Goal: Communication & Community: Share content

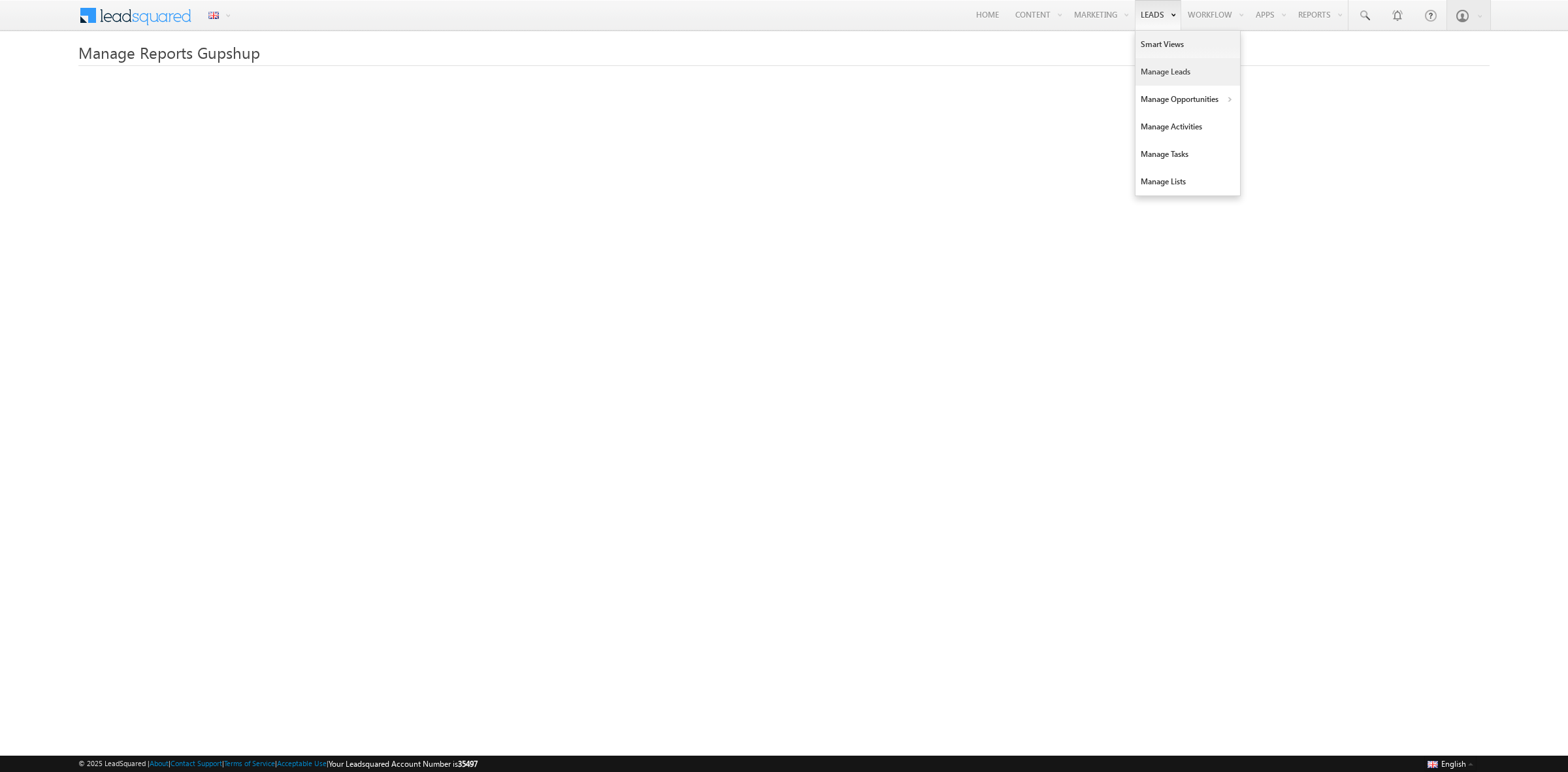
click at [1161, 70] on link "Manage Leads" at bounding box center [1188, 71] width 104 height 27
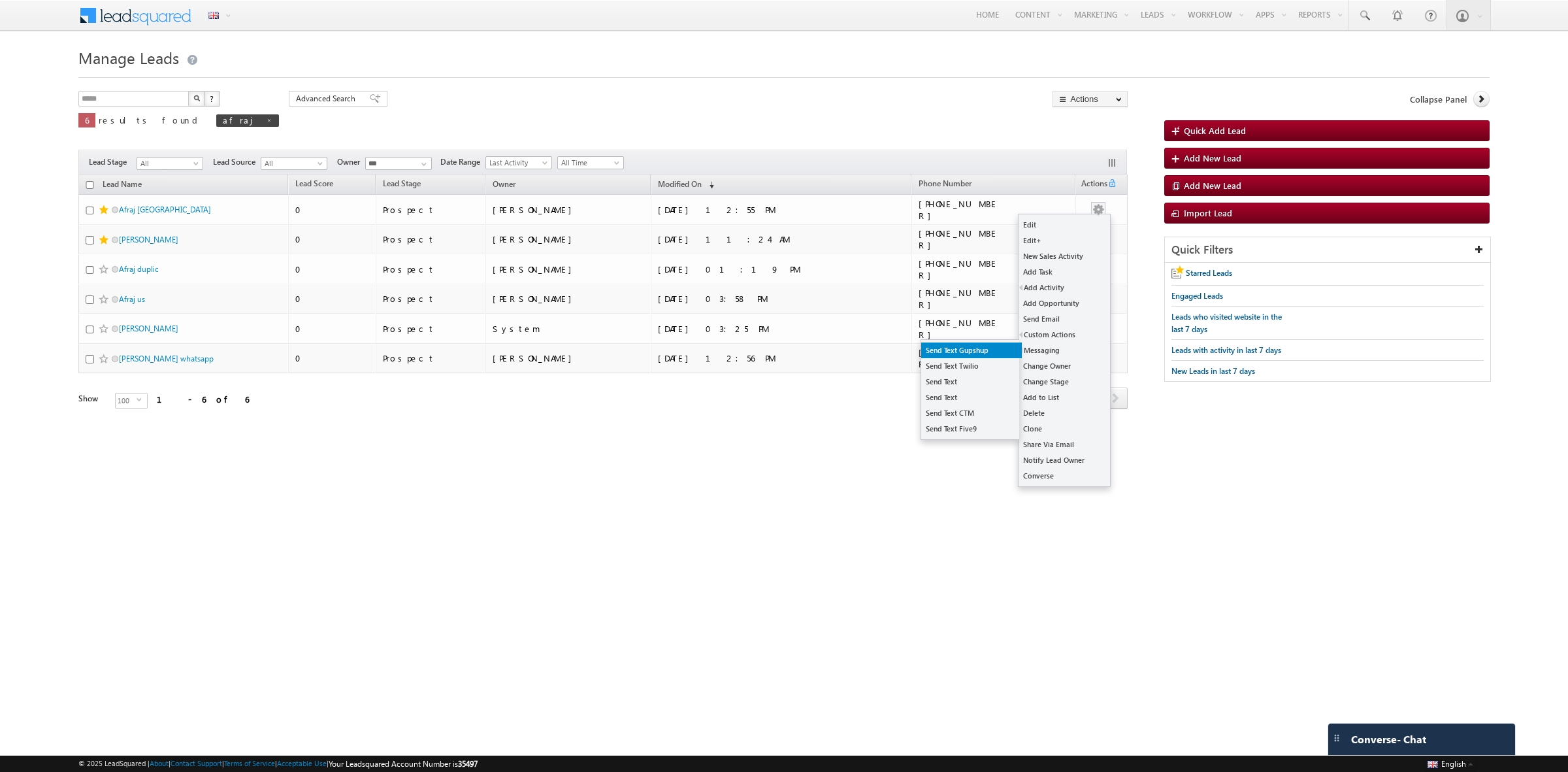
click at [1001, 347] on link "Send Text Gupshup" at bounding box center [972, 350] width 101 height 15
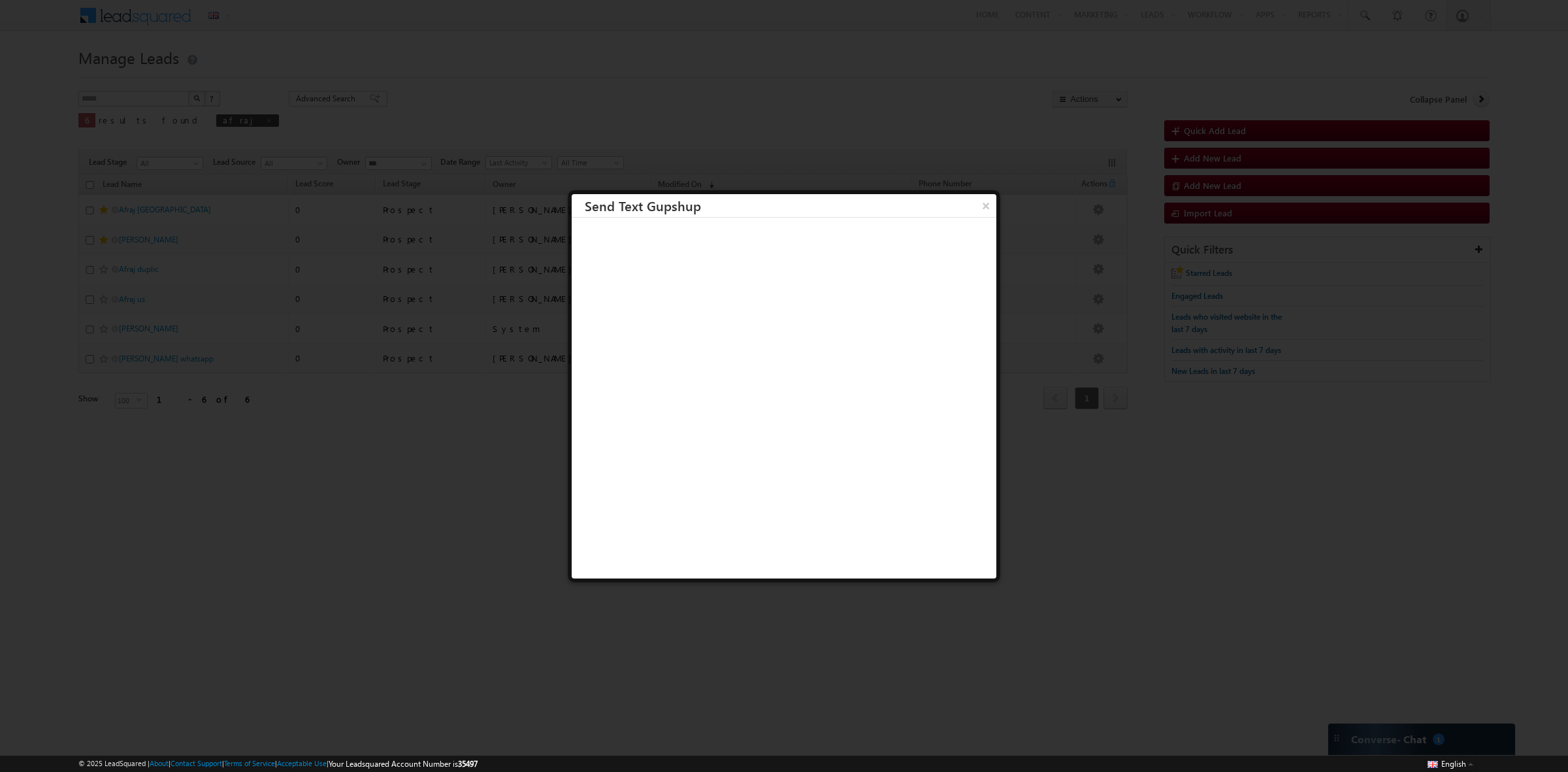
scroll to position [1, 0]
click at [975, 200] on button "×" at bounding box center [986, 205] width 22 height 23
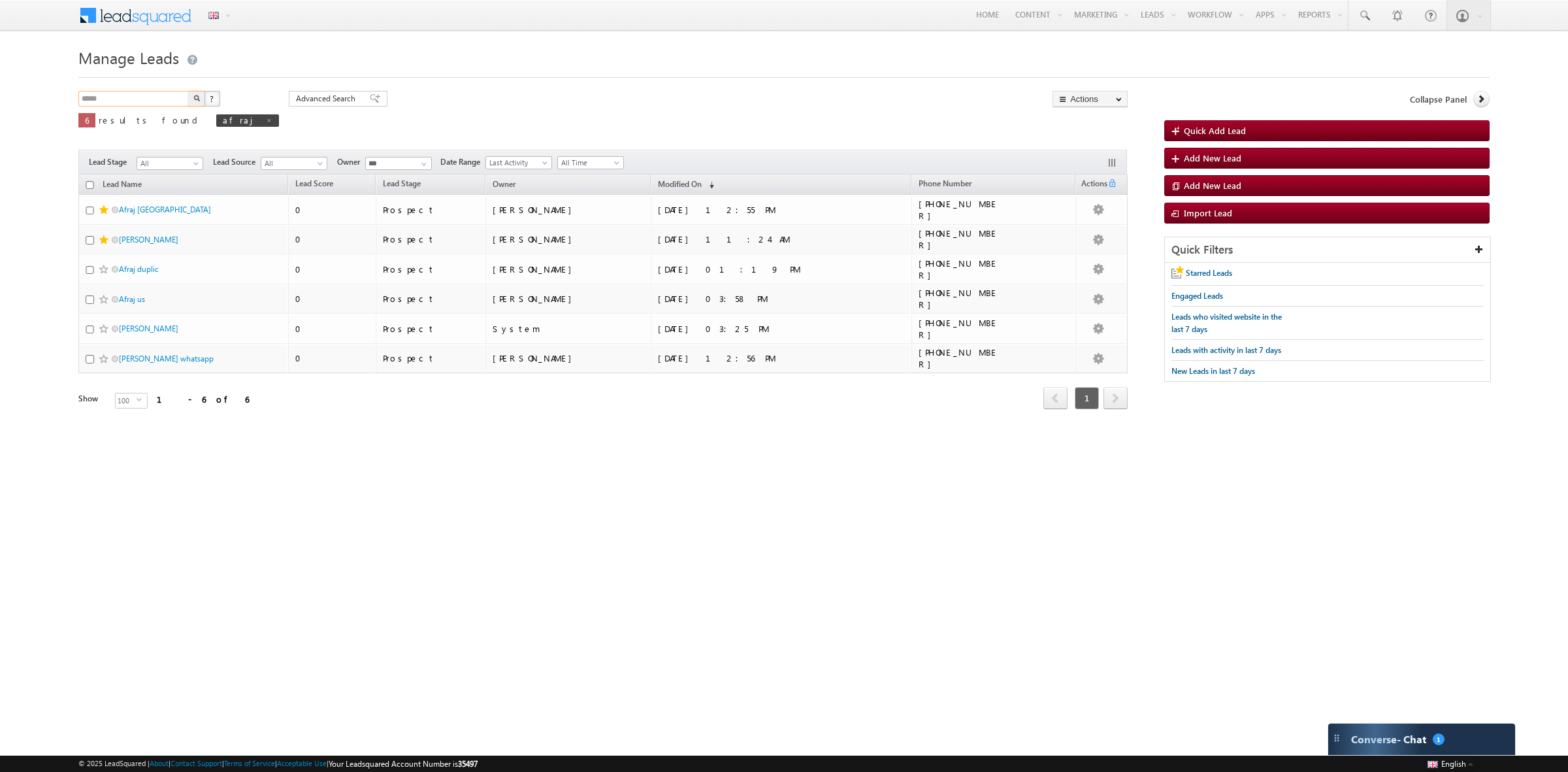
drag, startPoint x: 172, startPoint y: 99, endPoint x: 70, endPoint y: 96, distance: 102.0
click at [70, 96] on body "Menu English English Española latina हिंदी Bahasa Indonesia Português Tiếng Việ…" at bounding box center [784, 223] width 1568 height 446
type input "********"
click at [188, 91] on button "button" at bounding box center [196, 98] width 17 height 15
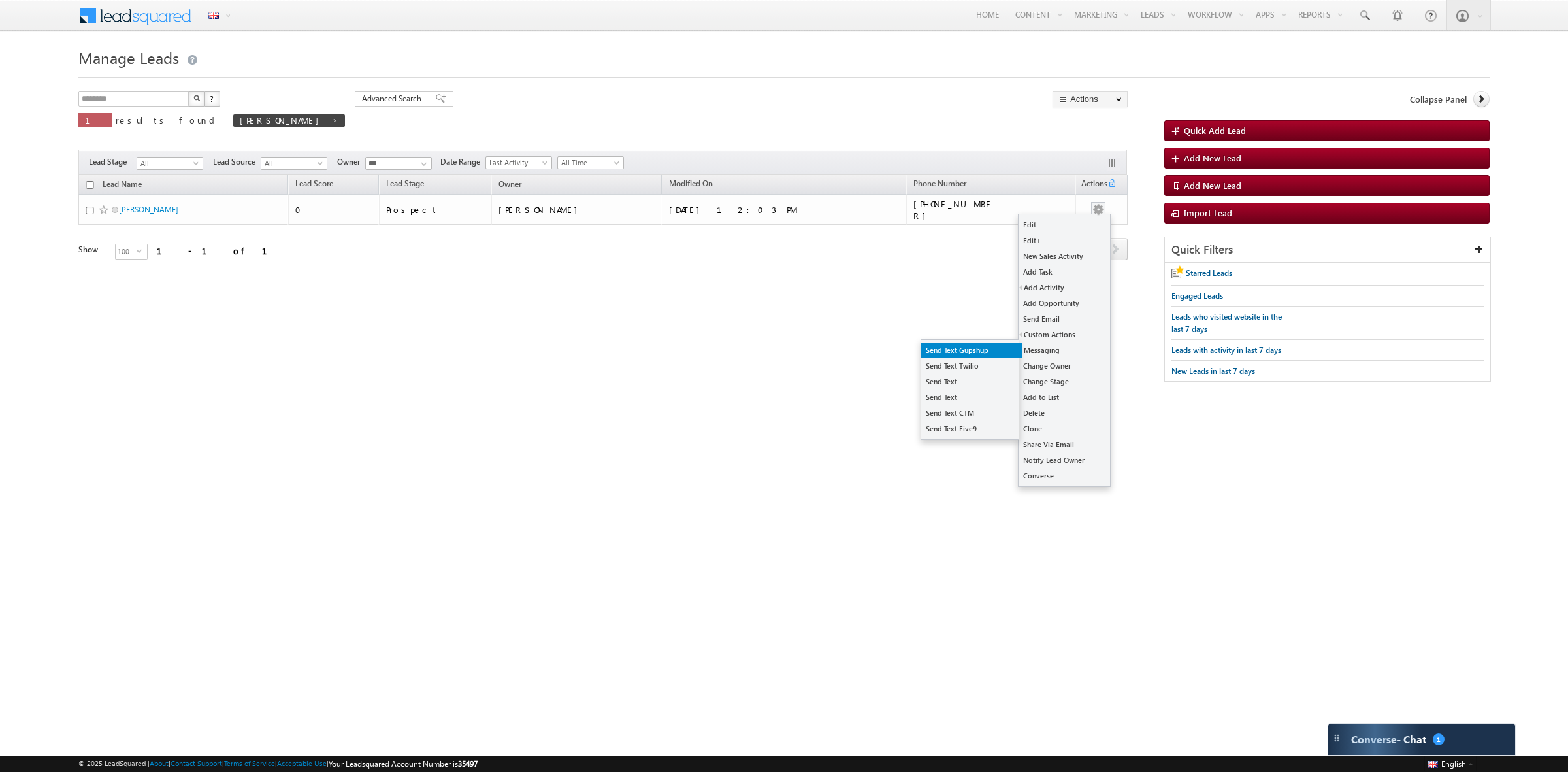
click at [970, 350] on link "Send Text Gupshup" at bounding box center [972, 350] width 101 height 15
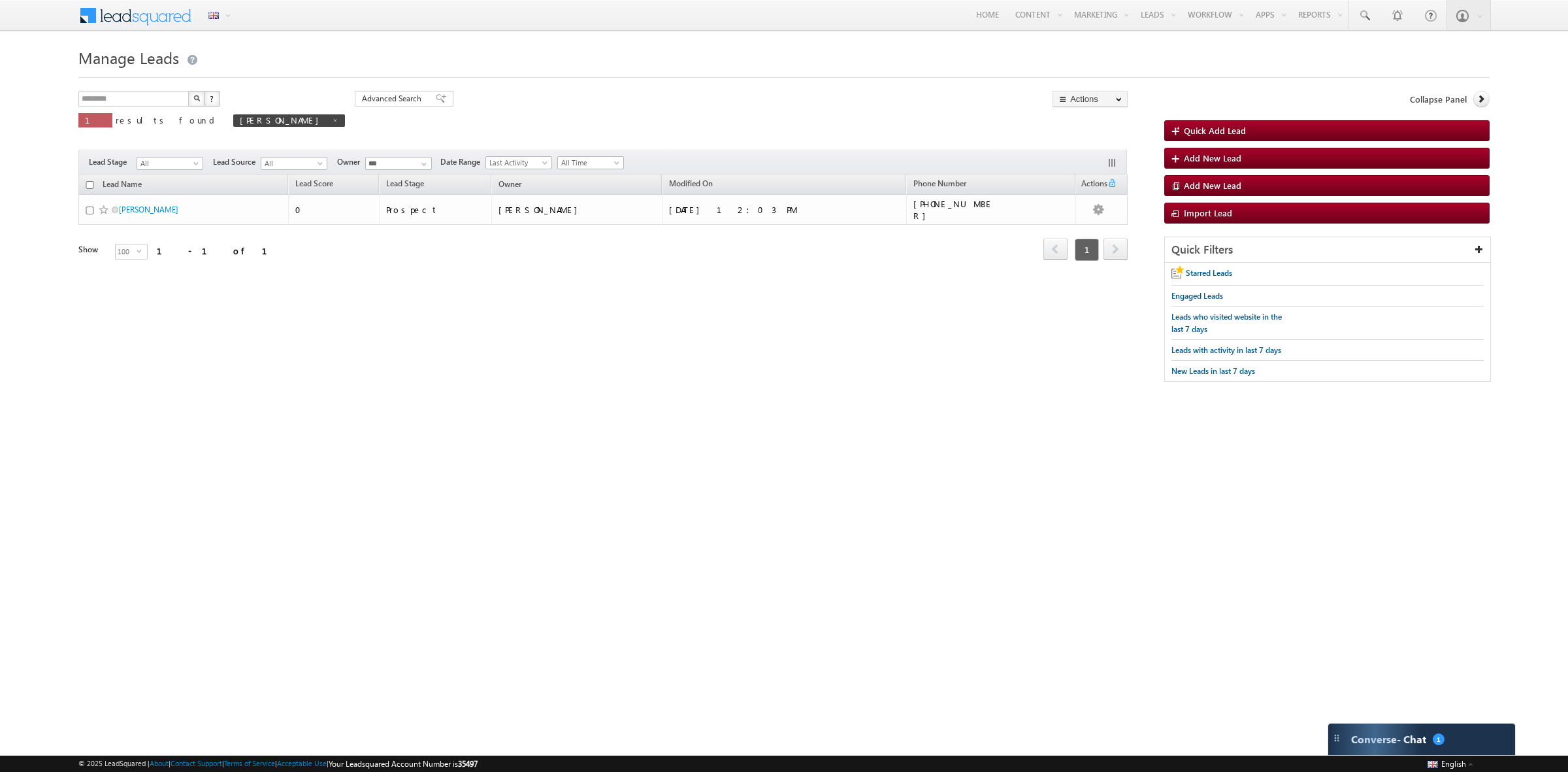
scroll to position [0, 0]
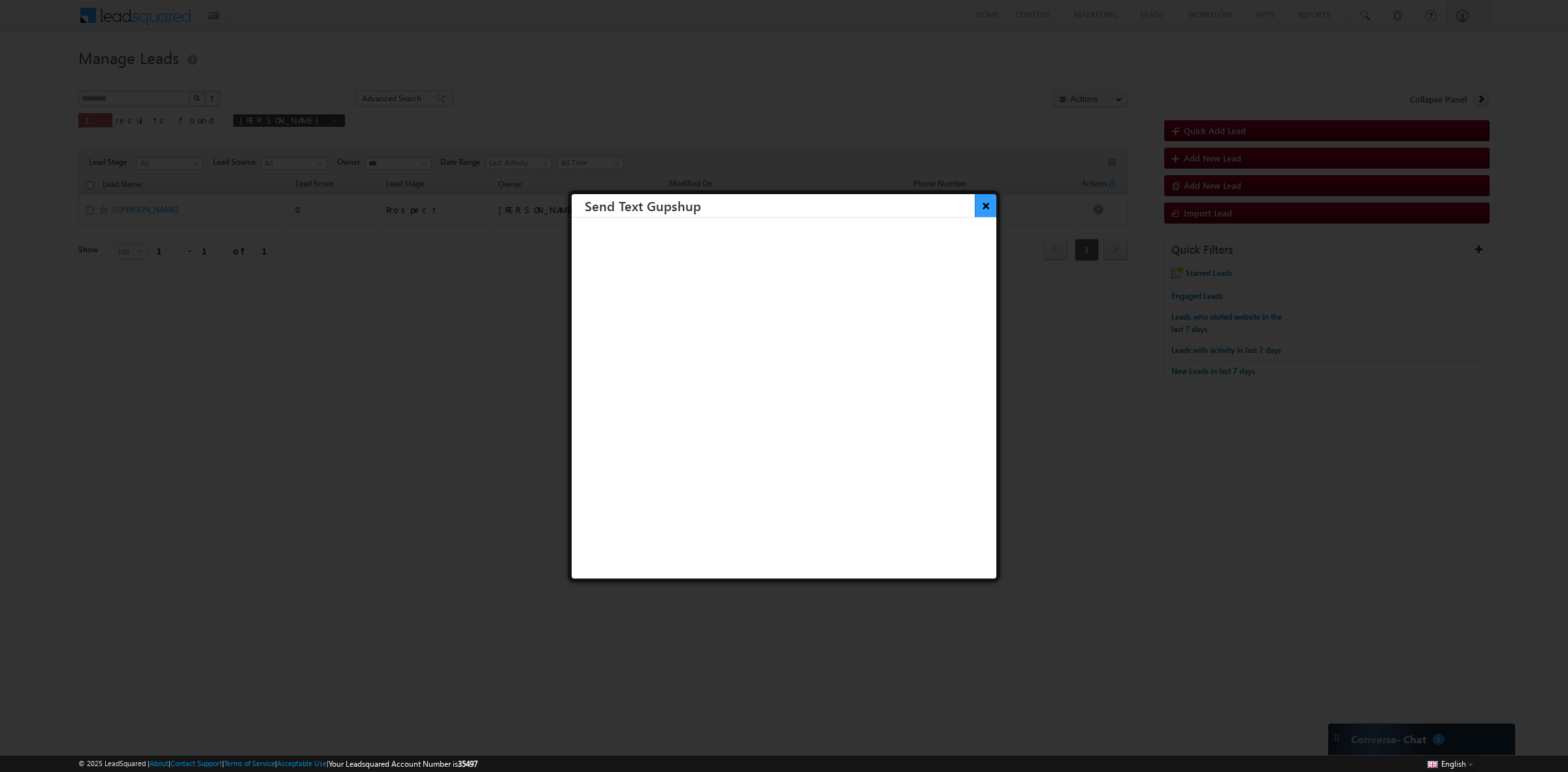
click at [977, 200] on button "×" at bounding box center [986, 206] width 22 height 23
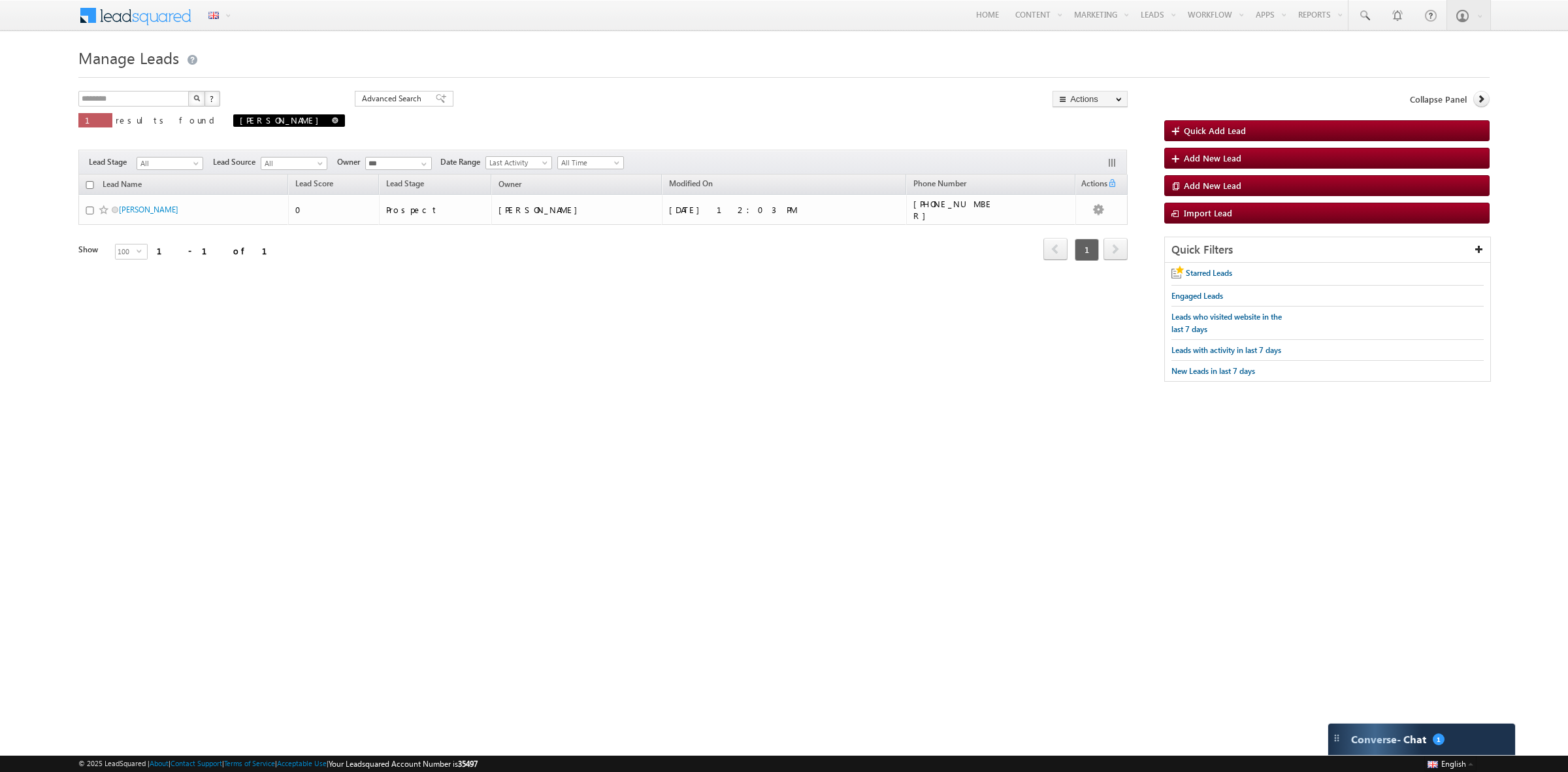
click at [332, 118] on span at bounding box center [335, 120] width 6 height 6
type input "**********"
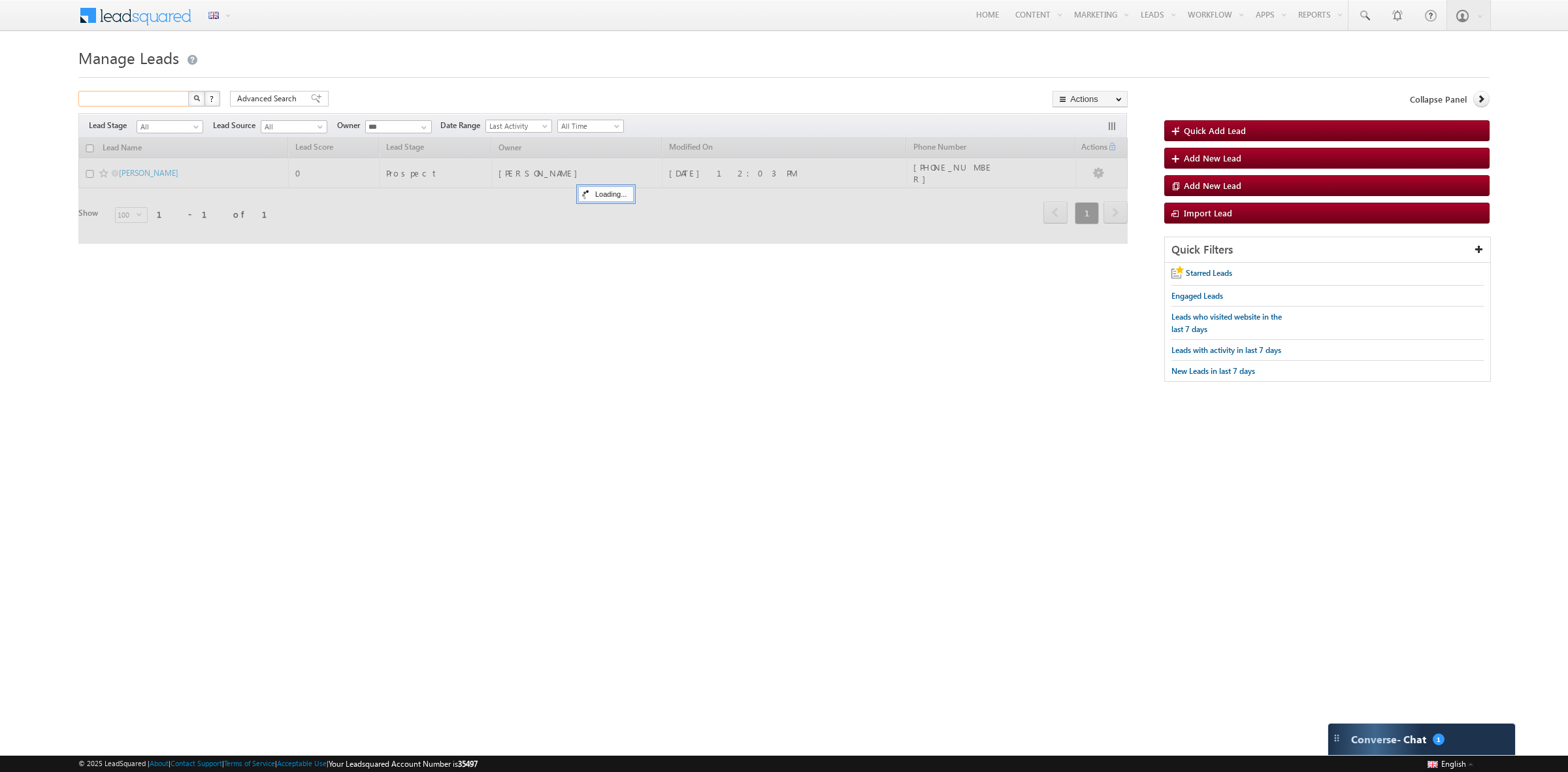
click at [141, 98] on input "text" at bounding box center [134, 98] width 112 height 15
click at [188, 91] on button "button" at bounding box center [196, 98] width 17 height 15
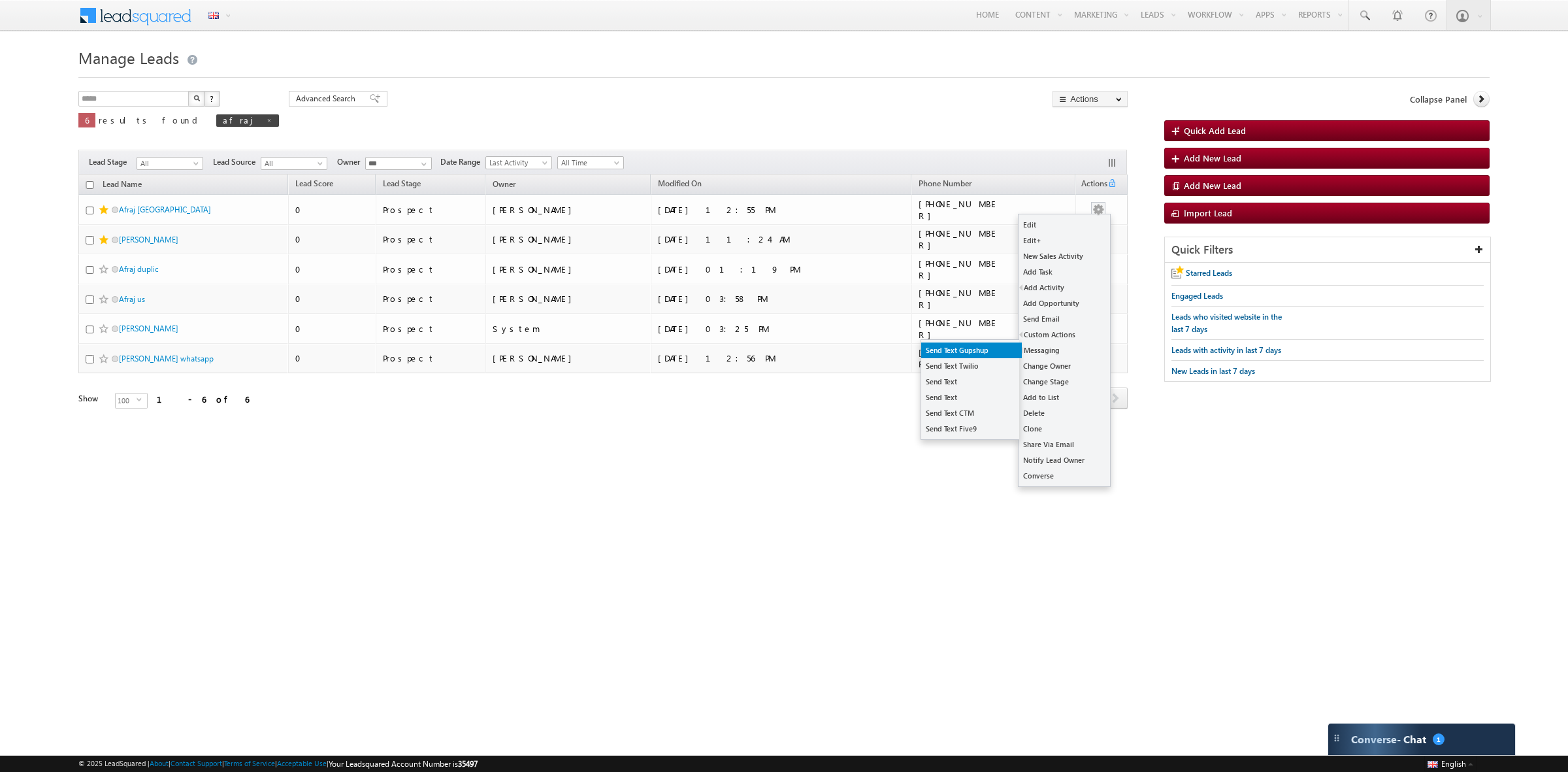
click at [987, 351] on link "Send Text Gupshup" at bounding box center [972, 350] width 101 height 15
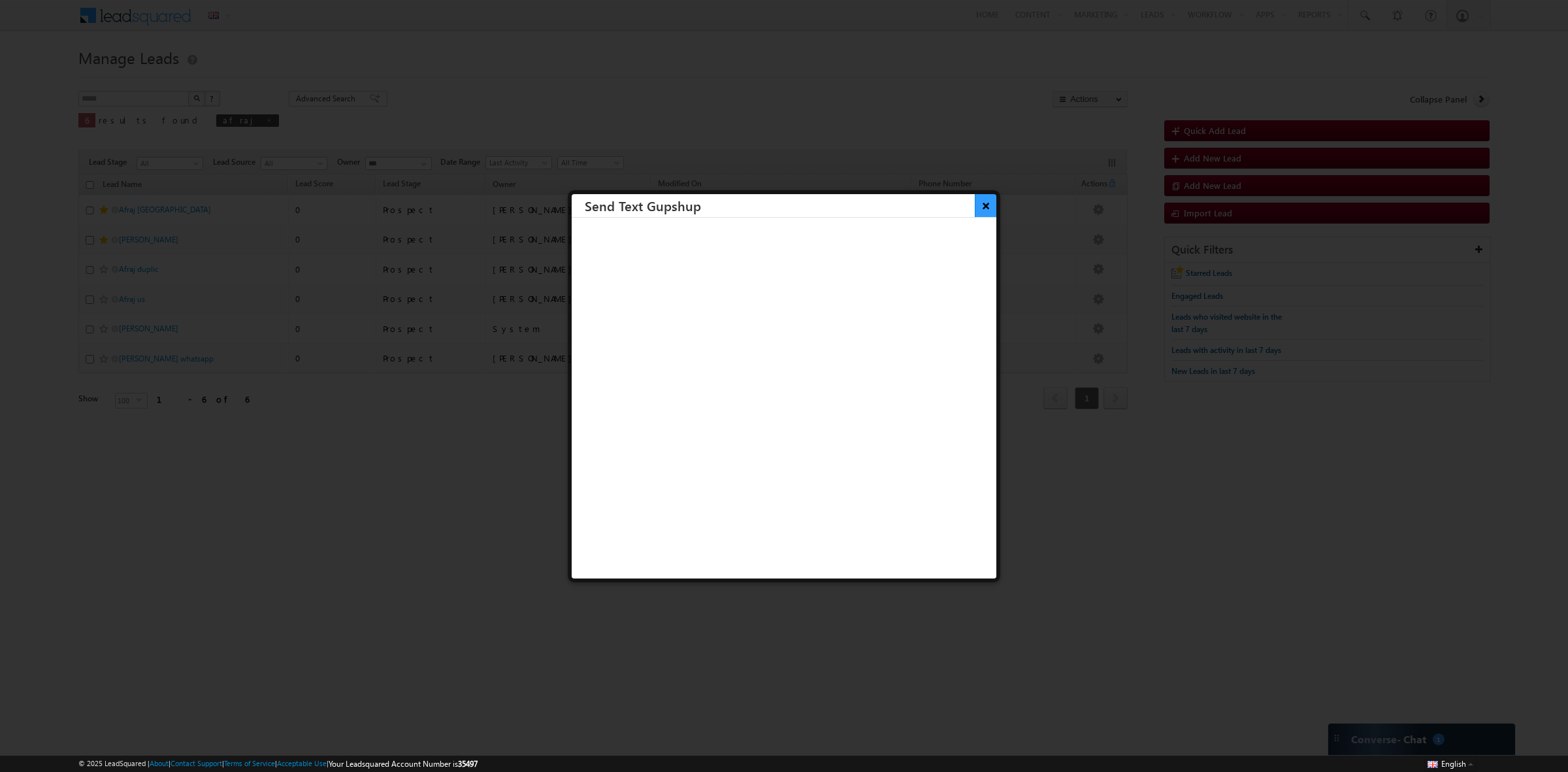
click at [977, 195] on button "×" at bounding box center [986, 206] width 22 height 23
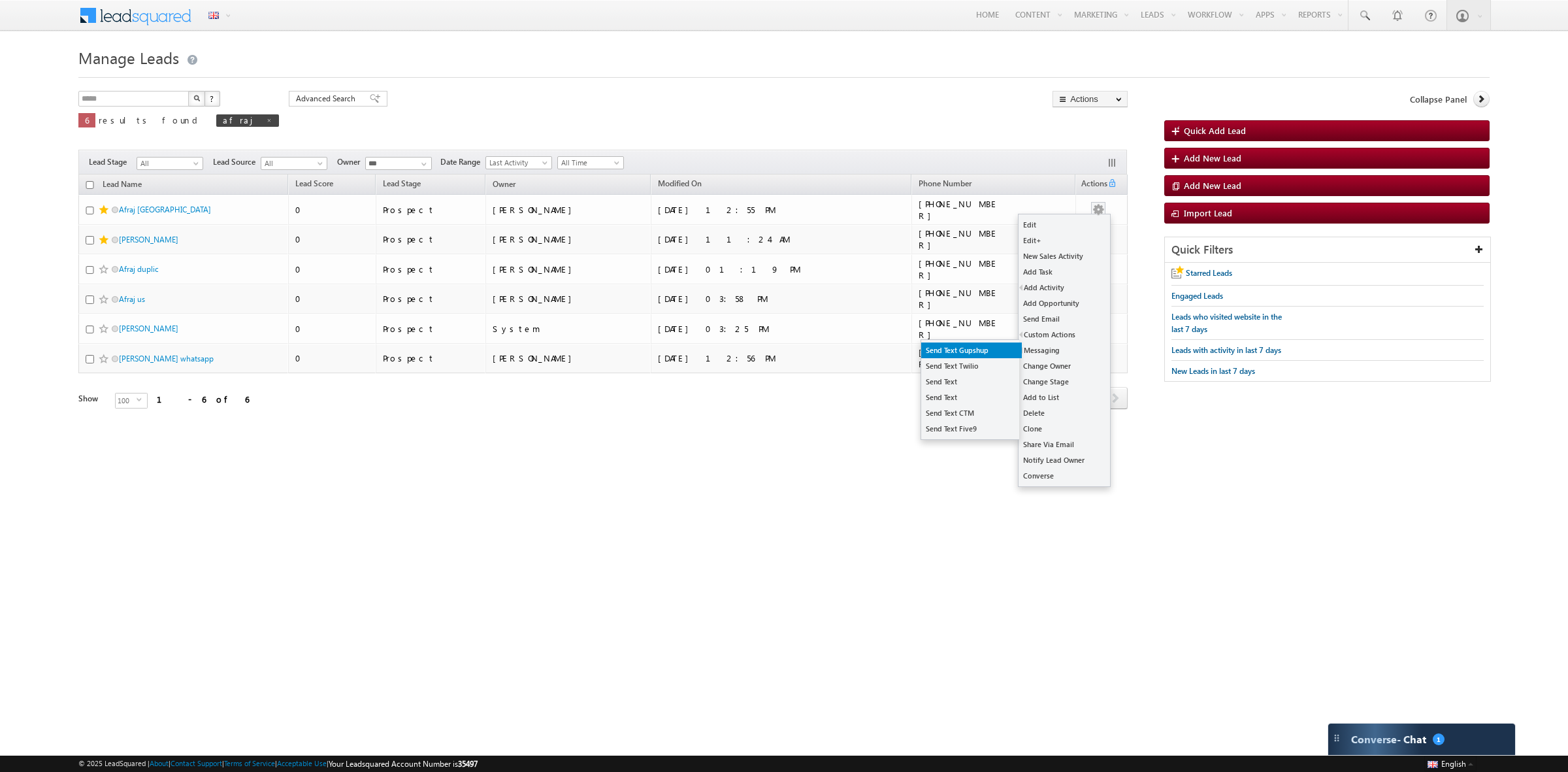
click at [990, 355] on link "Send Text Gupshup" at bounding box center [972, 350] width 101 height 15
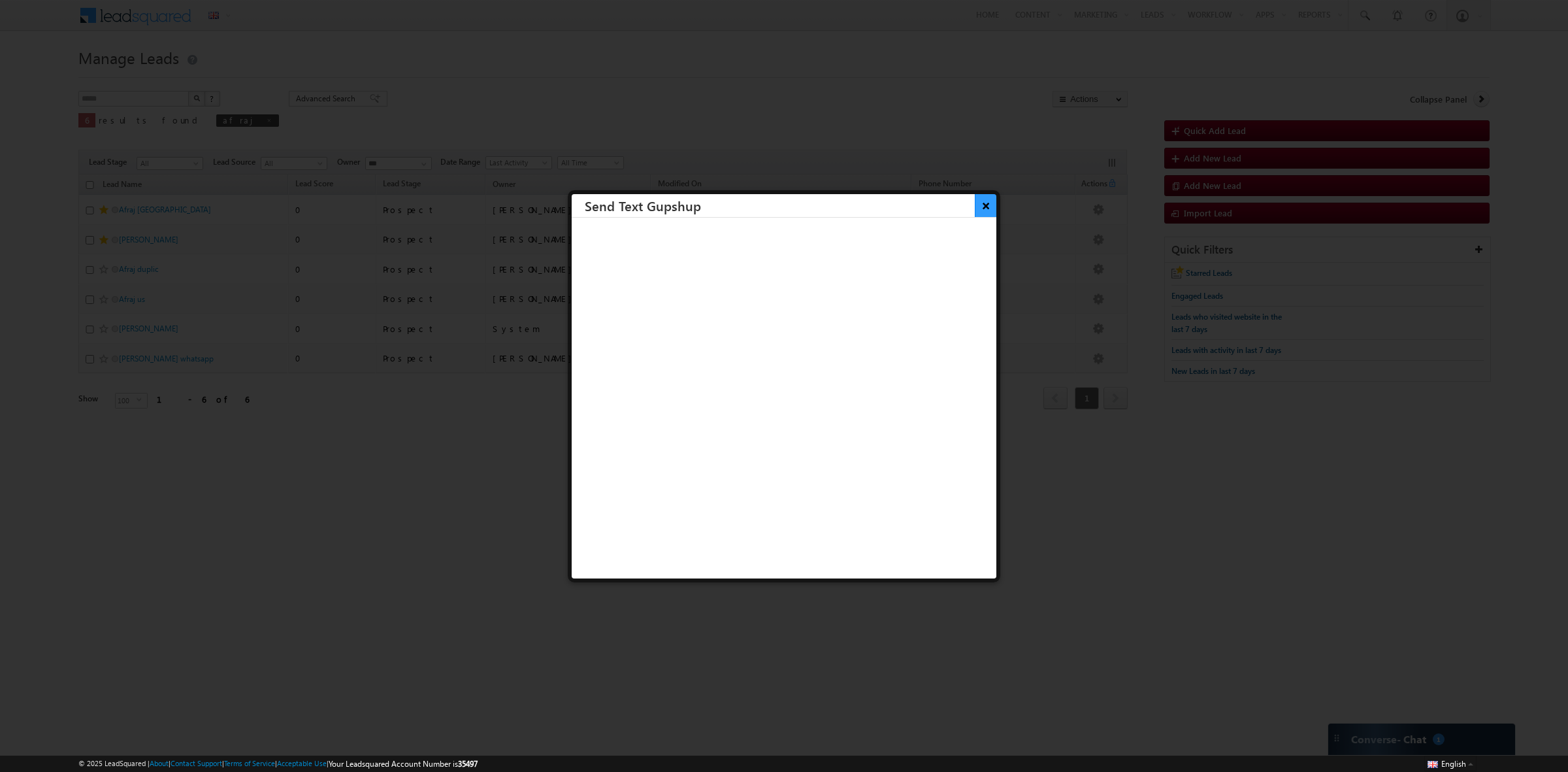
click at [981, 208] on button "×" at bounding box center [986, 206] width 22 height 23
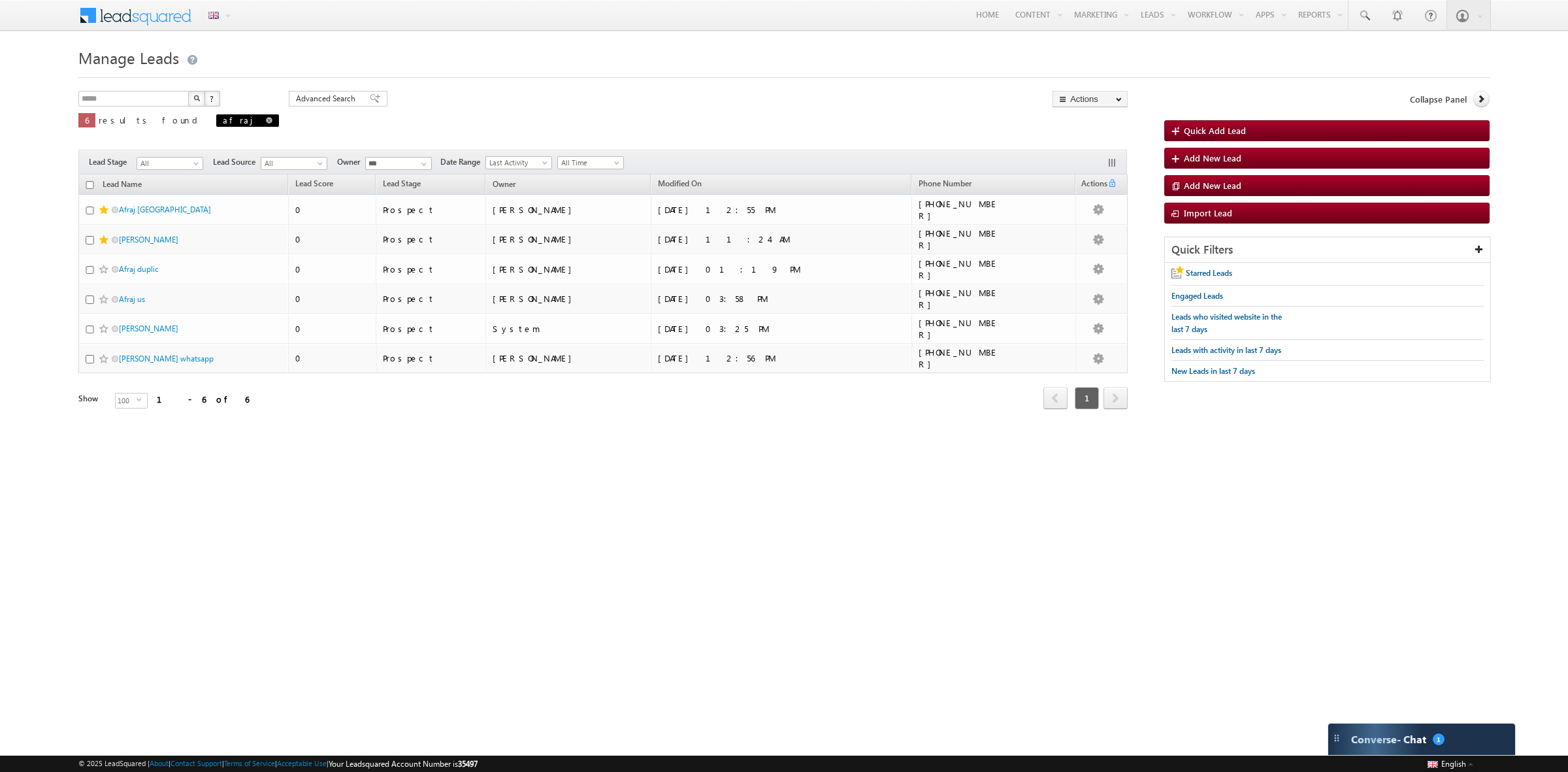
click at [266, 123] on span at bounding box center [269, 120] width 6 height 6
type input "**********"
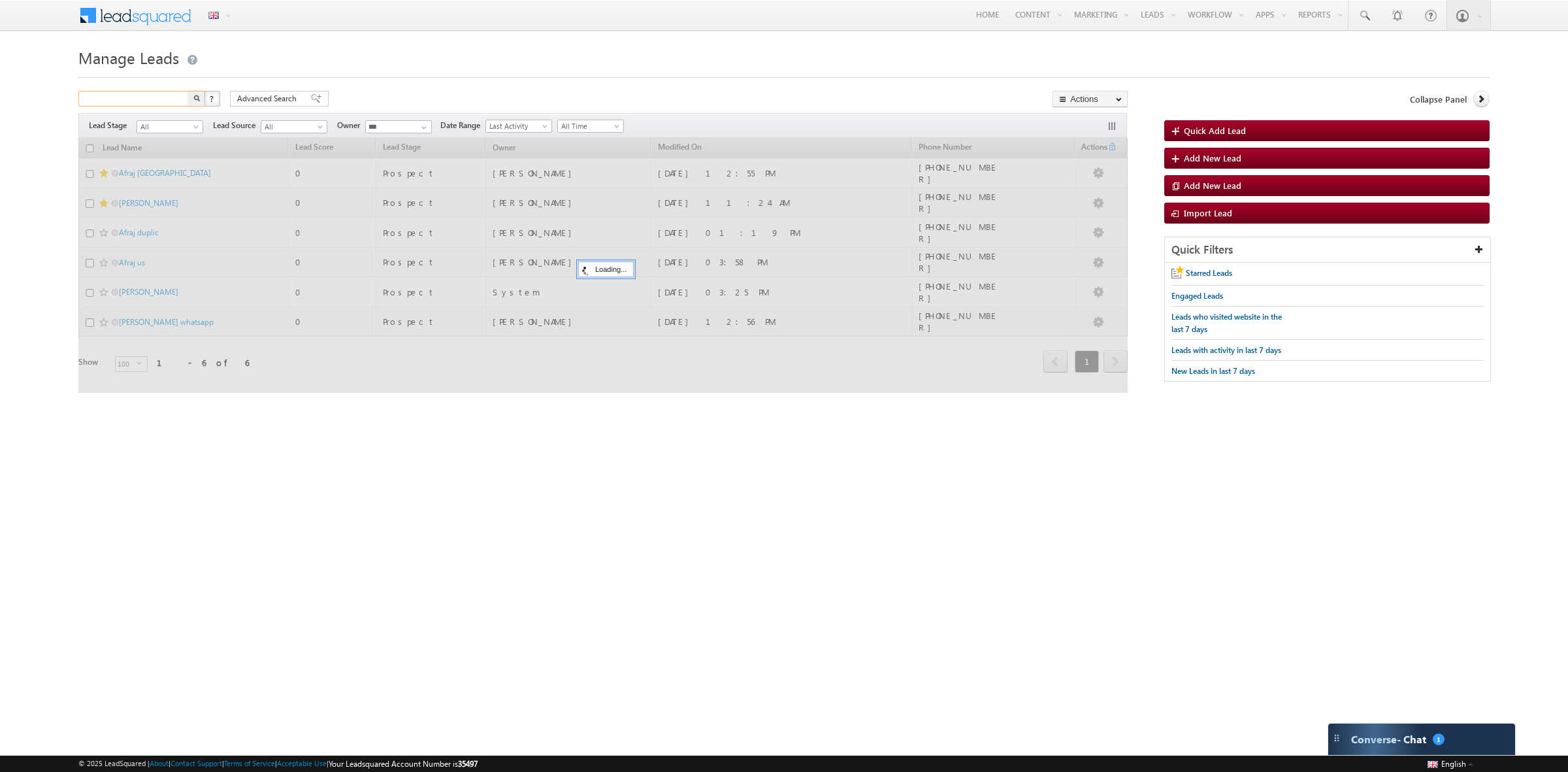
click at [152, 100] on input "text" at bounding box center [134, 98] width 112 height 15
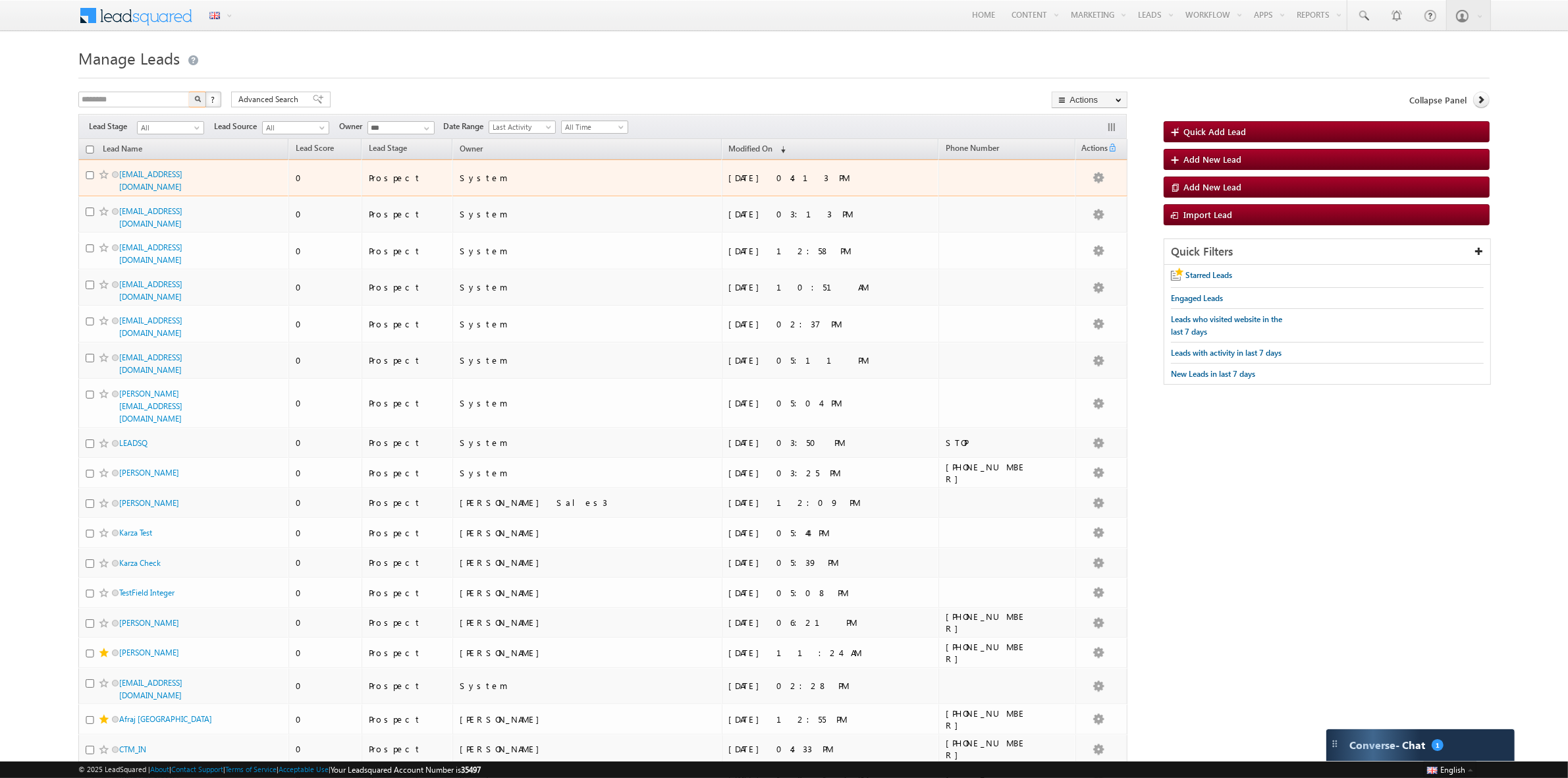
click at [189, 91] on button "button" at bounding box center [198, 99] width 17 height 16
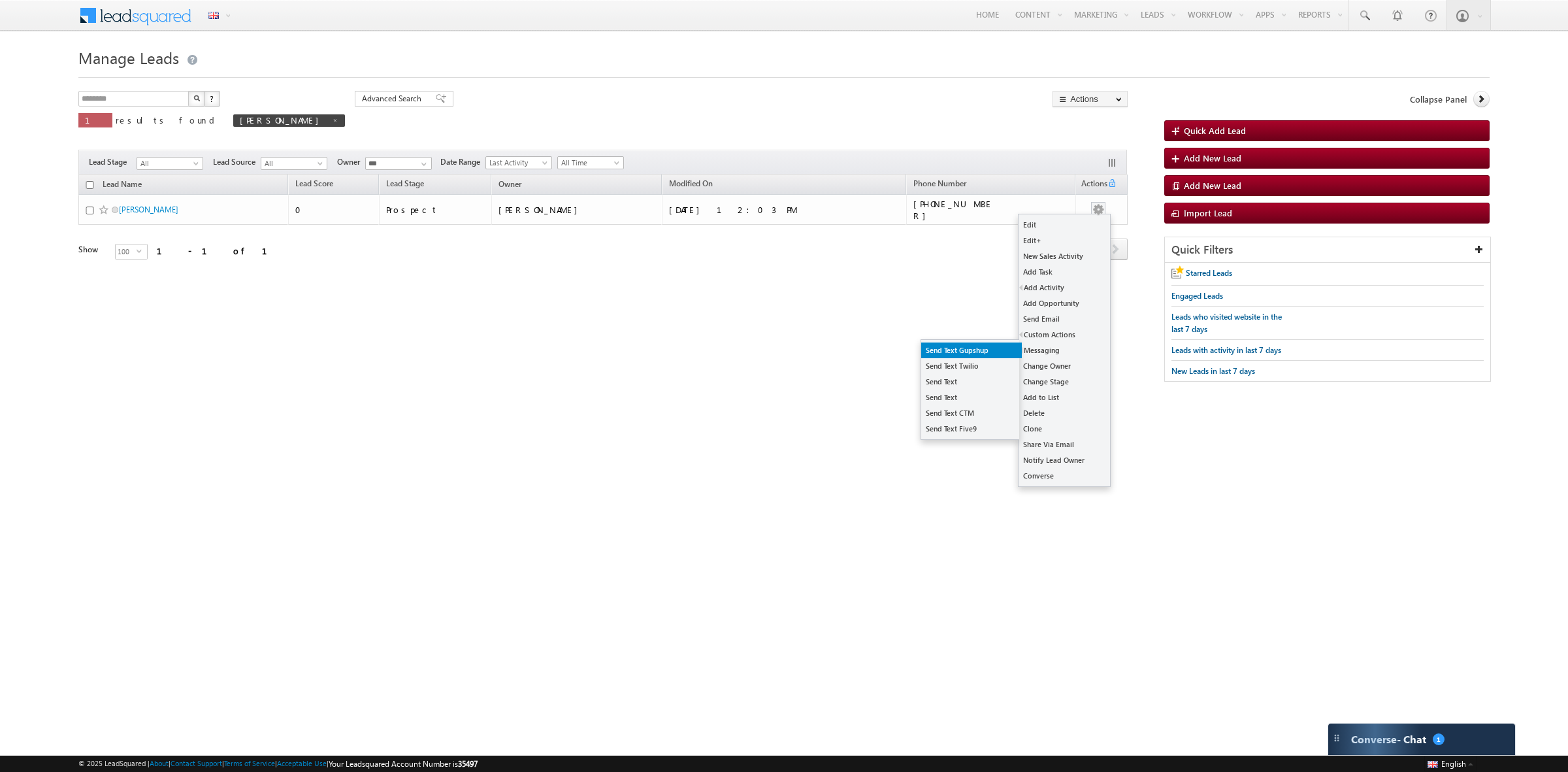
click at [987, 351] on link "Send Text Gupshup" at bounding box center [972, 350] width 101 height 15
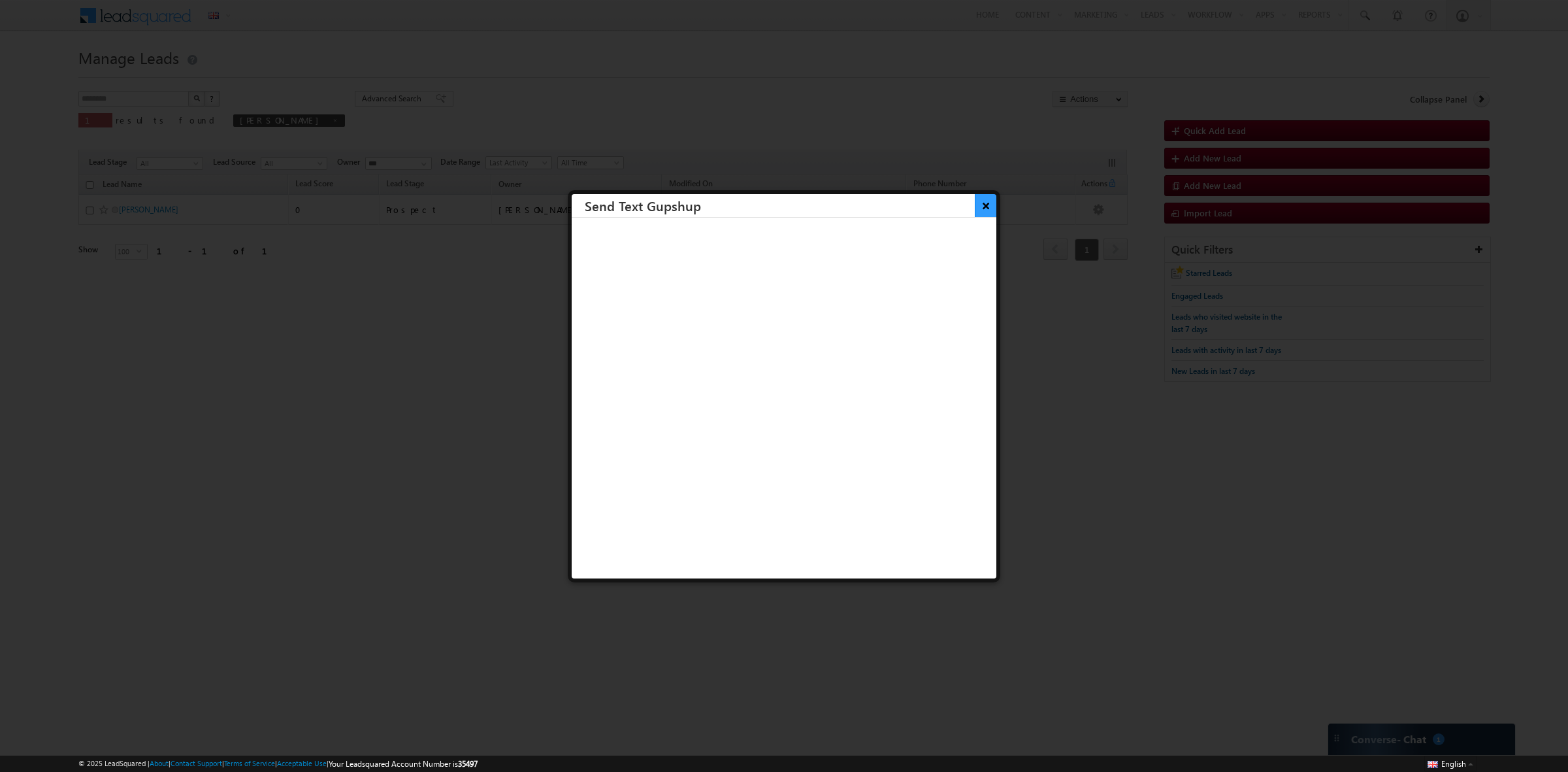
click at [975, 196] on button "×" at bounding box center [986, 206] width 22 height 23
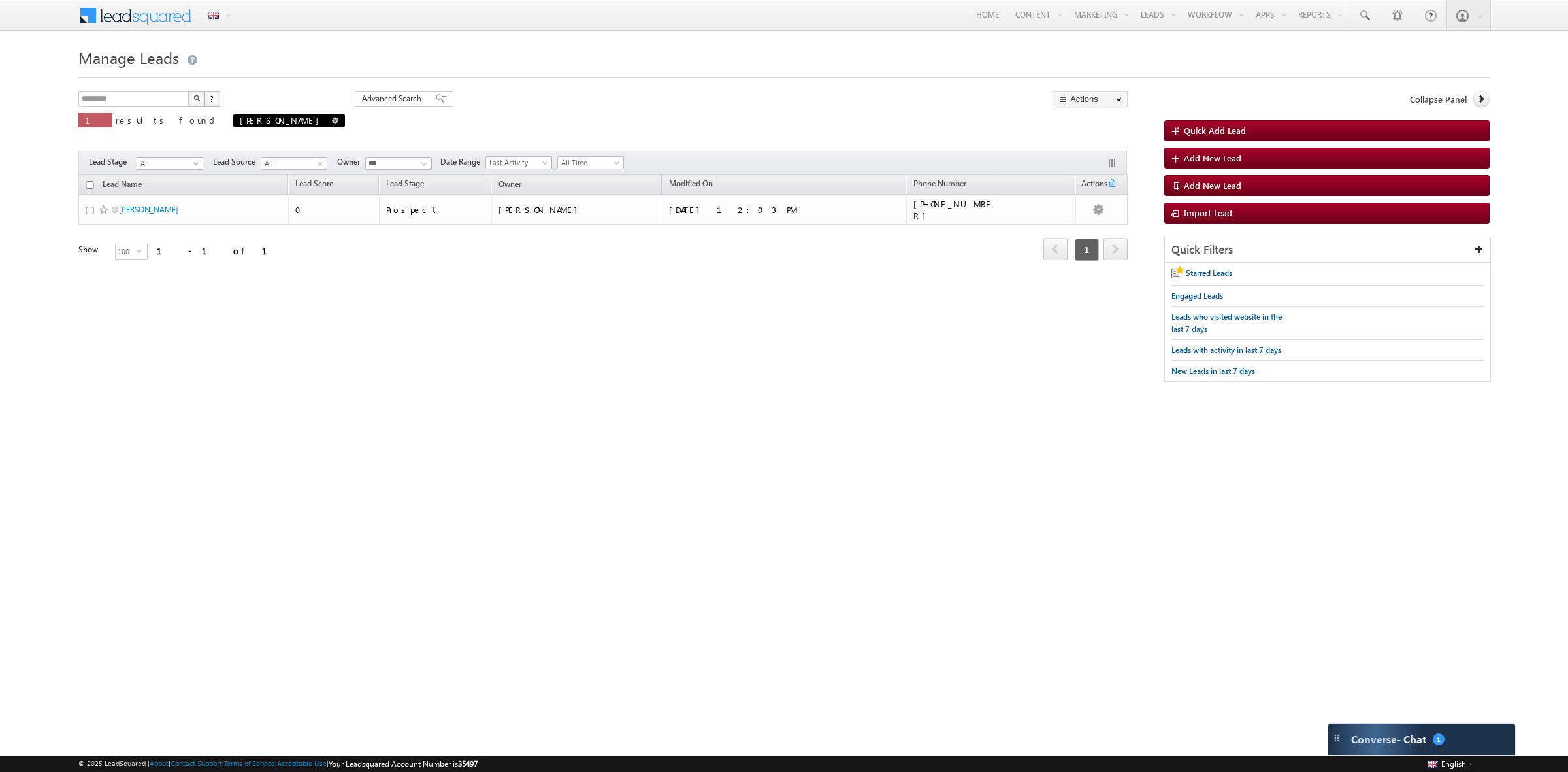
click at [332, 117] on span at bounding box center [335, 120] width 6 height 6
type input "**********"
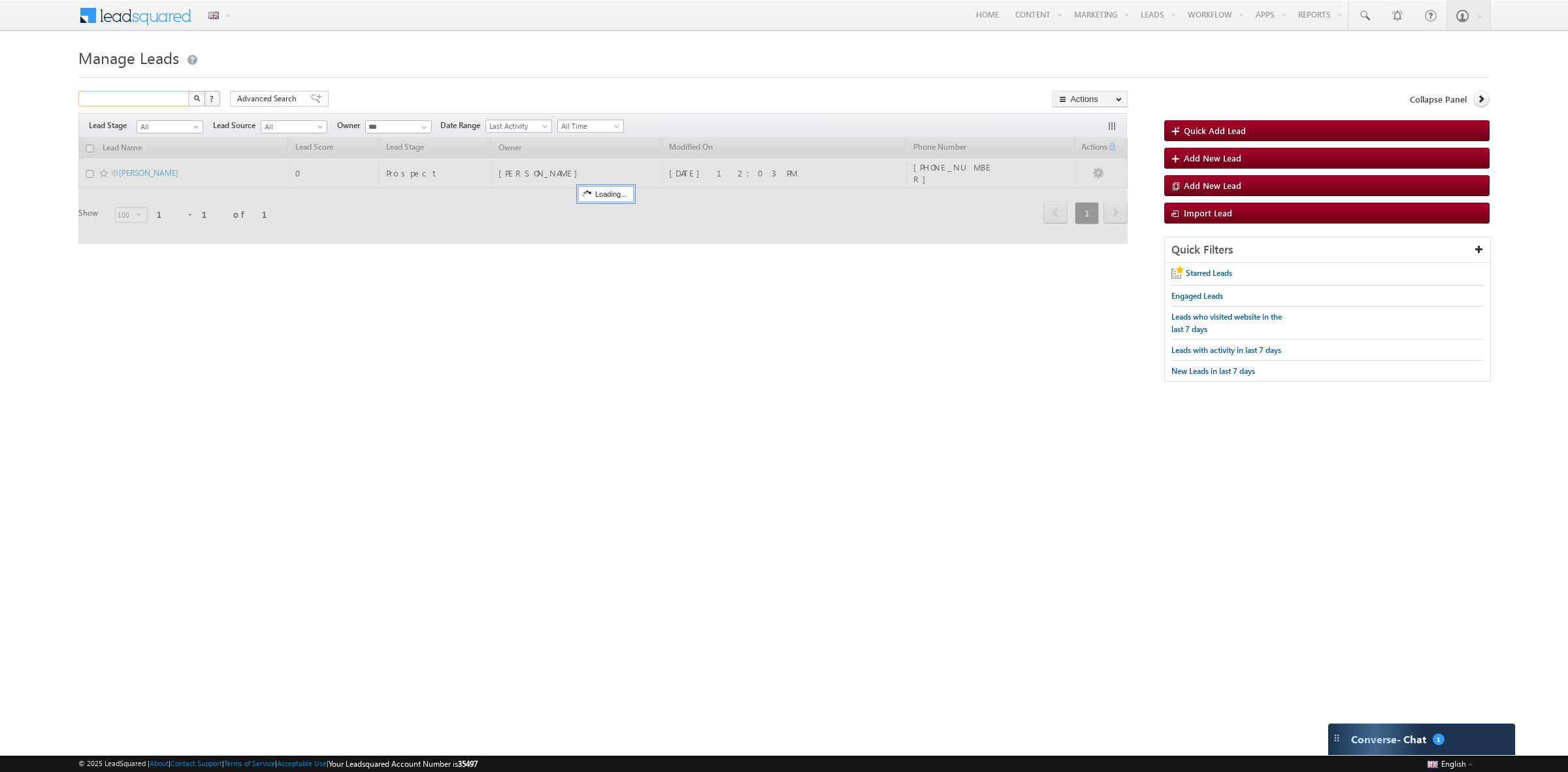
click at [159, 99] on input "text" at bounding box center [134, 98] width 112 height 15
type input "*****"
click at [195, 97] on img "button" at bounding box center [196, 98] width 6 height 6
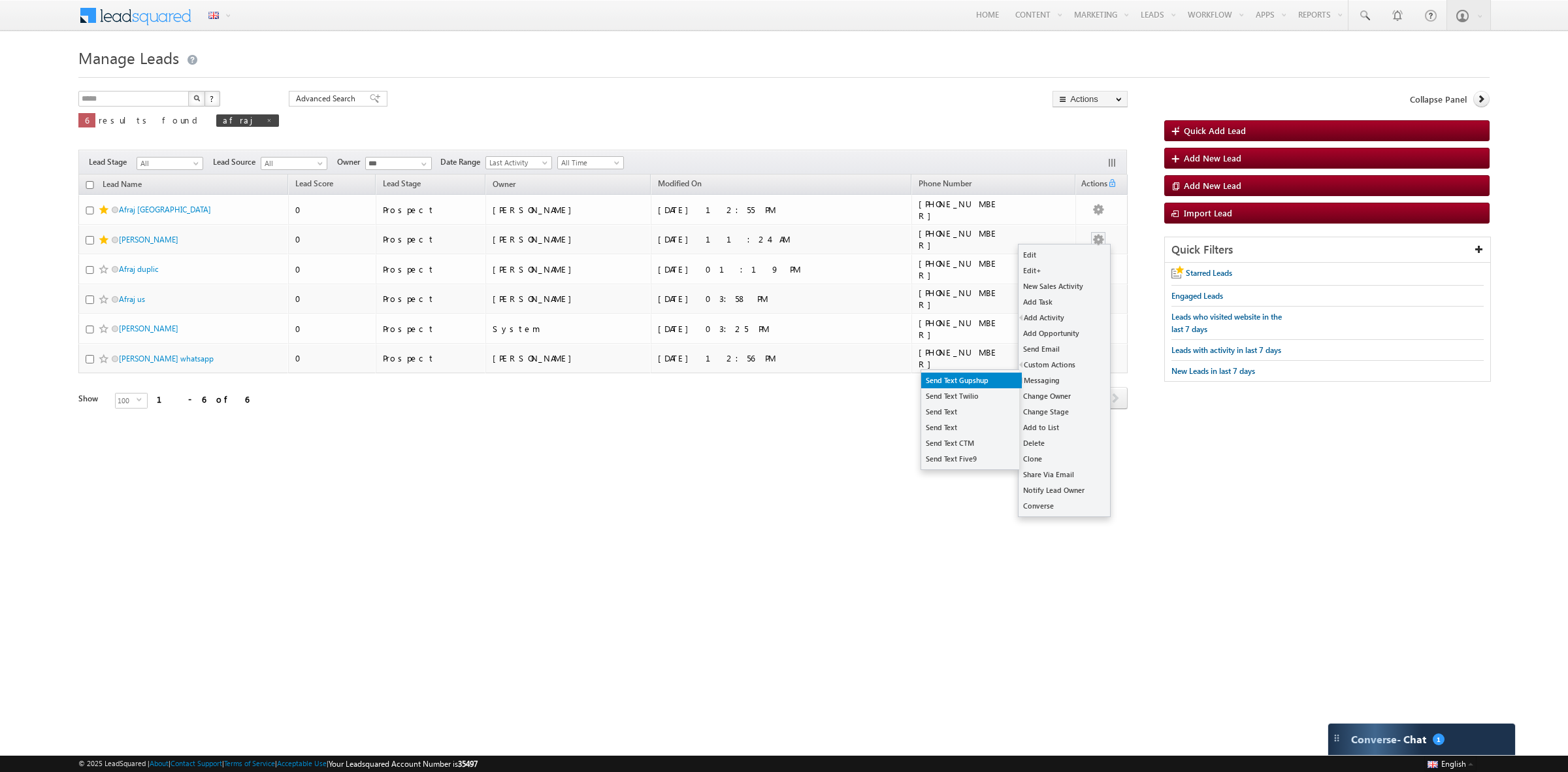
click at [994, 379] on link "Send Text Gupshup" at bounding box center [972, 381] width 101 height 15
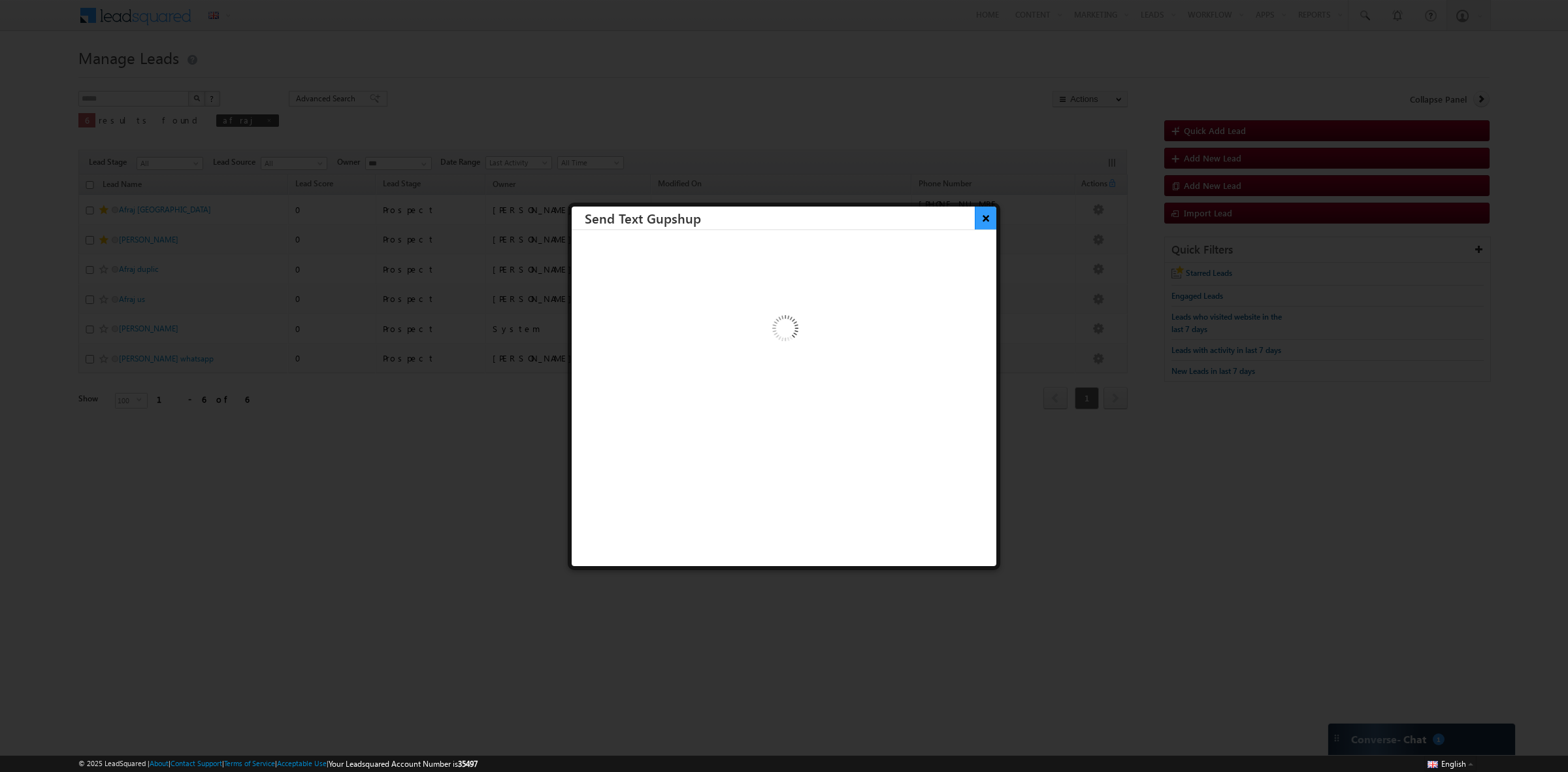
click at [987, 211] on button "×" at bounding box center [986, 218] width 22 height 23
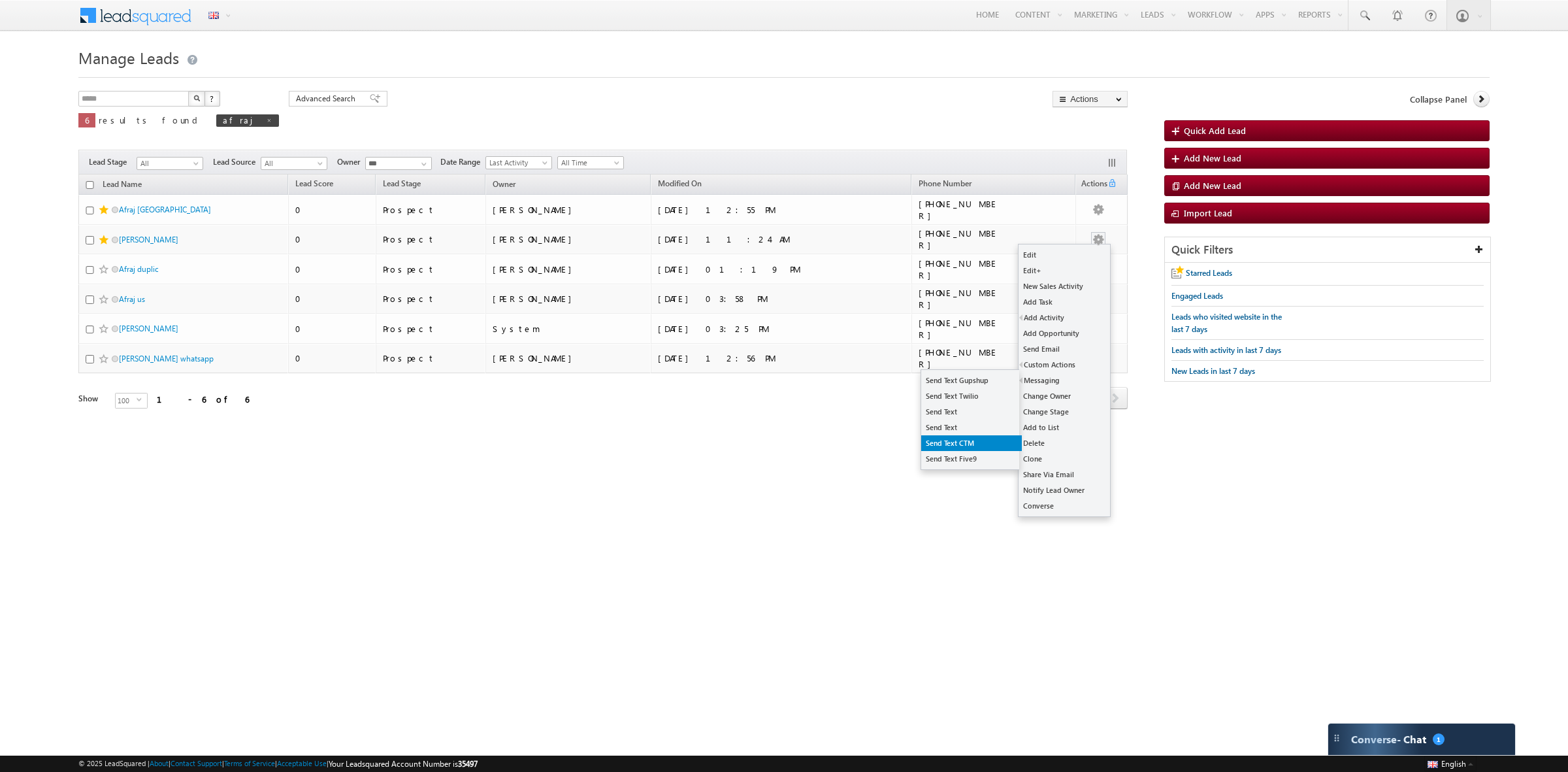
click at [985, 445] on link "Send Text CTM" at bounding box center [972, 443] width 101 height 15
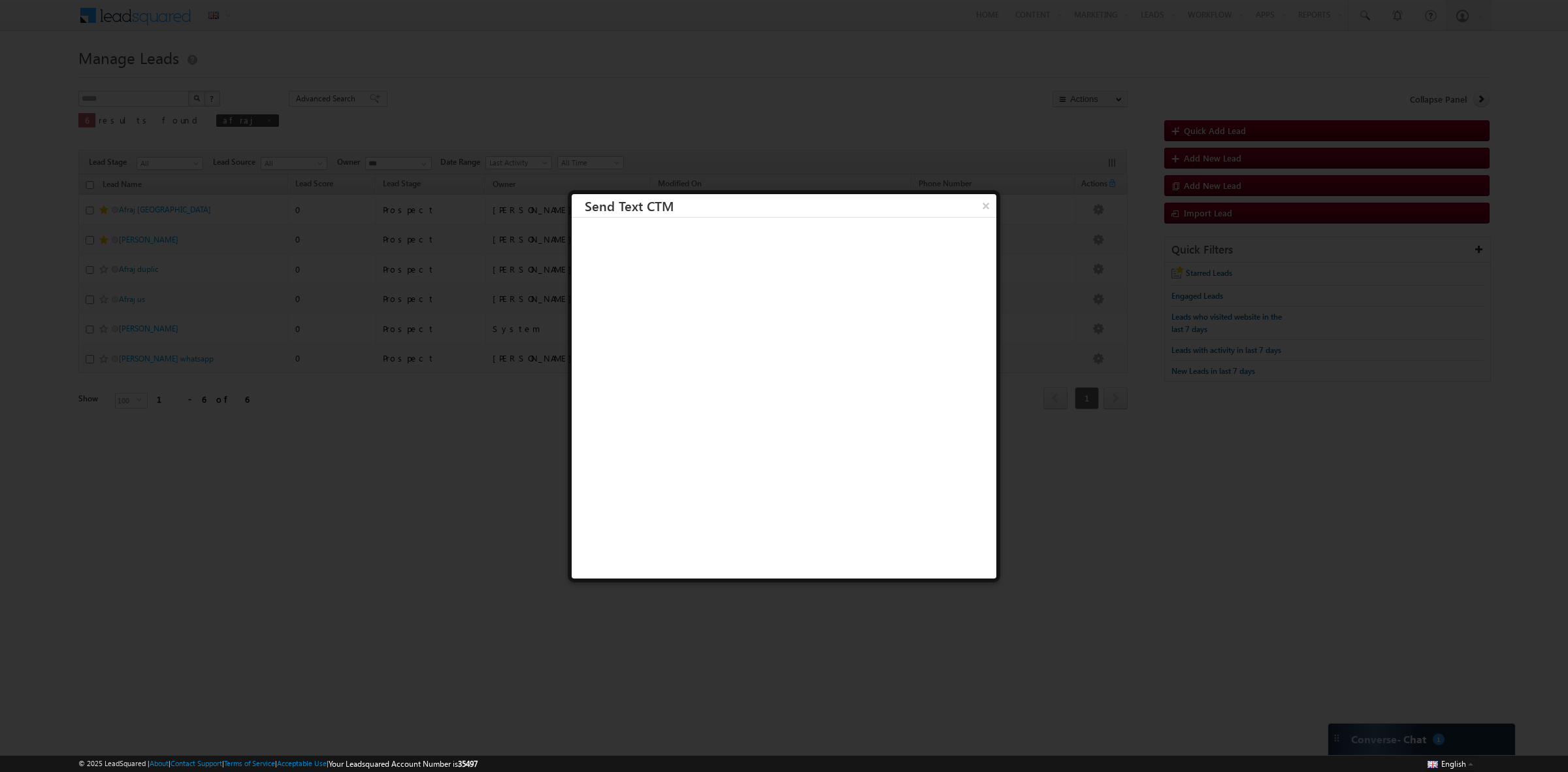
click at [976, 209] on button "×" at bounding box center [986, 206] width 21 height 23
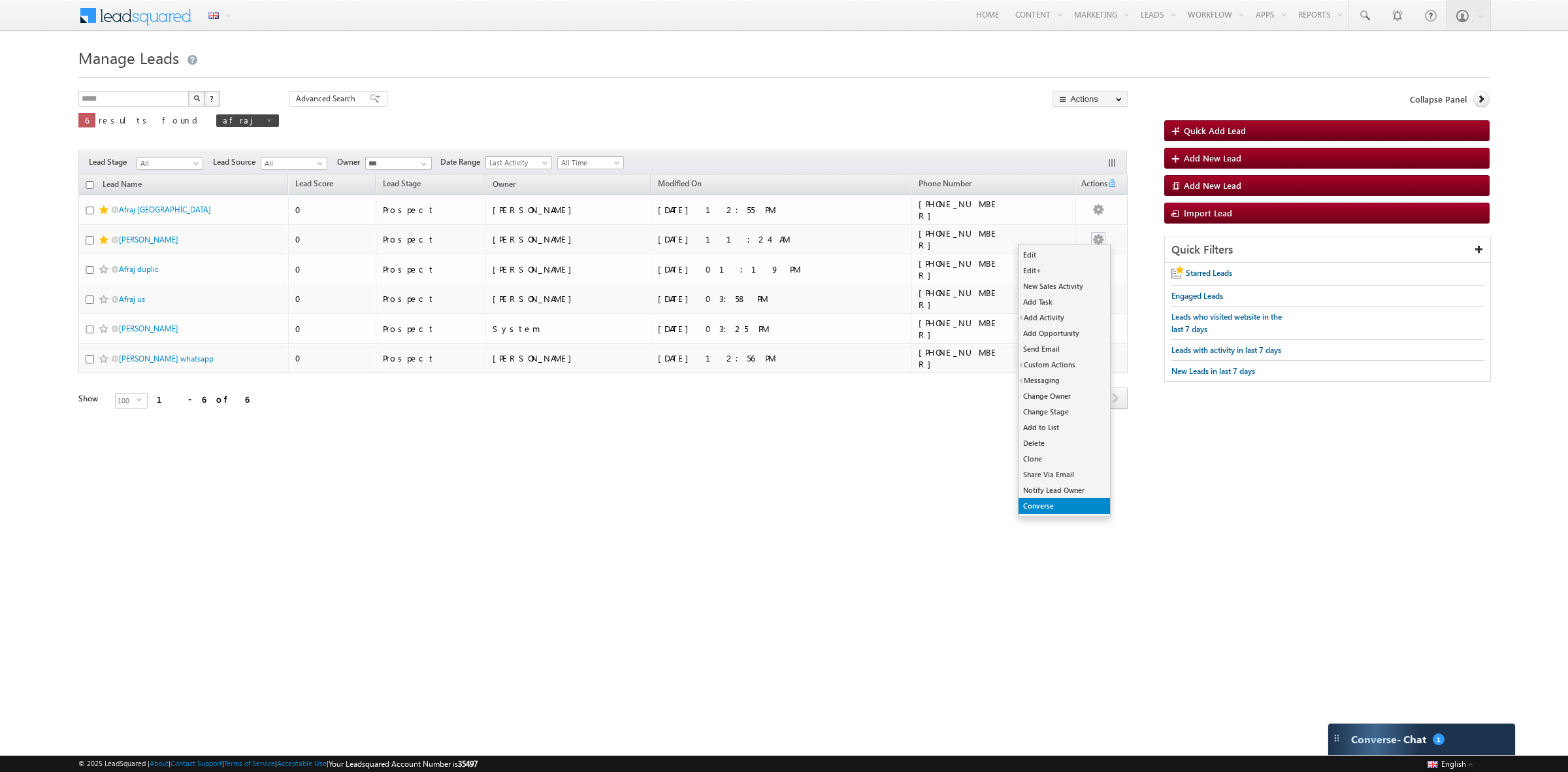
click at [1038, 500] on link "Converse" at bounding box center [1064, 506] width 91 height 15
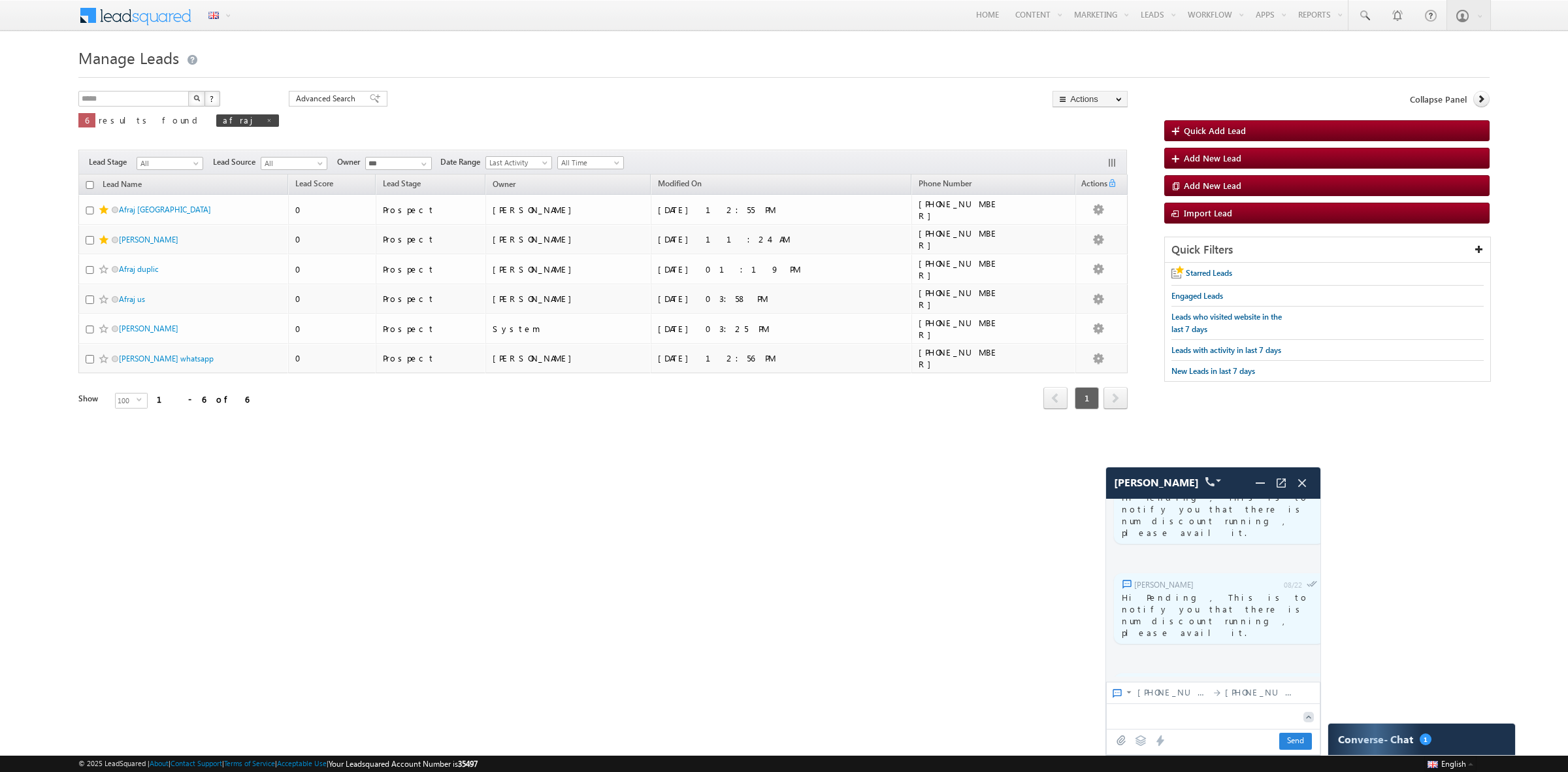
scroll to position [3913, 0]
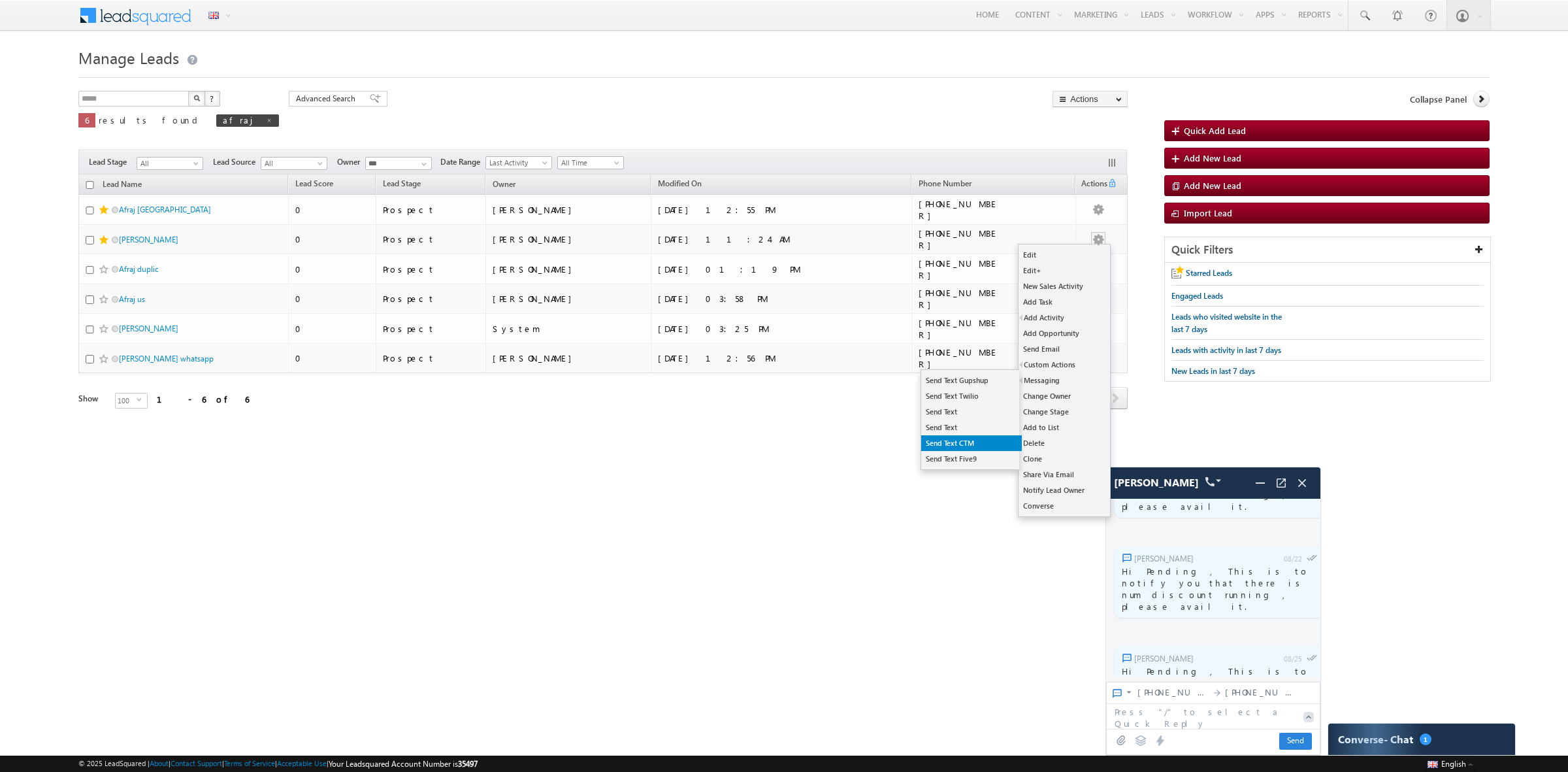
click at [965, 438] on link "Send Text CTM" at bounding box center [972, 443] width 101 height 15
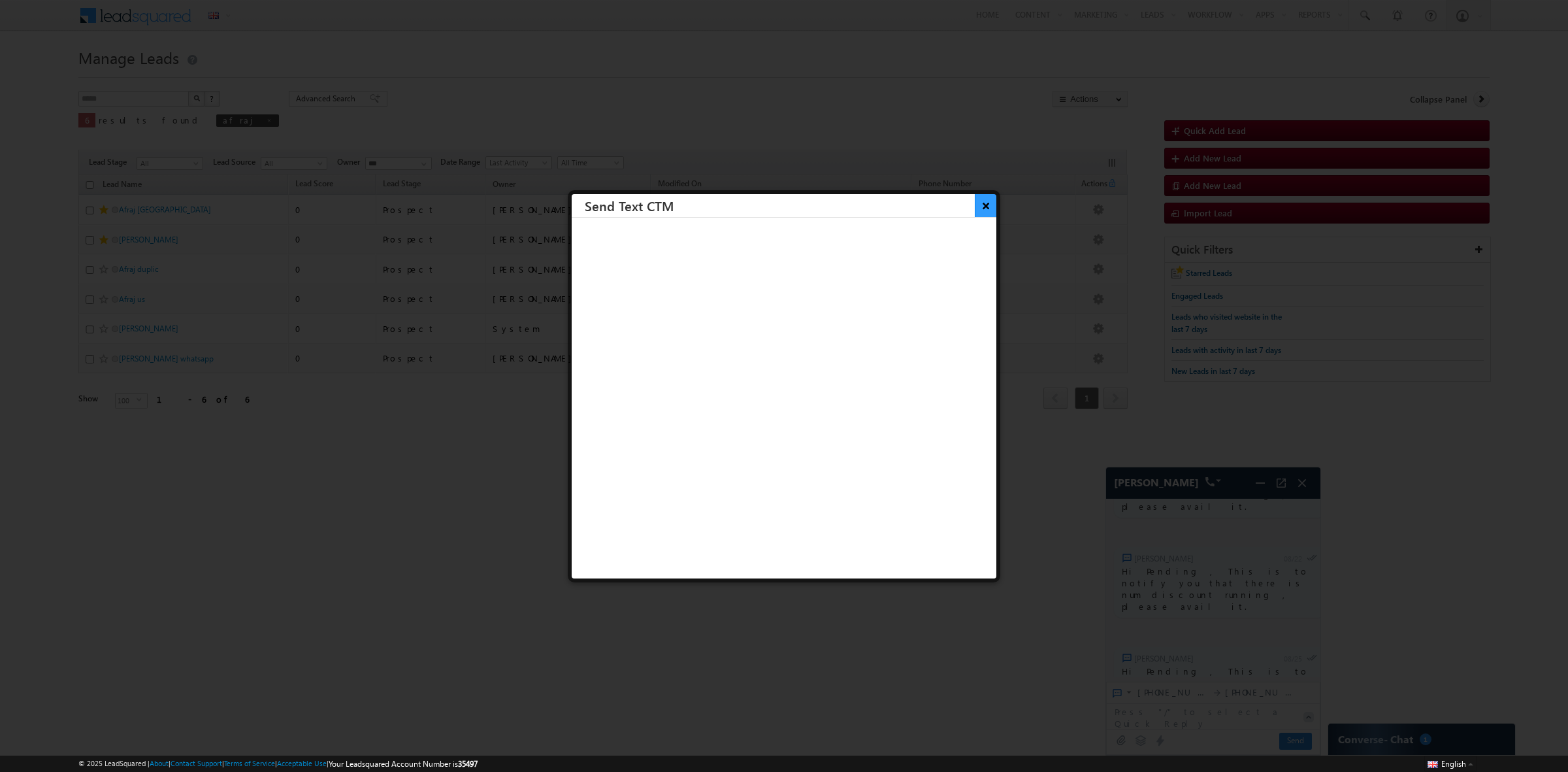
click at [975, 204] on button "×" at bounding box center [986, 206] width 22 height 23
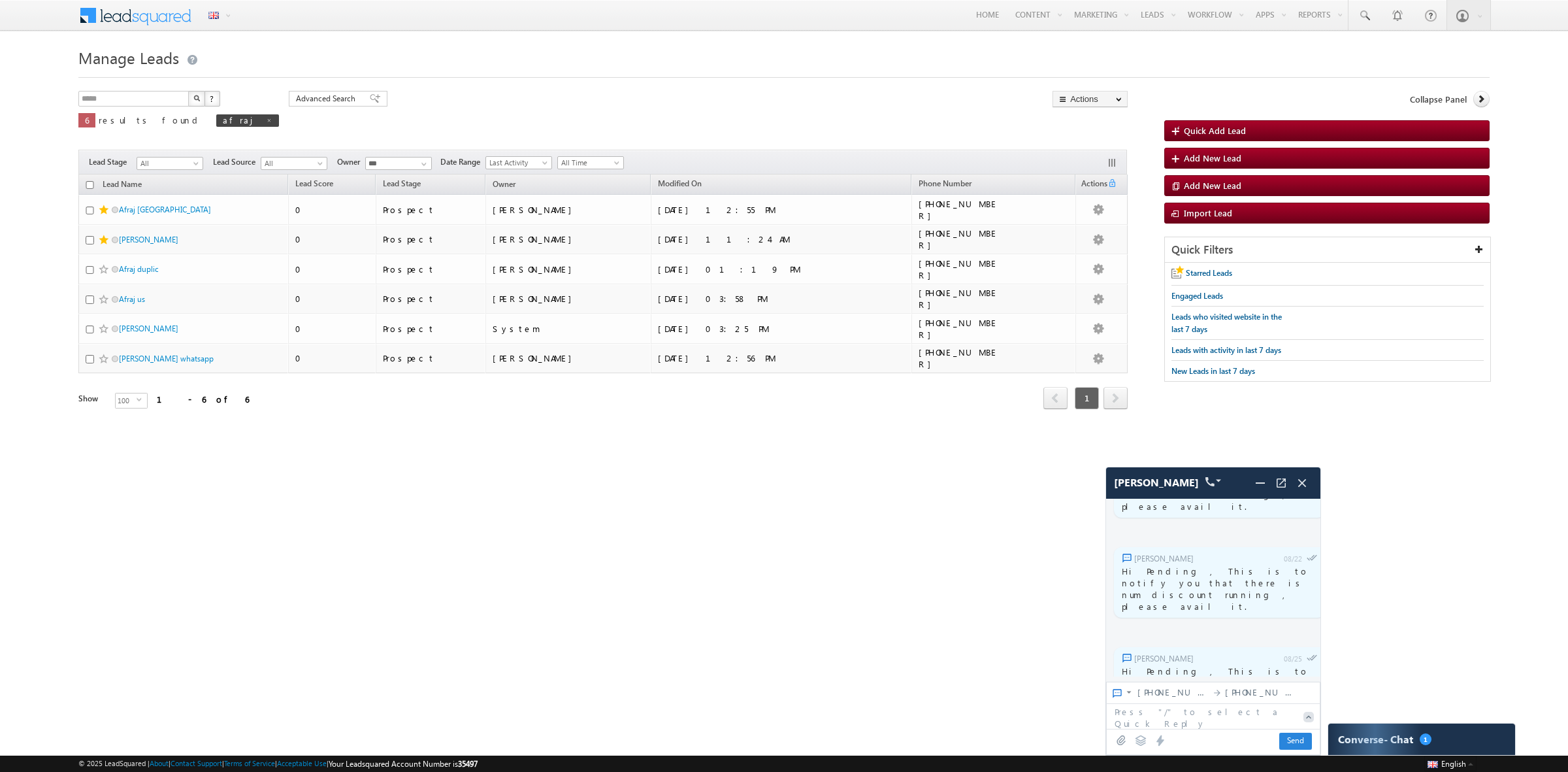
click at [1207, 719] on textarea at bounding box center [1202, 716] width 190 height 23
click at [1138, 737] on icon at bounding box center [1140, 740] width 12 height 12
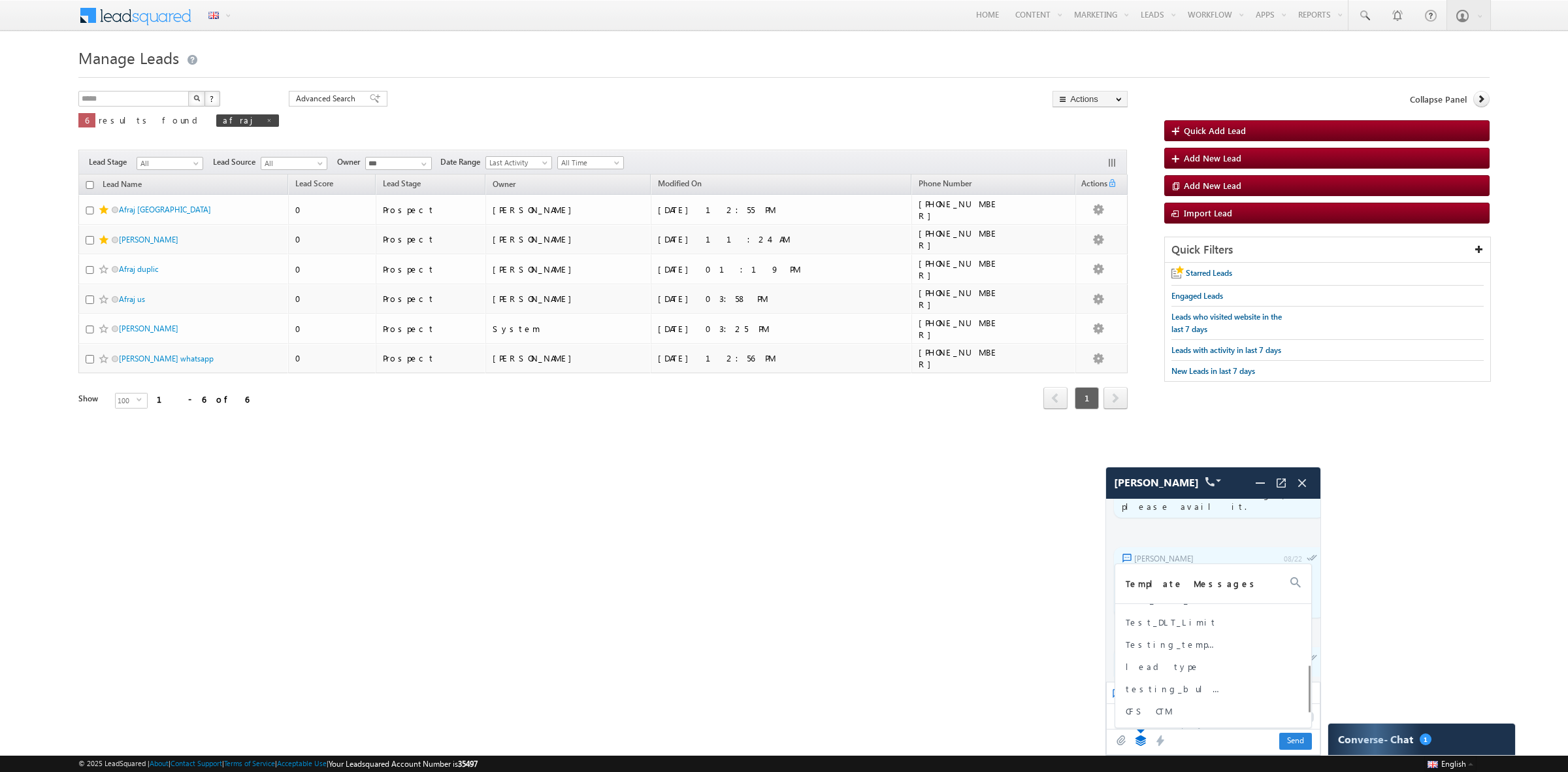
scroll to position [171, 0]
click at [1151, 700] on div "testing1 unicode quote ctm_test_bulk Test_DLT_Limit Testing_template lead type …" at bounding box center [1220, 662] width 209 height 117
click at [1151, 697] on span "testing_url" at bounding box center [1174, 693] width 98 height 12
type textarea "**********"
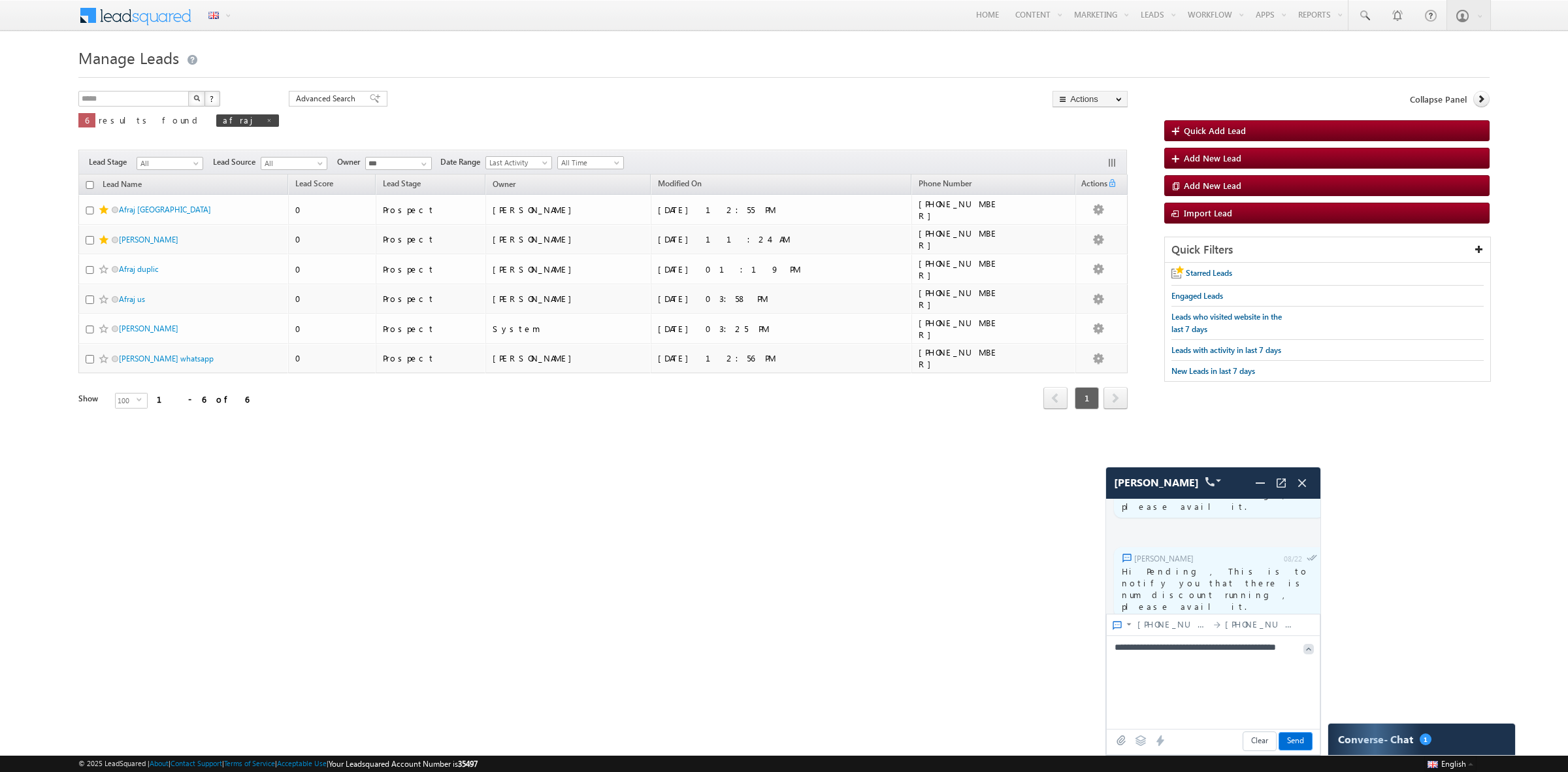
click at [1302, 744] on span "Send" at bounding box center [1296, 741] width 32 height 17
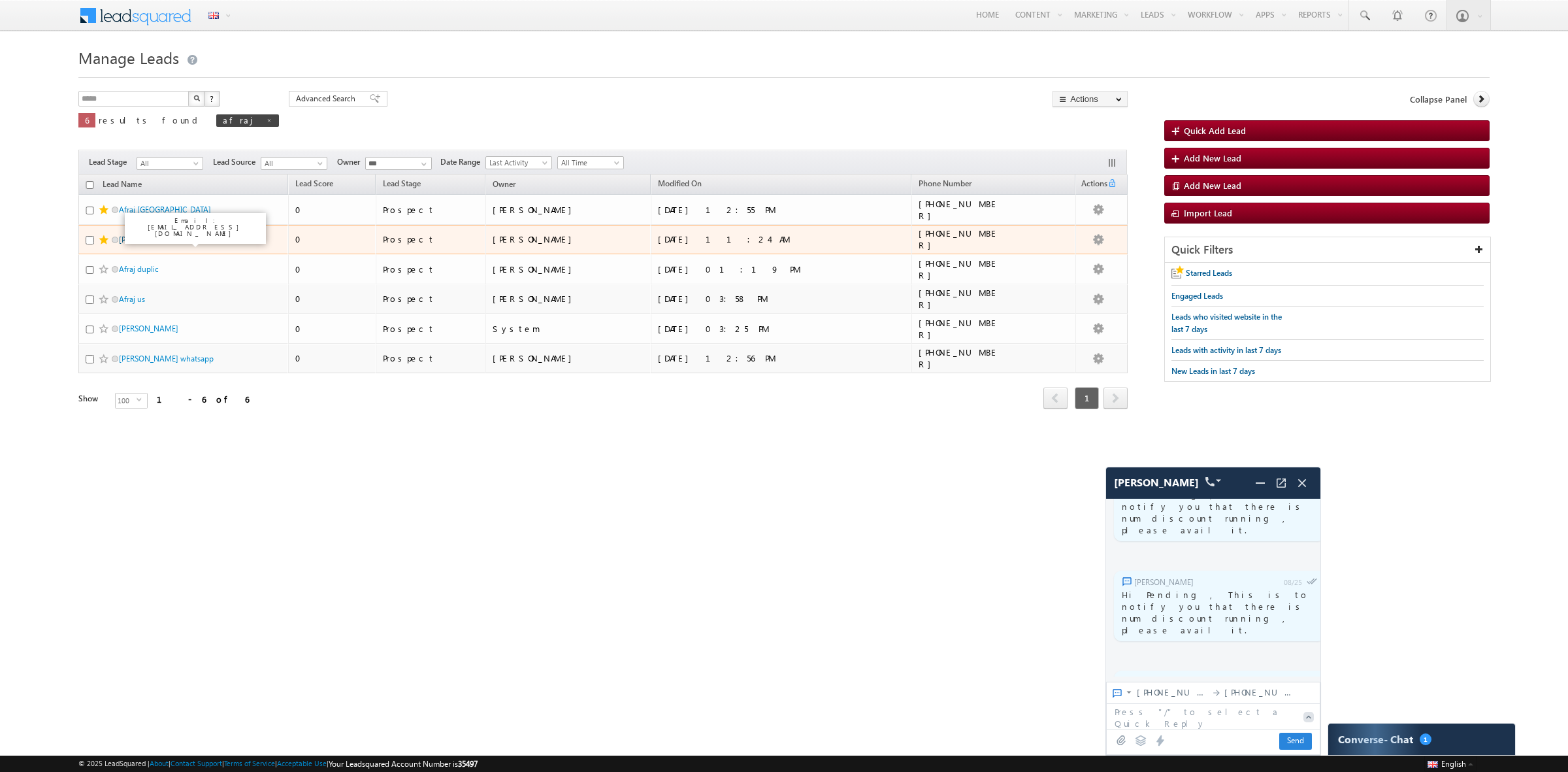
click at [179, 237] on link "Afraj Ahmad_usnumber" at bounding box center [148, 239] width 60 height 10
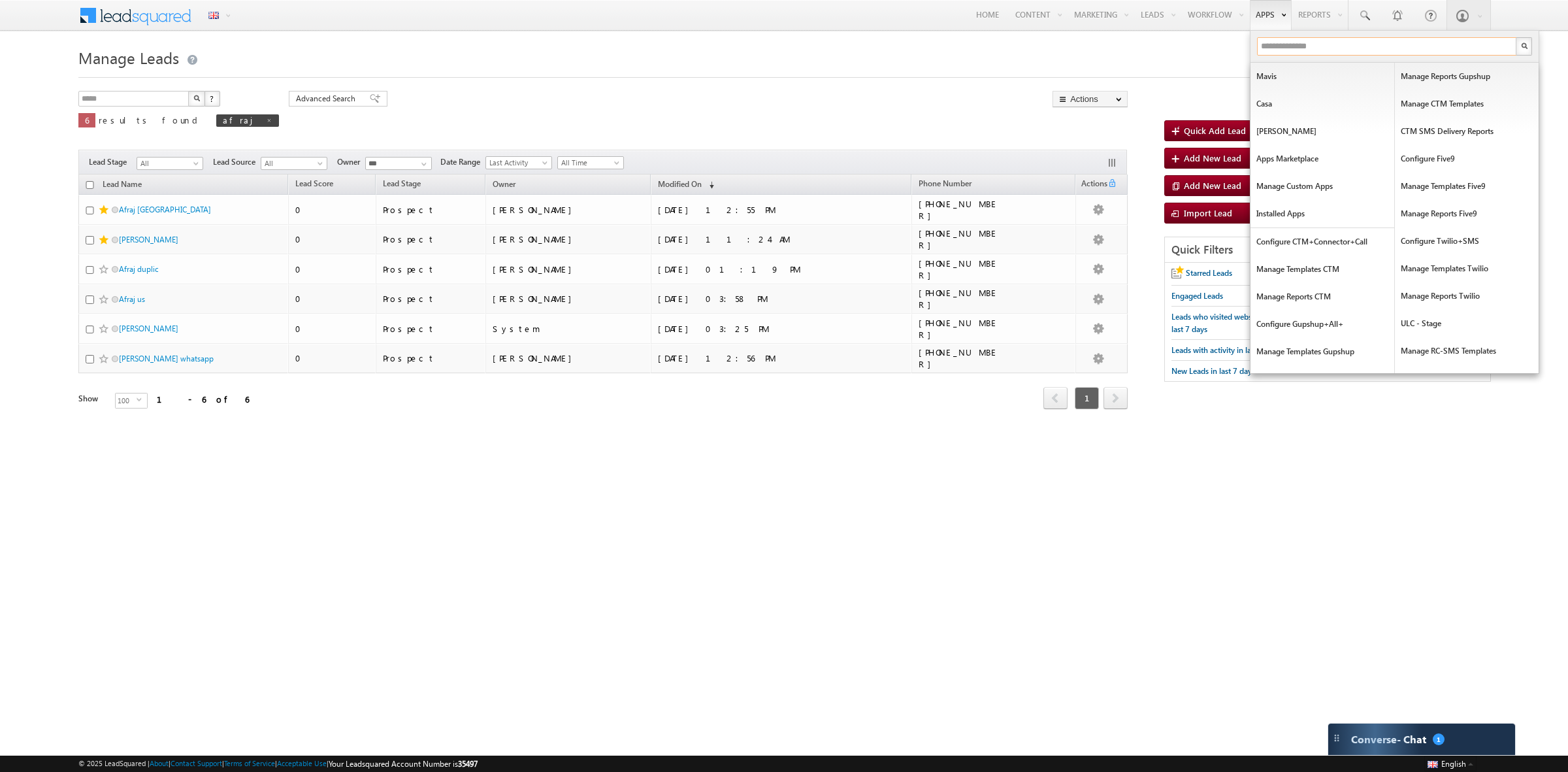
click at [1286, 46] on input "text" at bounding box center [1387, 46] width 261 height 19
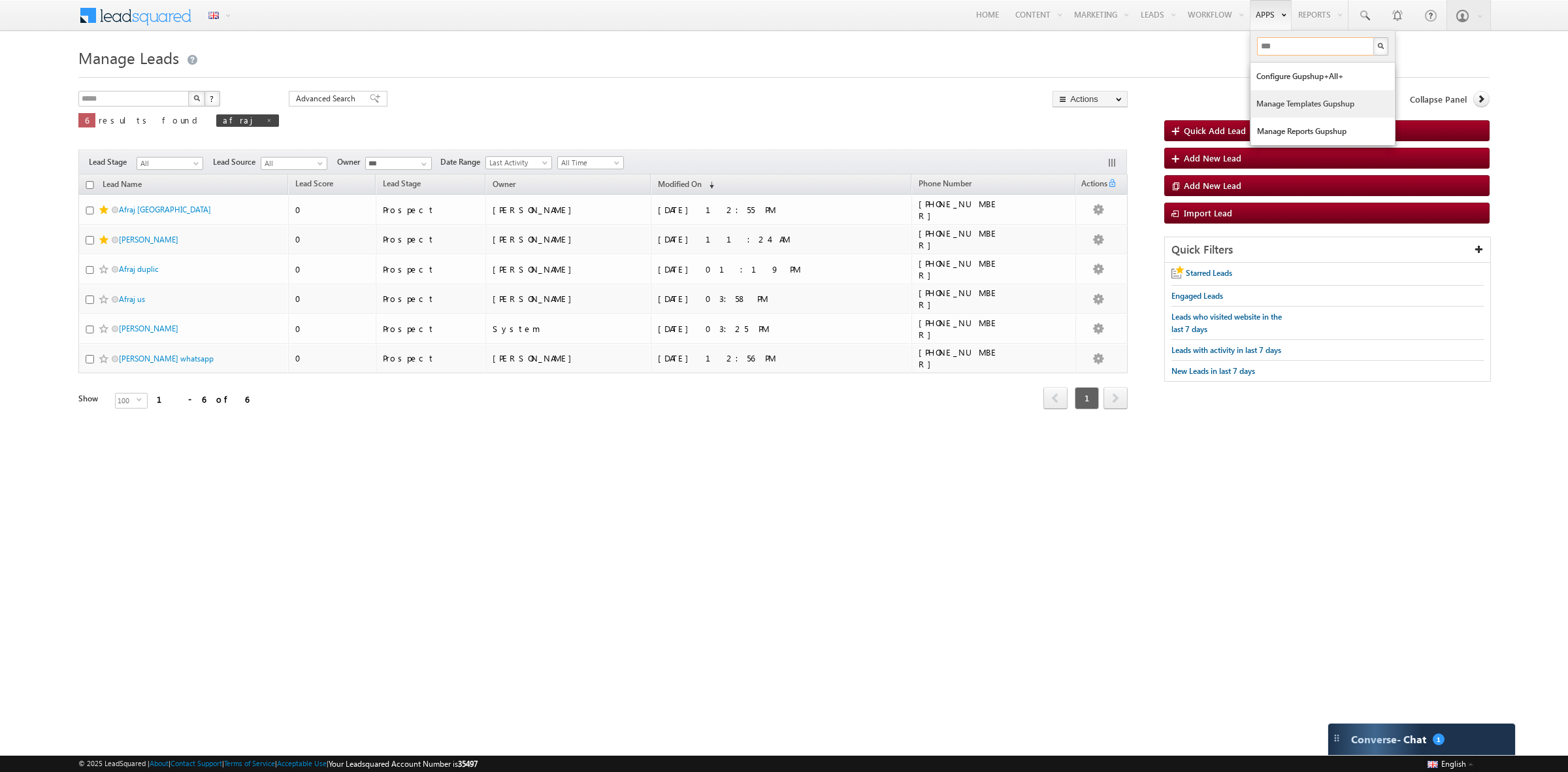
type input "***"
click at [1294, 104] on link "Manage Templates Gupshup" at bounding box center [1322, 104] width 144 height 27
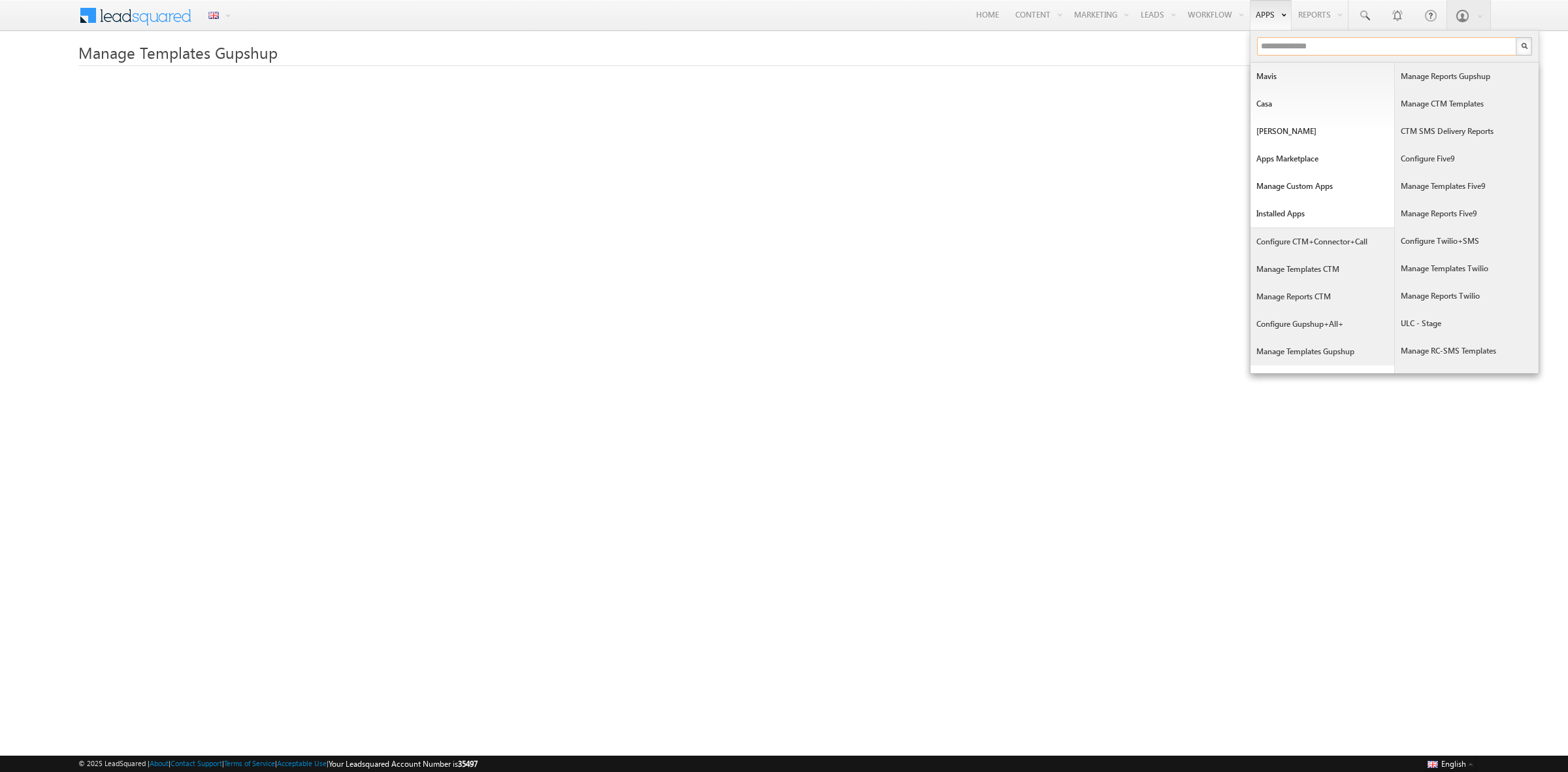
click at [1272, 40] on input "text" at bounding box center [1387, 46] width 261 height 19
click at [1289, 50] on input "text" at bounding box center [1387, 46] width 261 height 19
click at [1292, 41] on input "text" at bounding box center [1387, 46] width 261 height 19
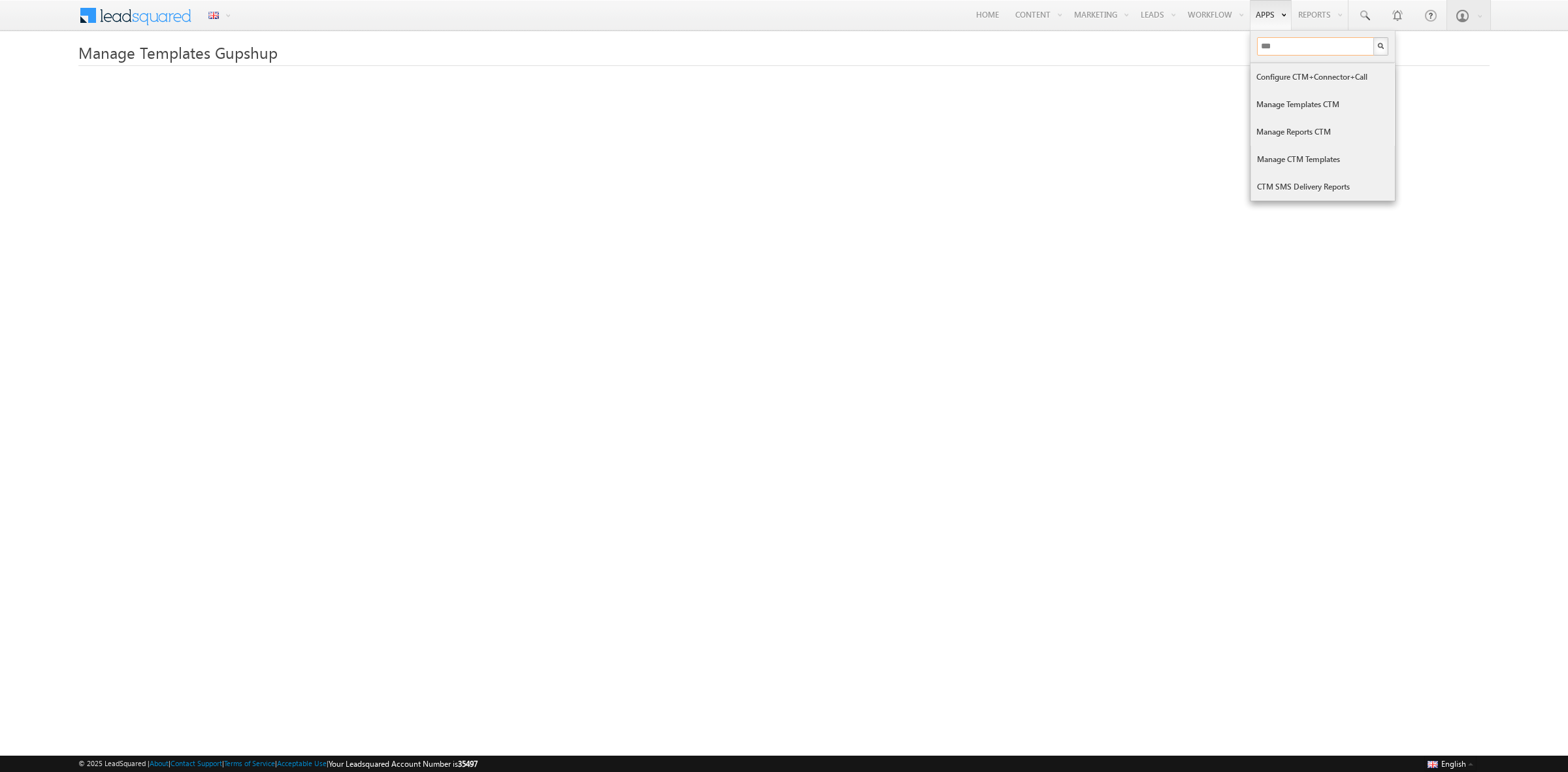
type input "***"
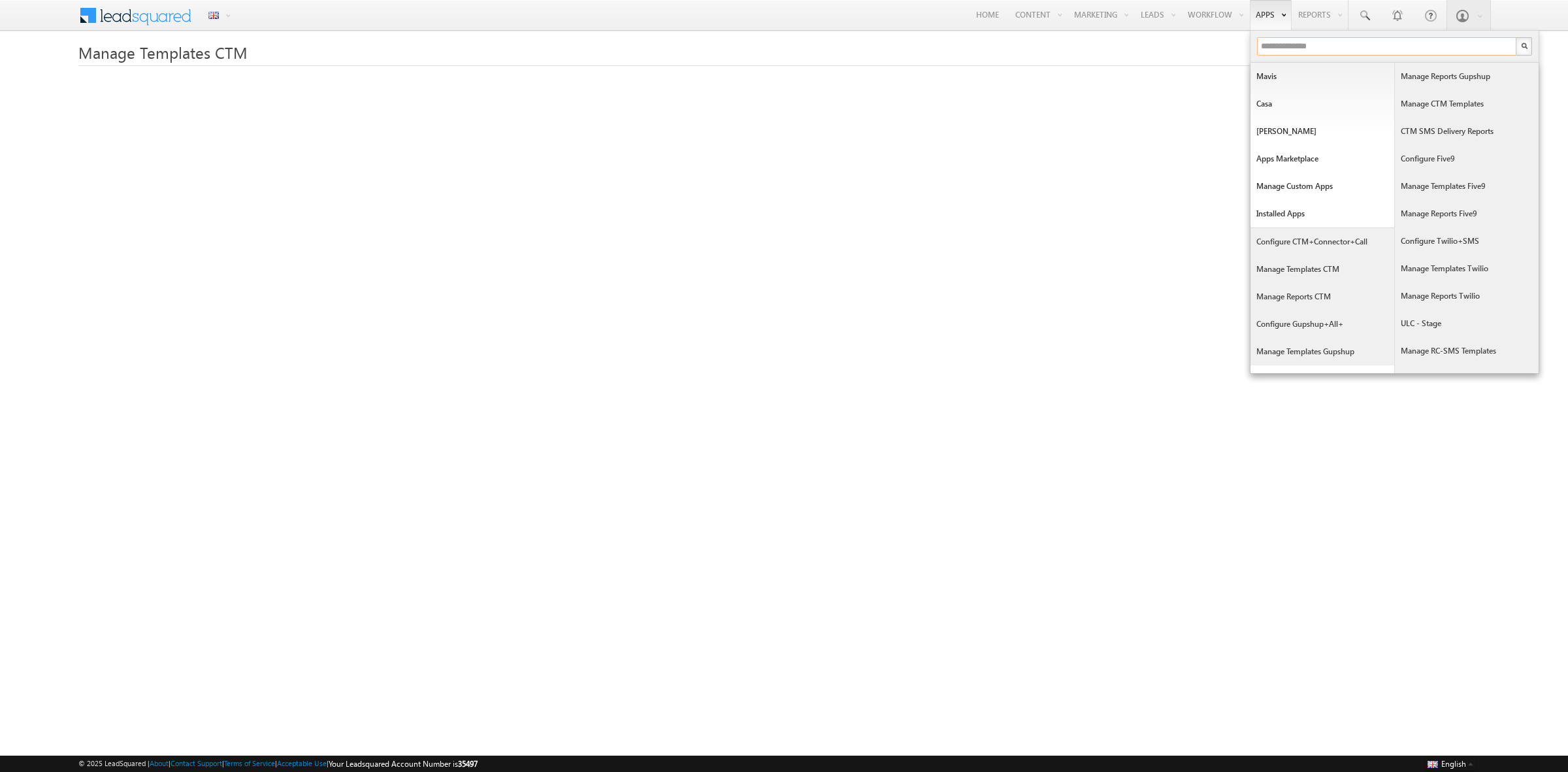
click at [1266, 37] on input "text" at bounding box center [1387, 46] width 261 height 19
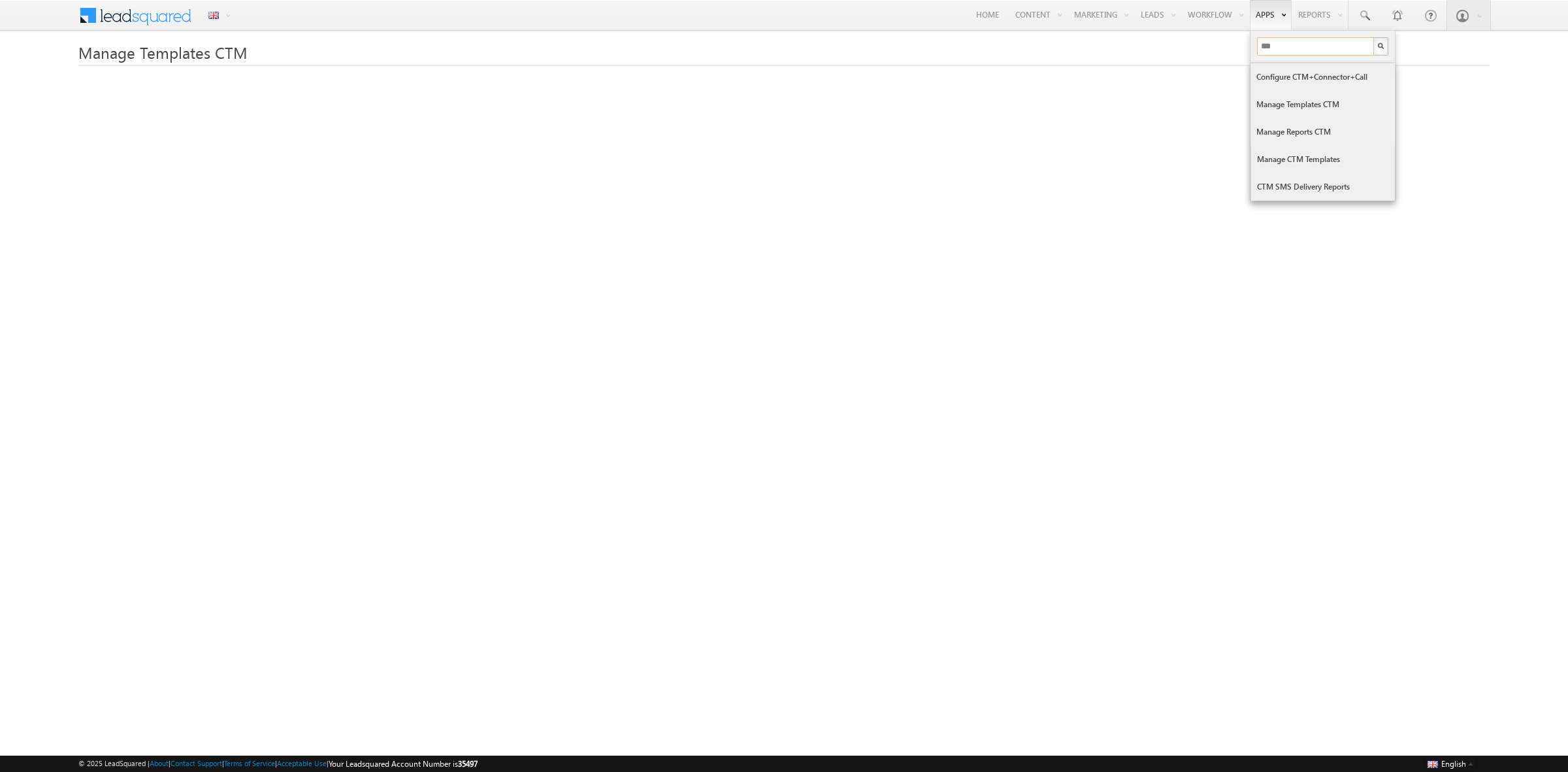
type input "***"
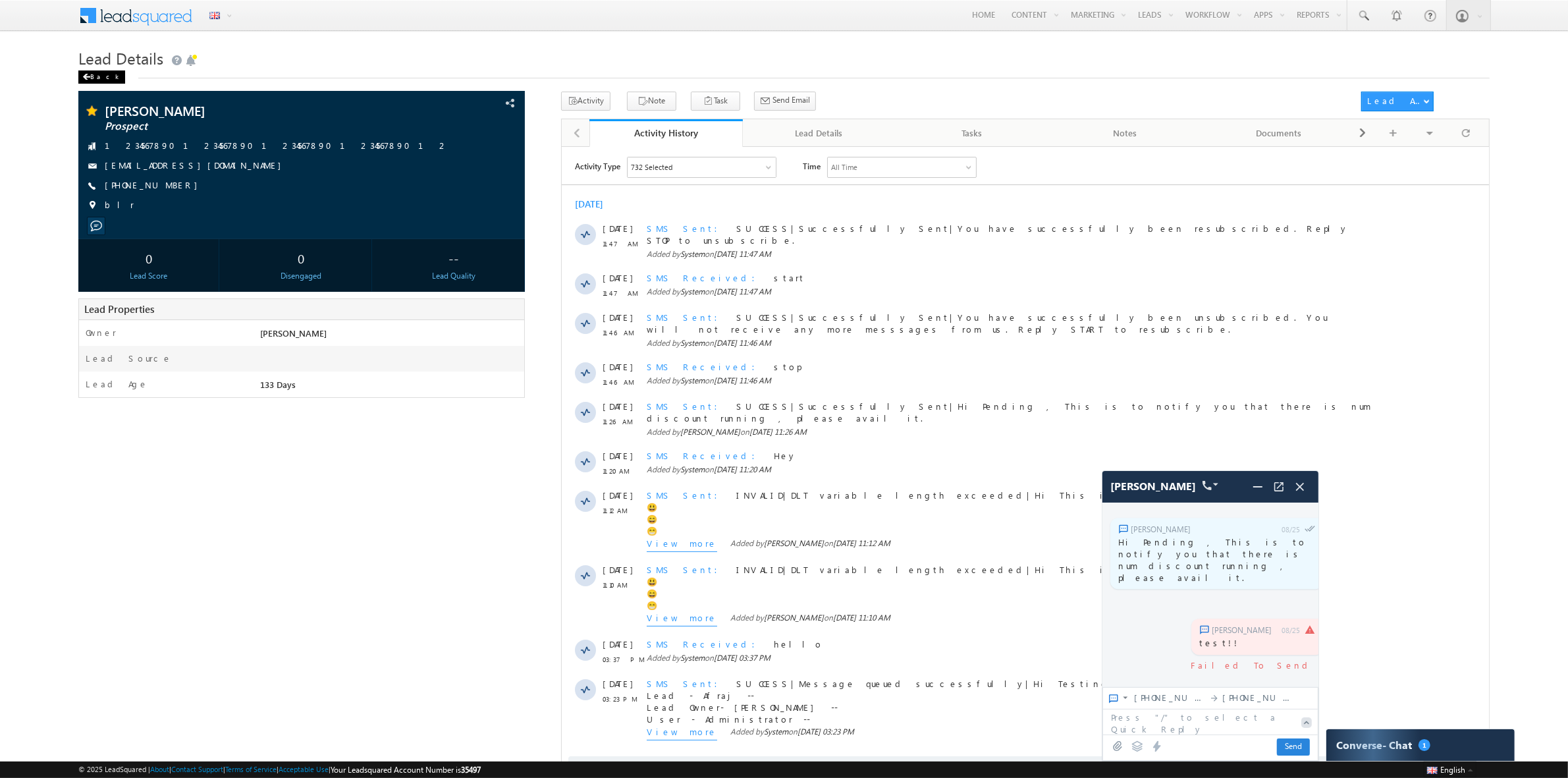
click at [83, 74] on span at bounding box center [87, 77] width 8 height 6
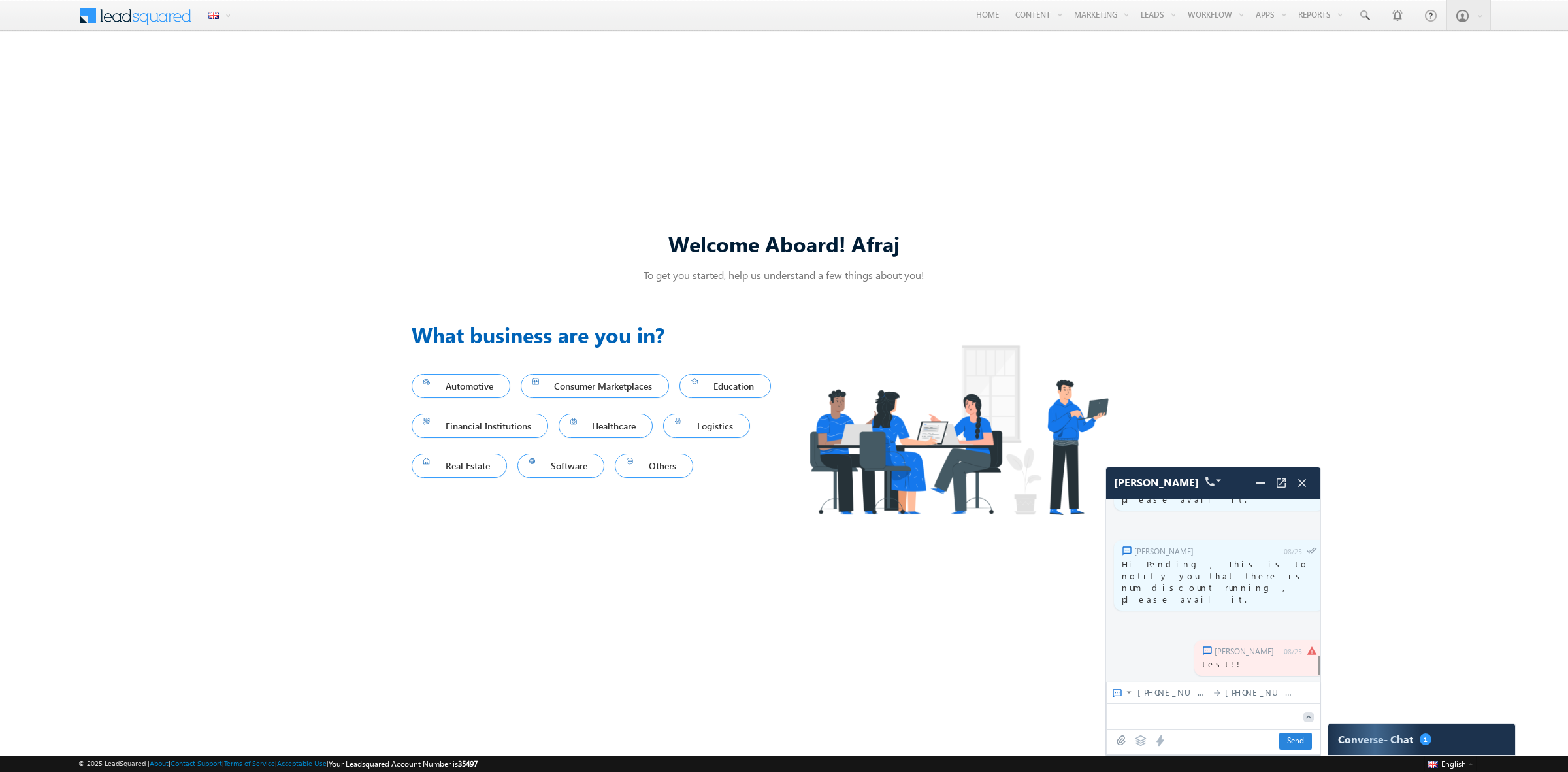
scroll to position [4165, 0]
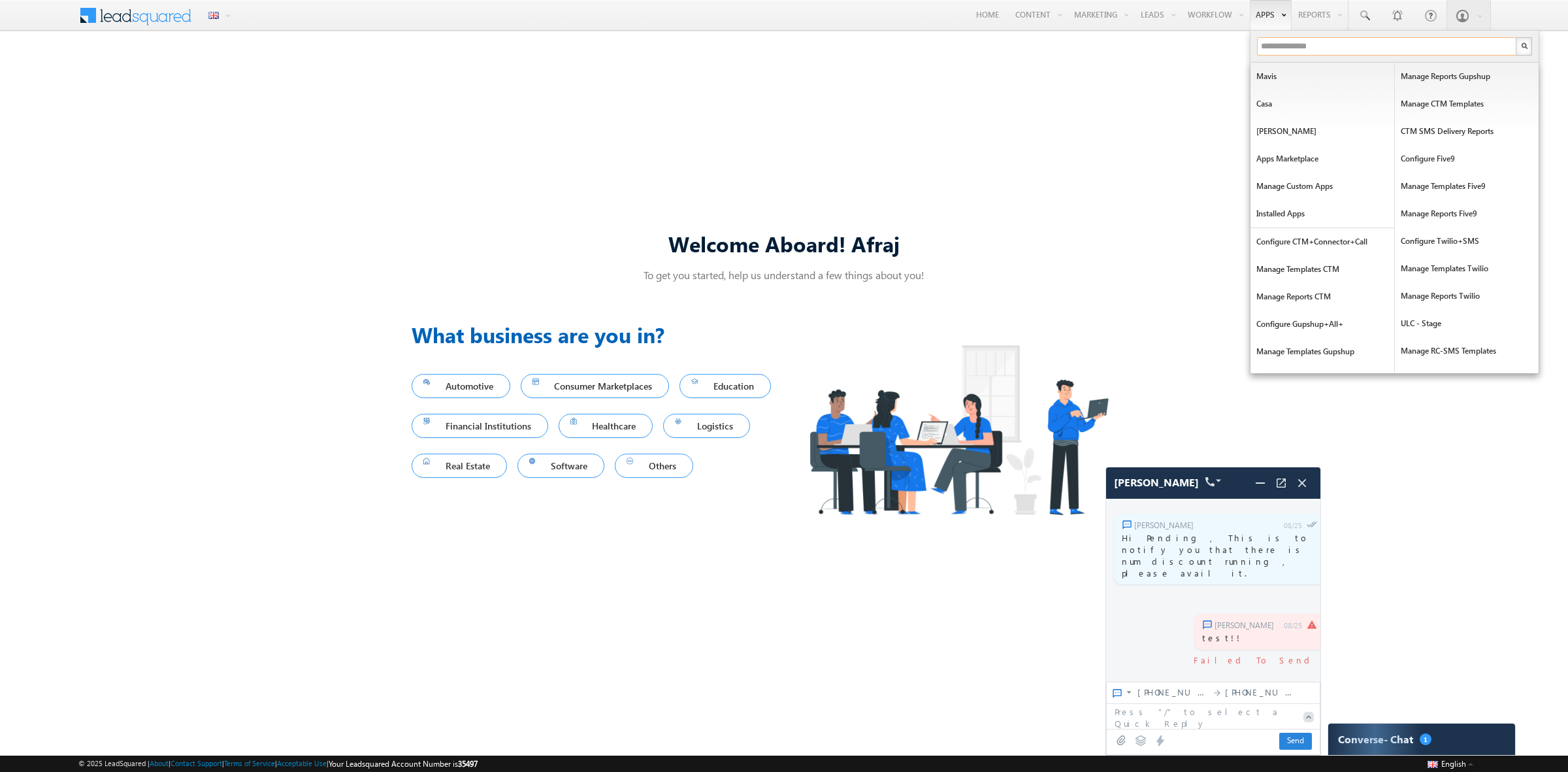
click at [1278, 44] on input "text" at bounding box center [1387, 46] width 261 height 19
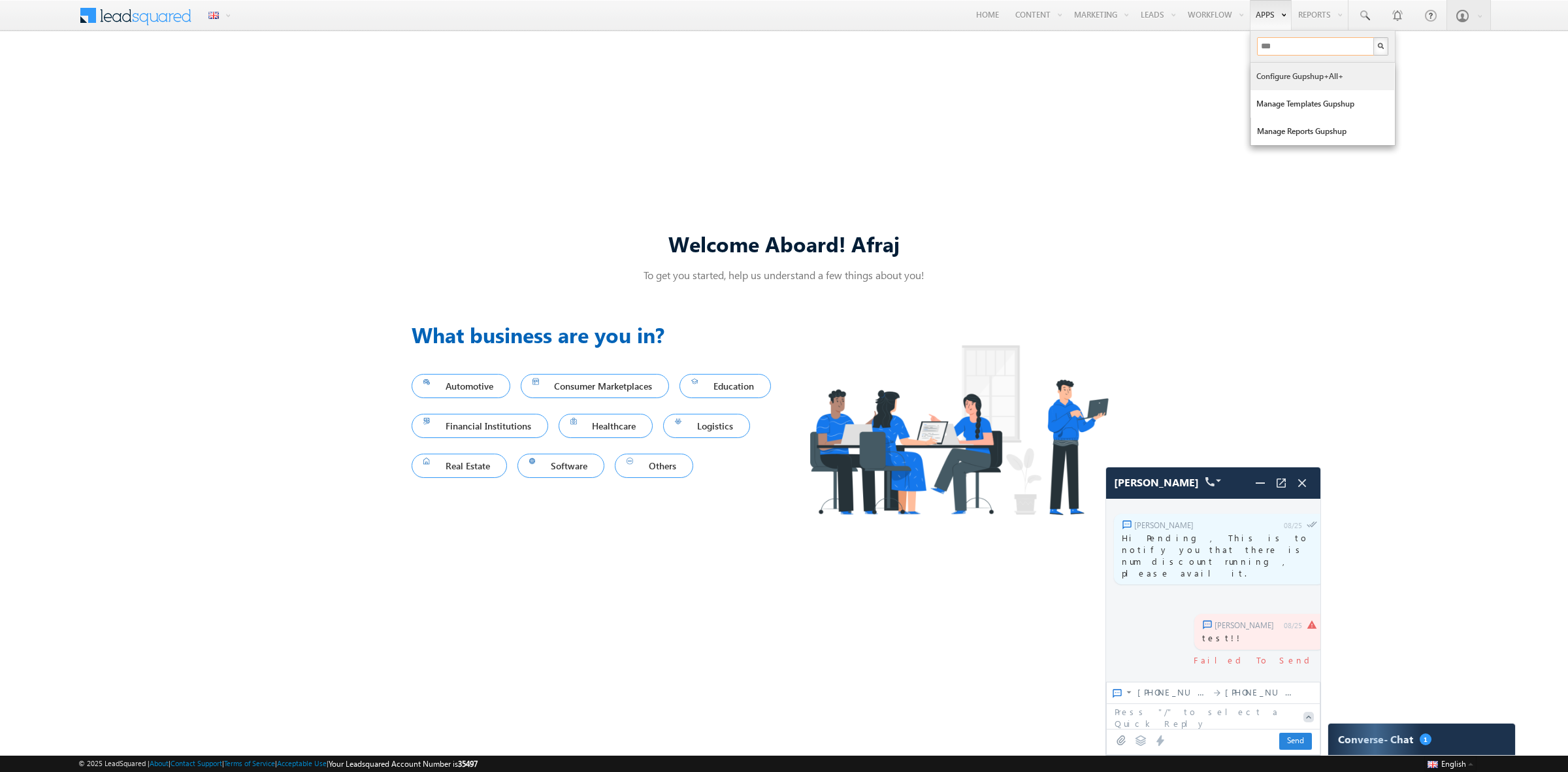
type input "***"
drag, startPoint x: 1302, startPoint y: 77, endPoint x: 1328, endPoint y: 75, distance: 26.1
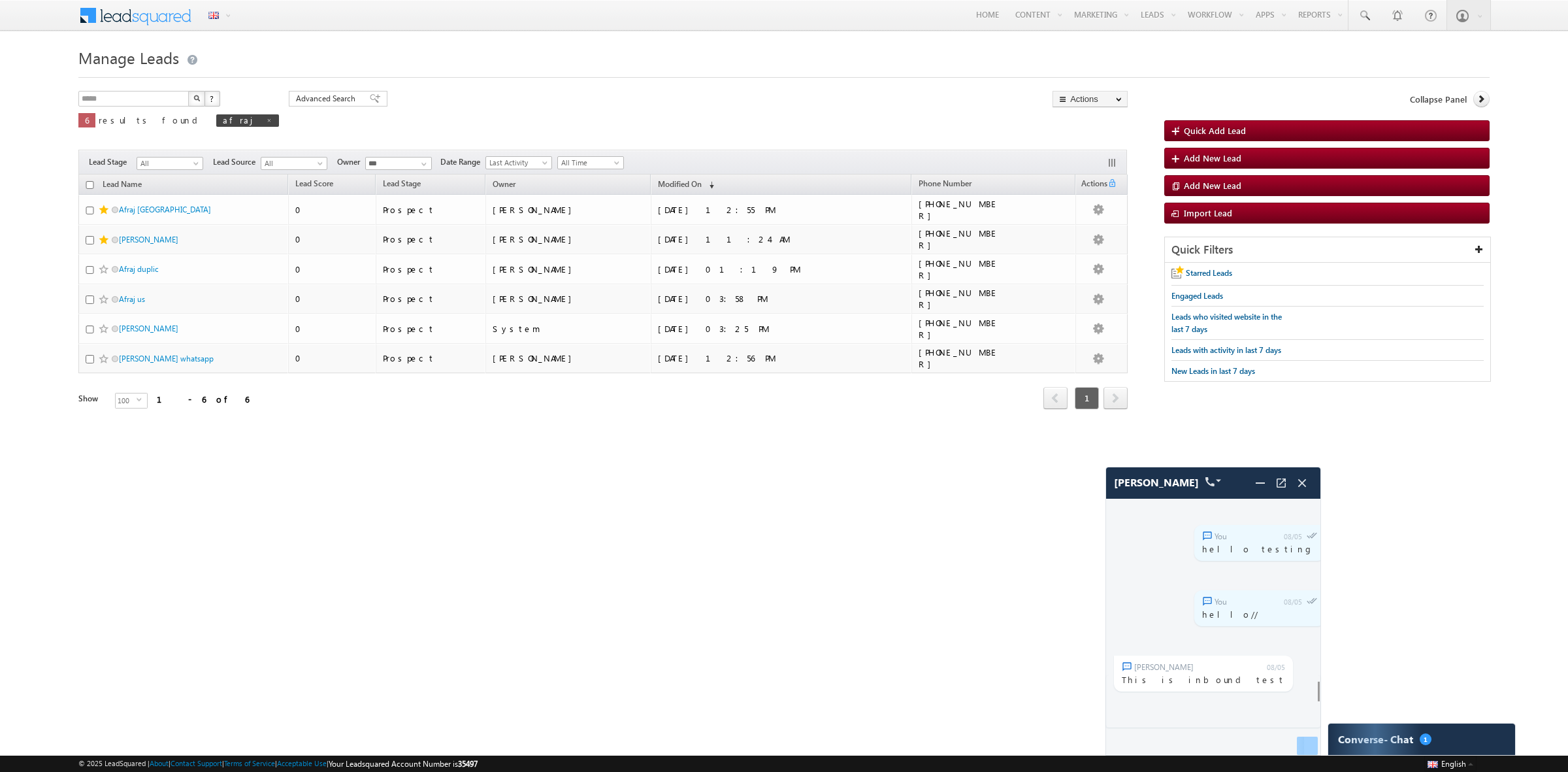
scroll to position [4137, 0]
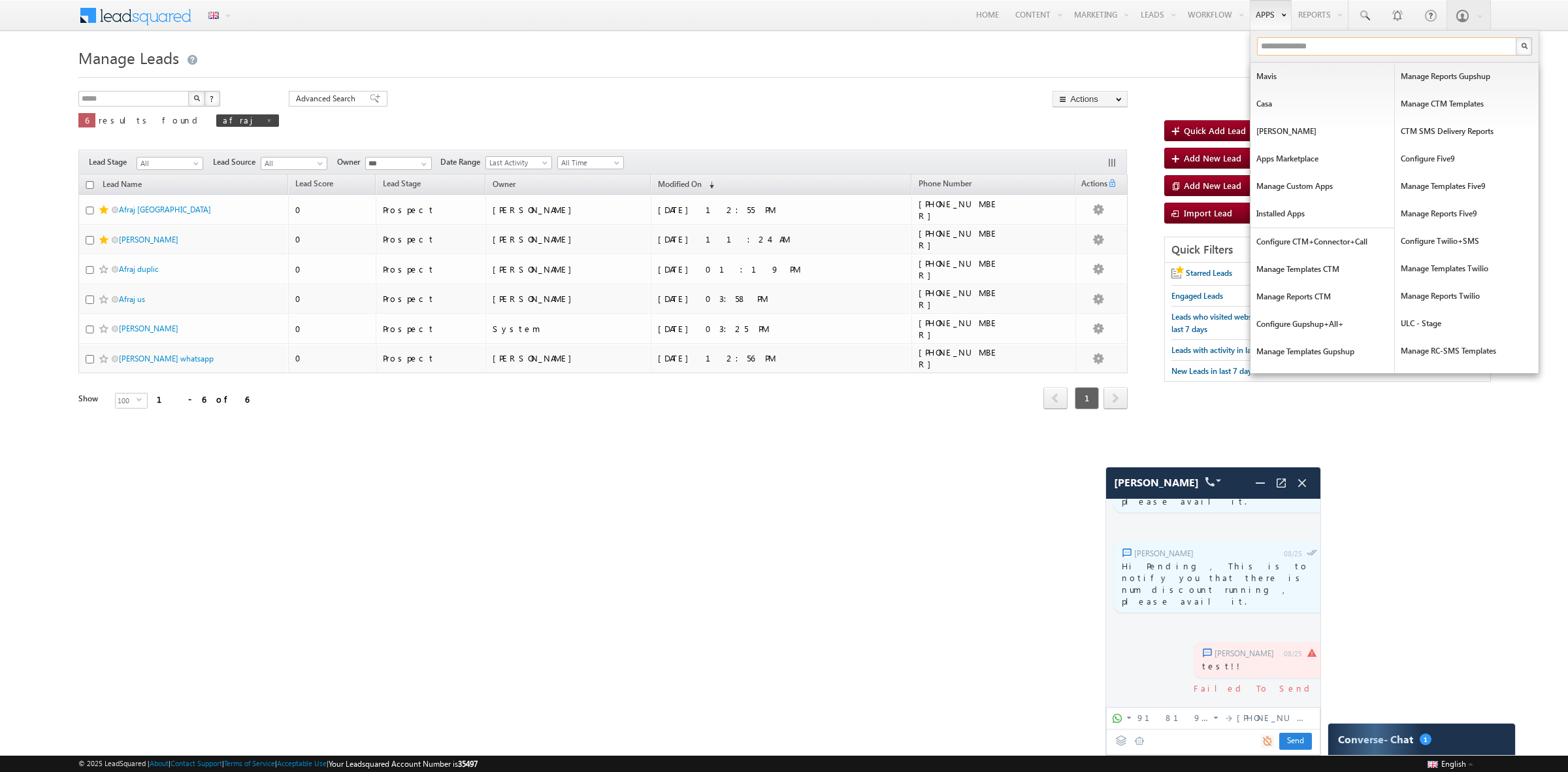
click at [1284, 49] on input "text" at bounding box center [1387, 46] width 261 height 19
click at [1284, 50] on input "text" at bounding box center [1387, 46] width 261 height 19
click at [1279, 44] on input "text" at bounding box center [1387, 46] width 261 height 19
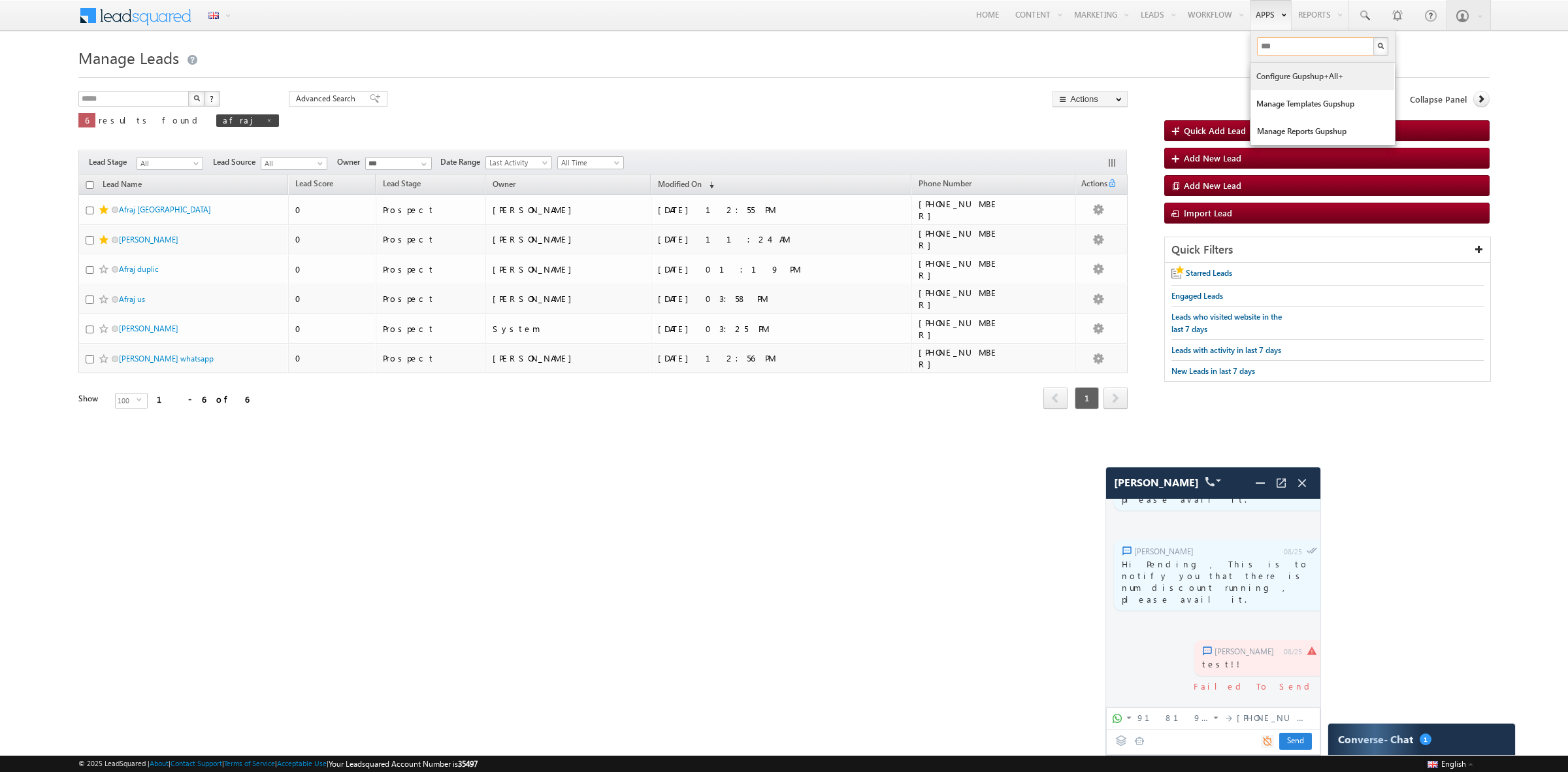
type input "***"
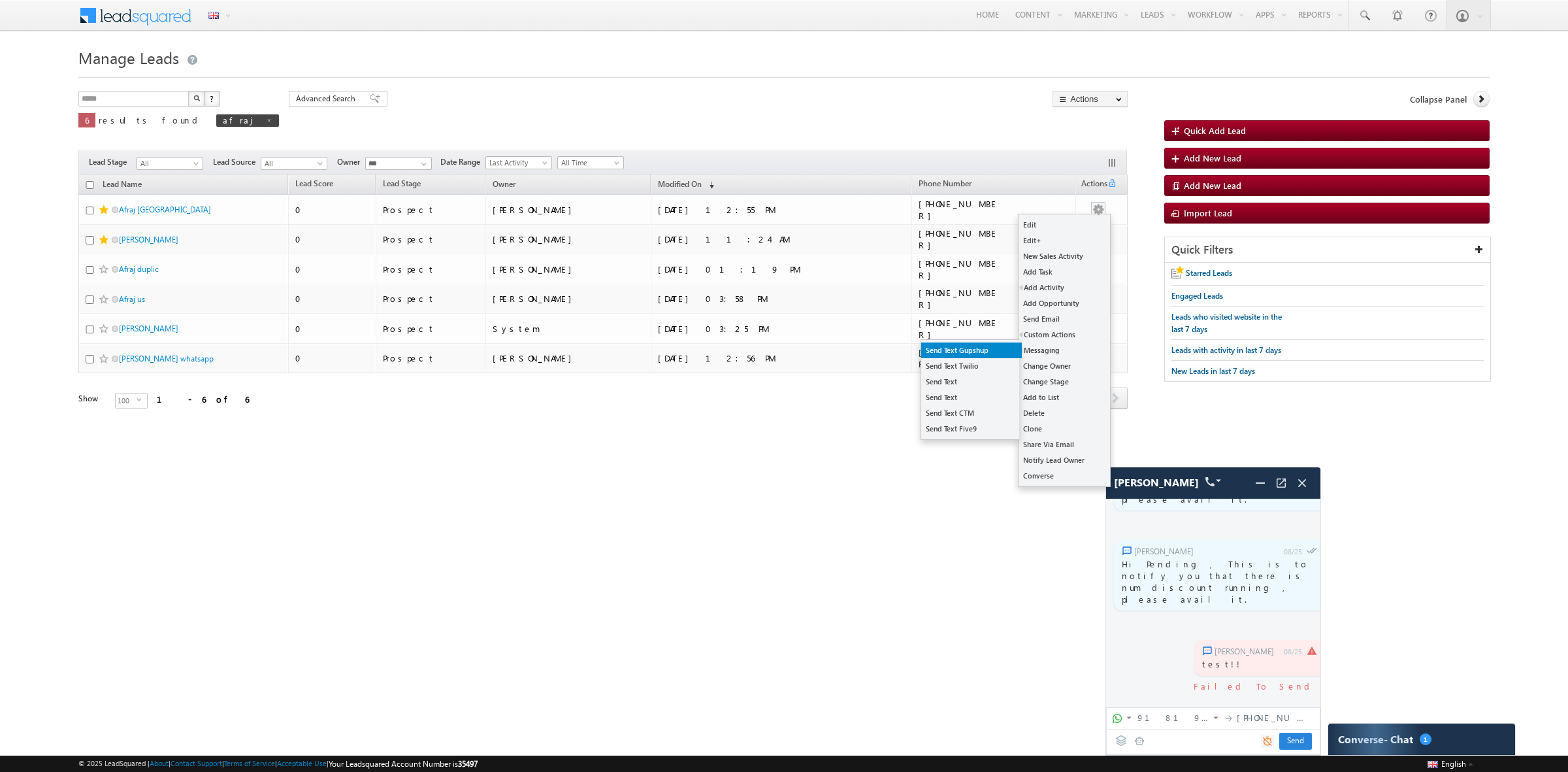
click at [968, 347] on link "Send Text Gupshup" at bounding box center [972, 350] width 101 height 15
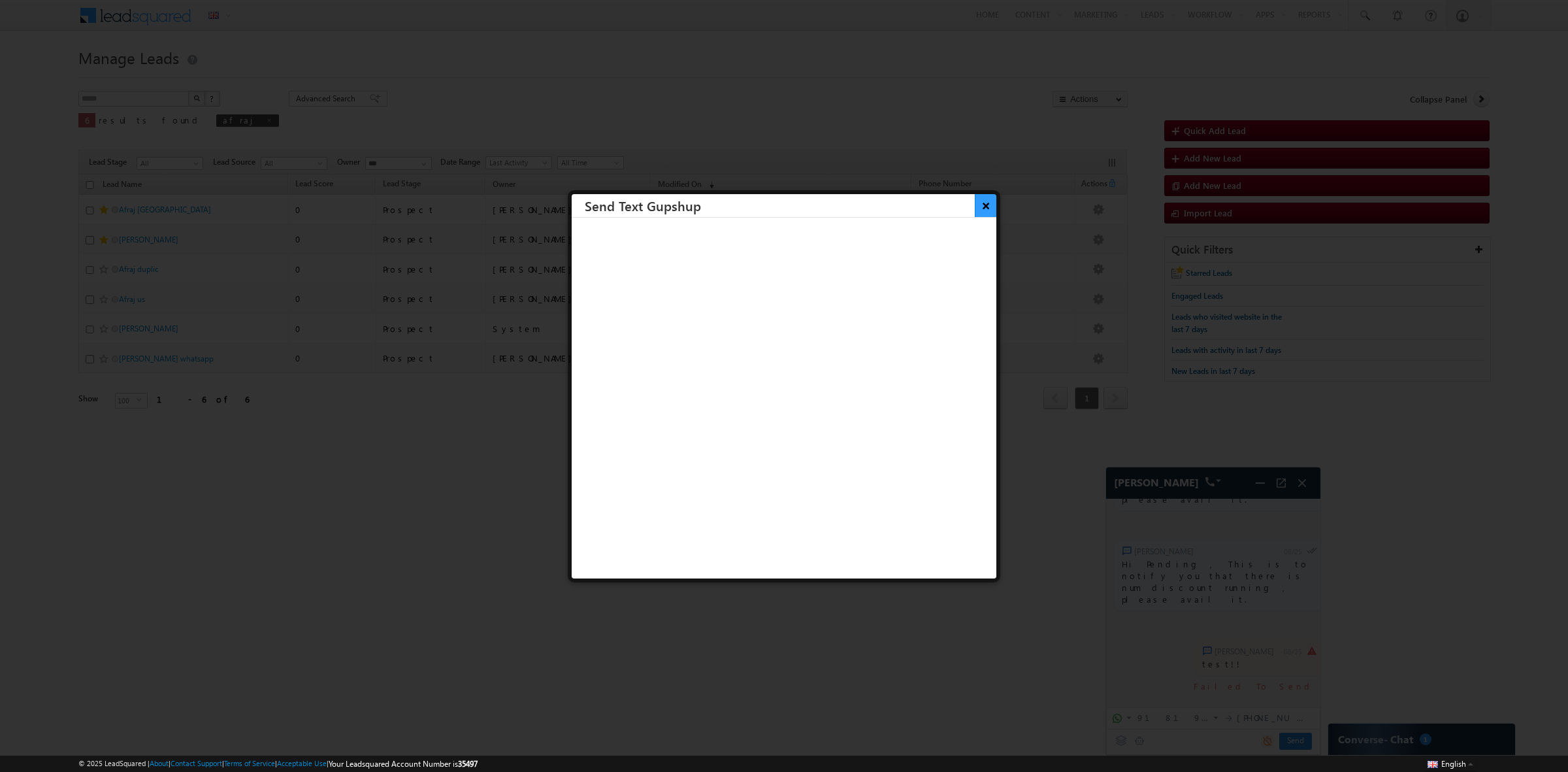
click at [975, 207] on button "×" at bounding box center [986, 206] width 22 height 23
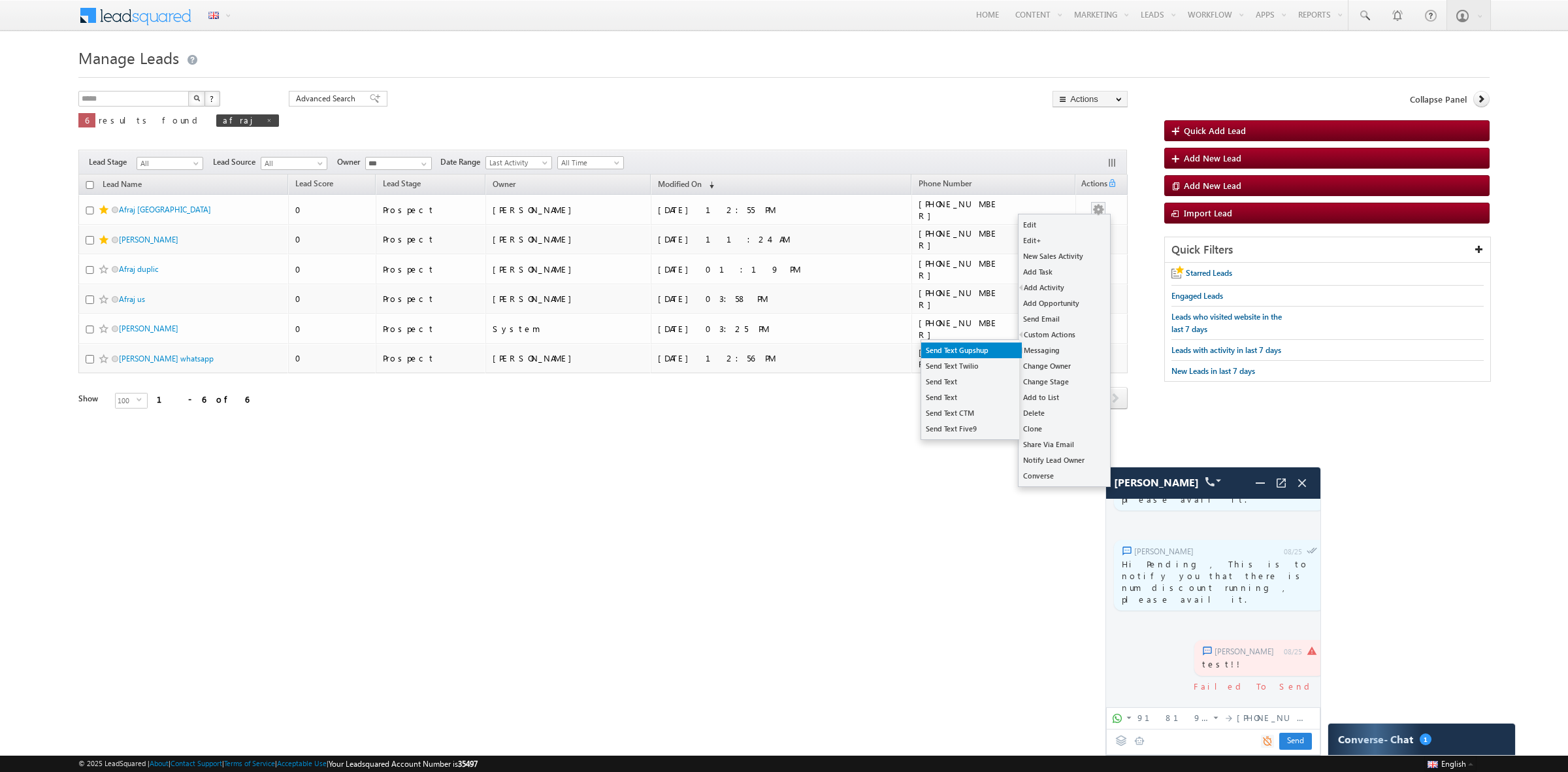
click at [994, 350] on link "Send Text Gupshup" at bounding box center [972, 350] width 101 height 15
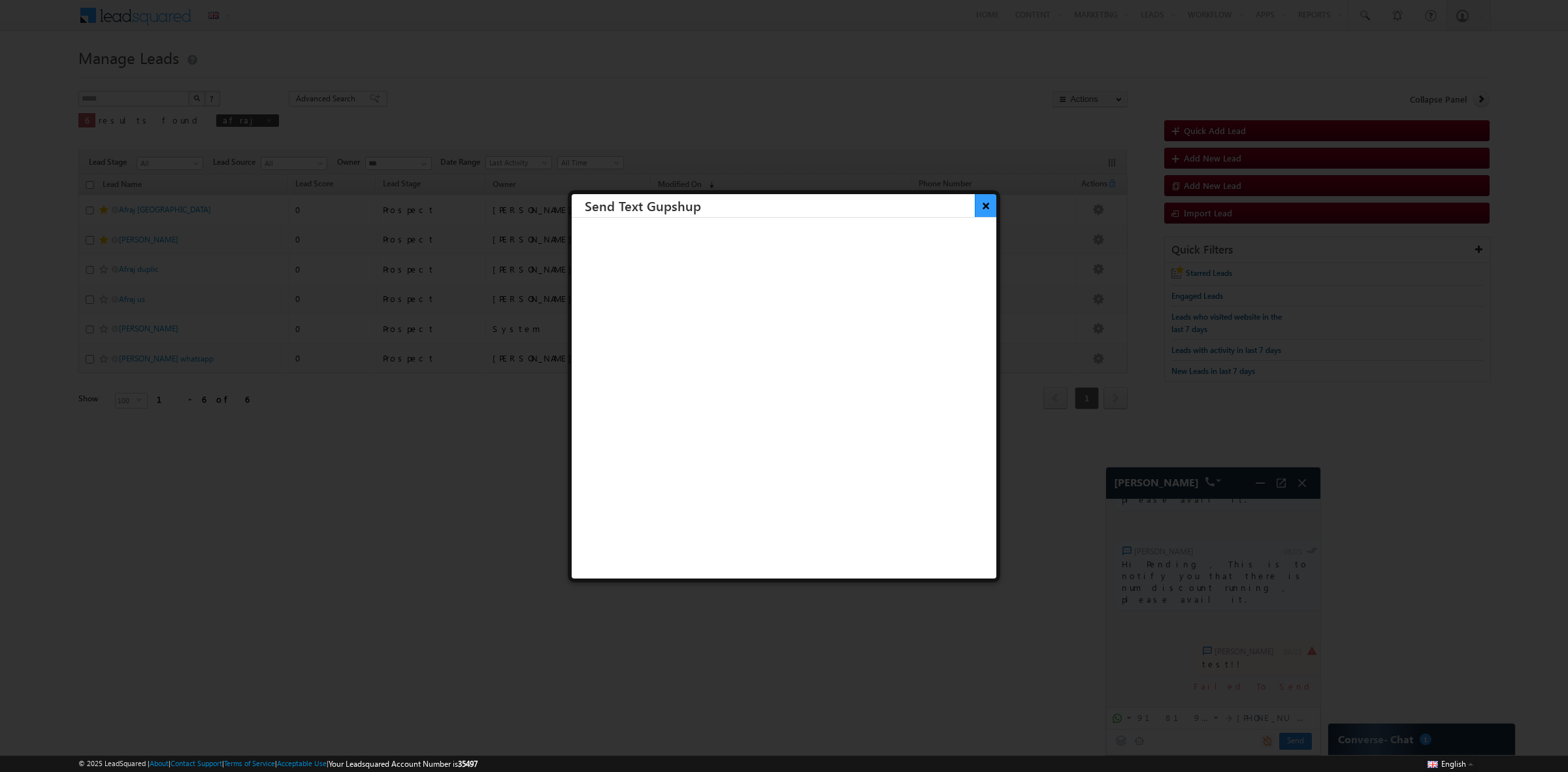
click at [975, 210] on button "×" at bounding box center [986, 206] width 22 height 23
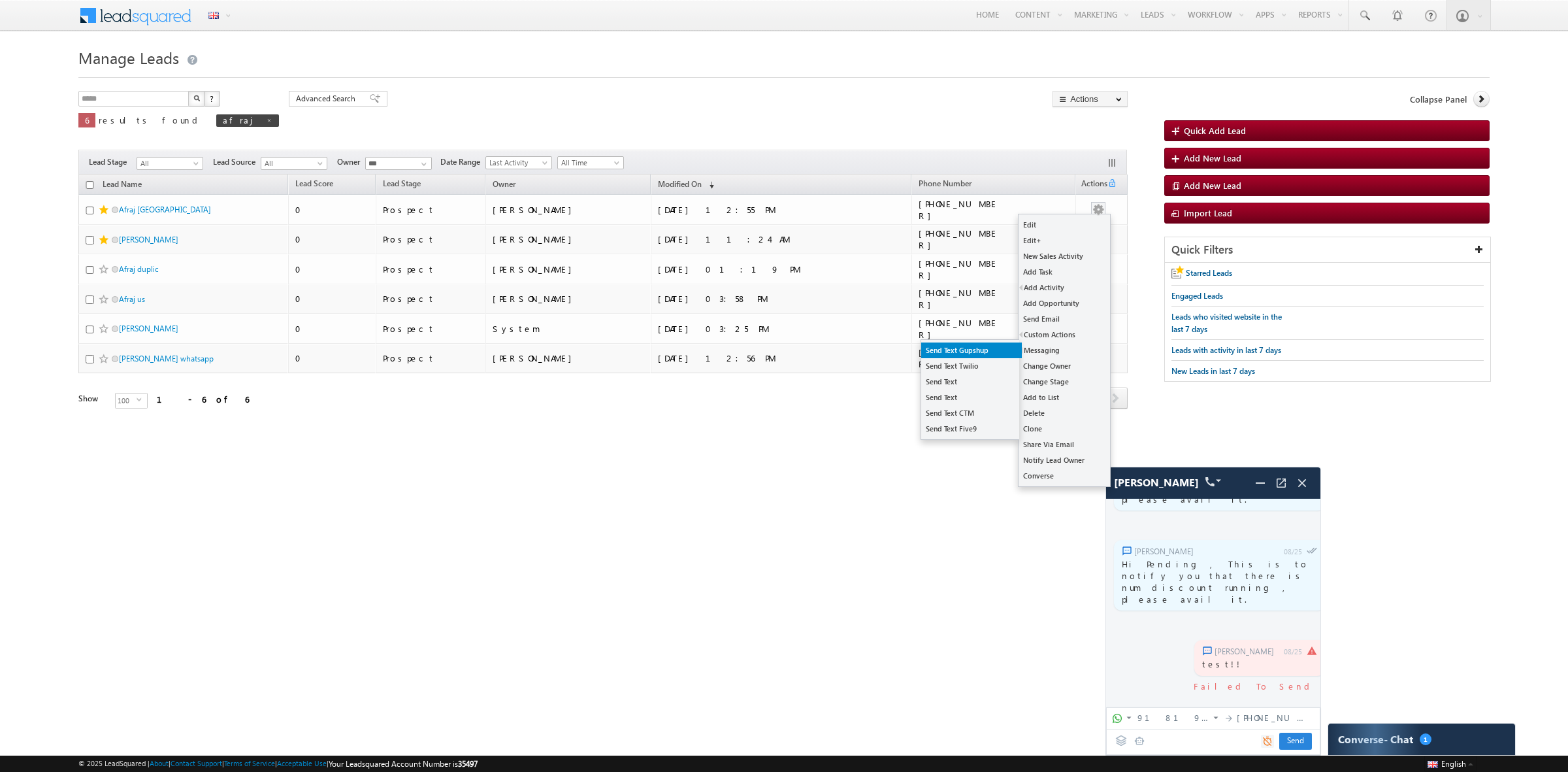
click at [998, 344] on link "Send Text Gupshup" at bounding box center [972, 350] width 101 height 15
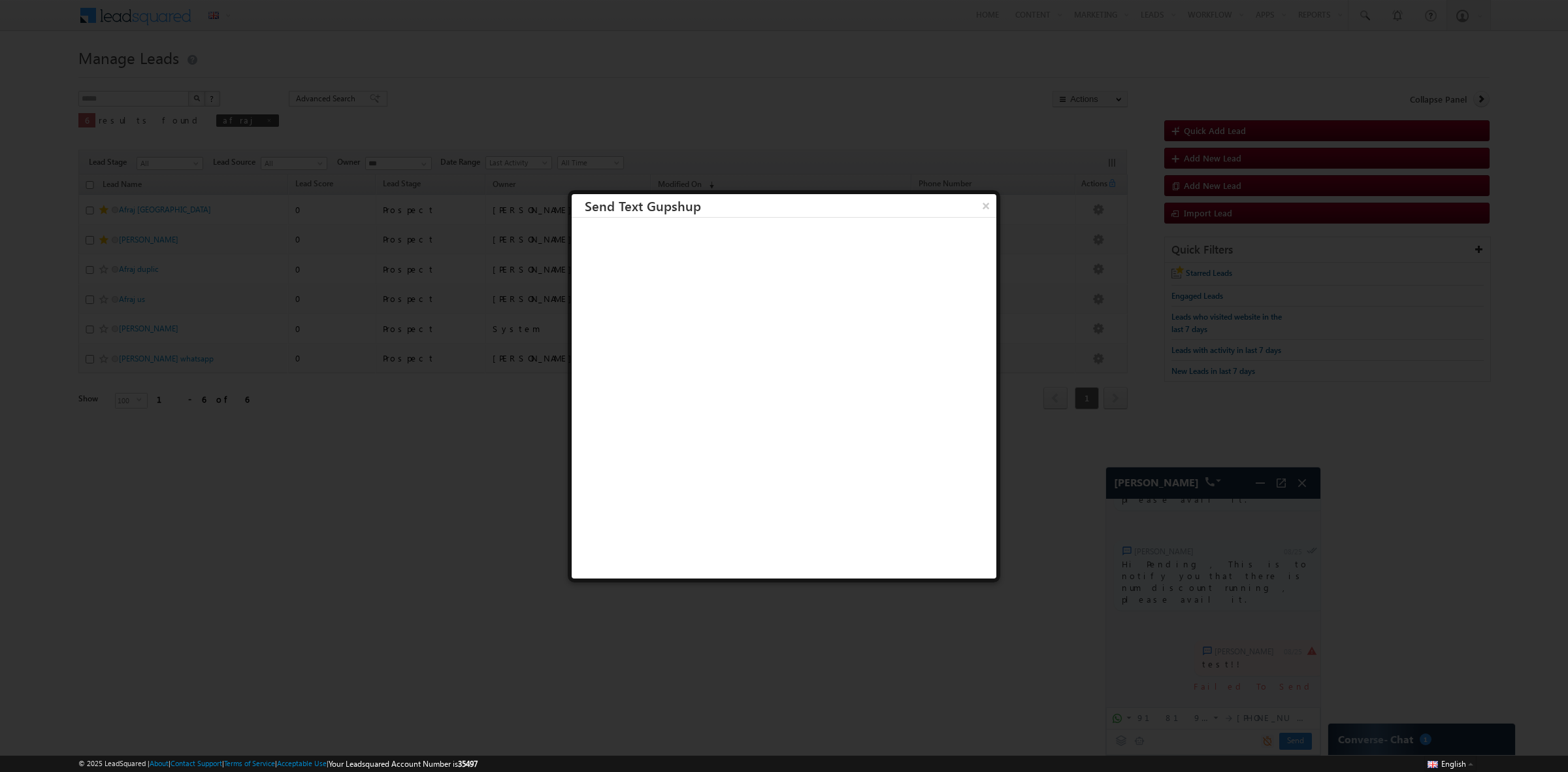
scroll to position [1, 0]
click at [975, 208] on button "×" at bounding box center [986, 205] width 22 height 23
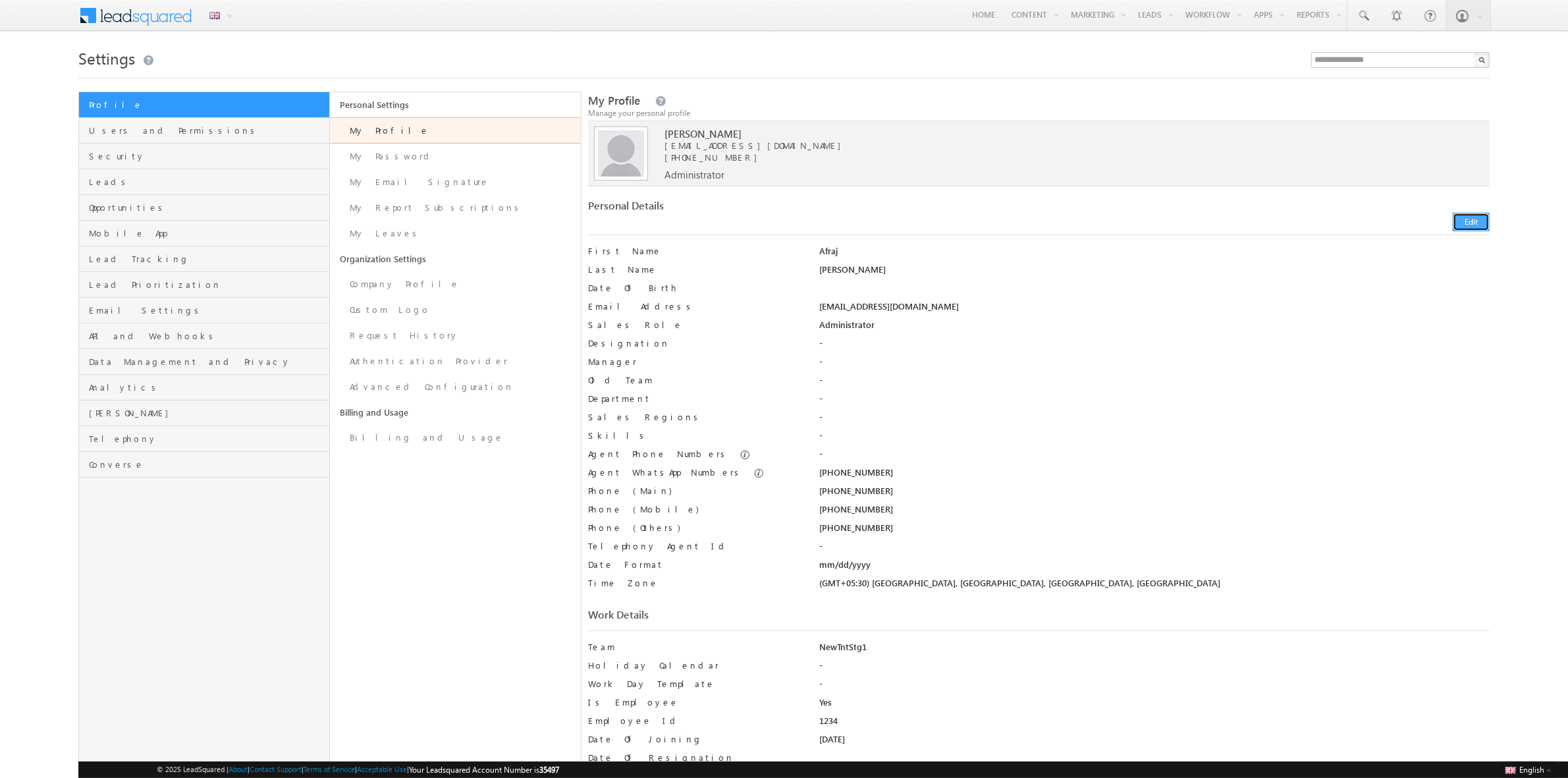
click at [1473, 221] on button "Edit" at bounding box center [1471, 222] width 37 height 19
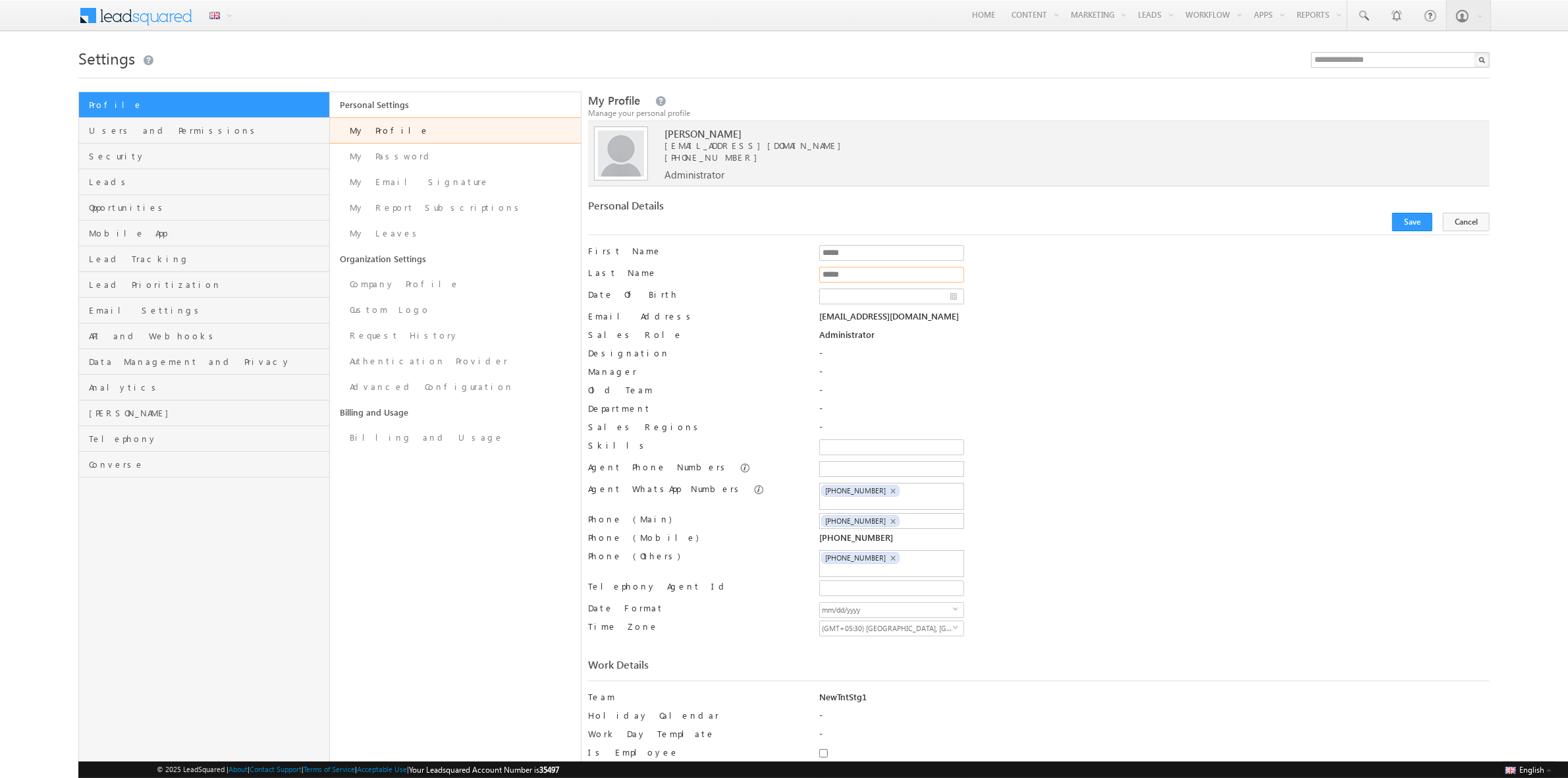
drag, startPoint x: 861, startPoint y: 274, endPoint x: 806, endPoint y: 274, distance: 55.0
click at [806, 274] on div "Last Name Ahmad *****" at bounding box center [1039, 278] width 902 height 22
type input "*****"
click at [1411, 226] on button "Save" at bounding box center [1413, 222] width 41 height 19
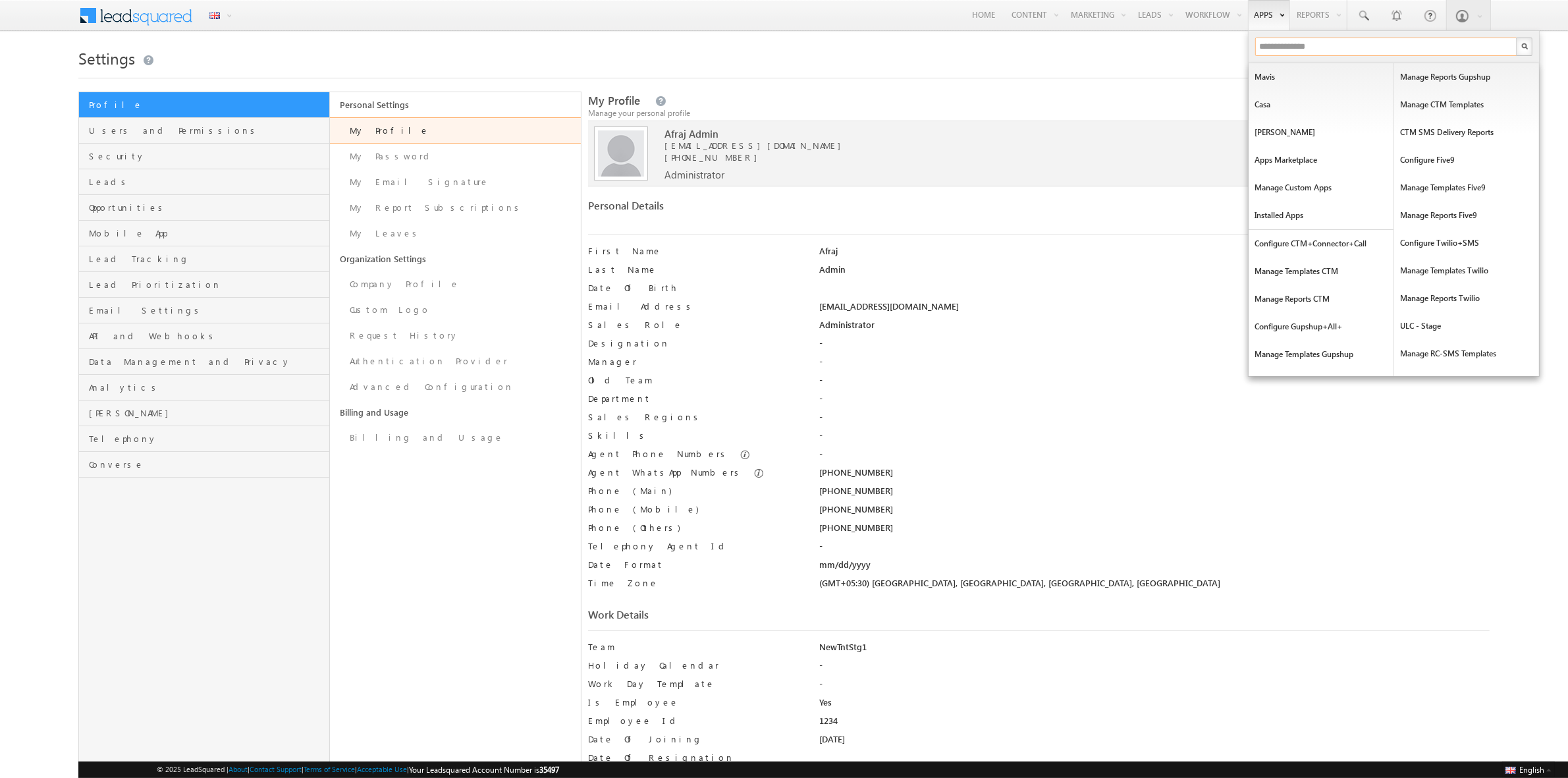
click at [1339, 51] on input "text" at bounding box center [1386, 47] width 263 height 19
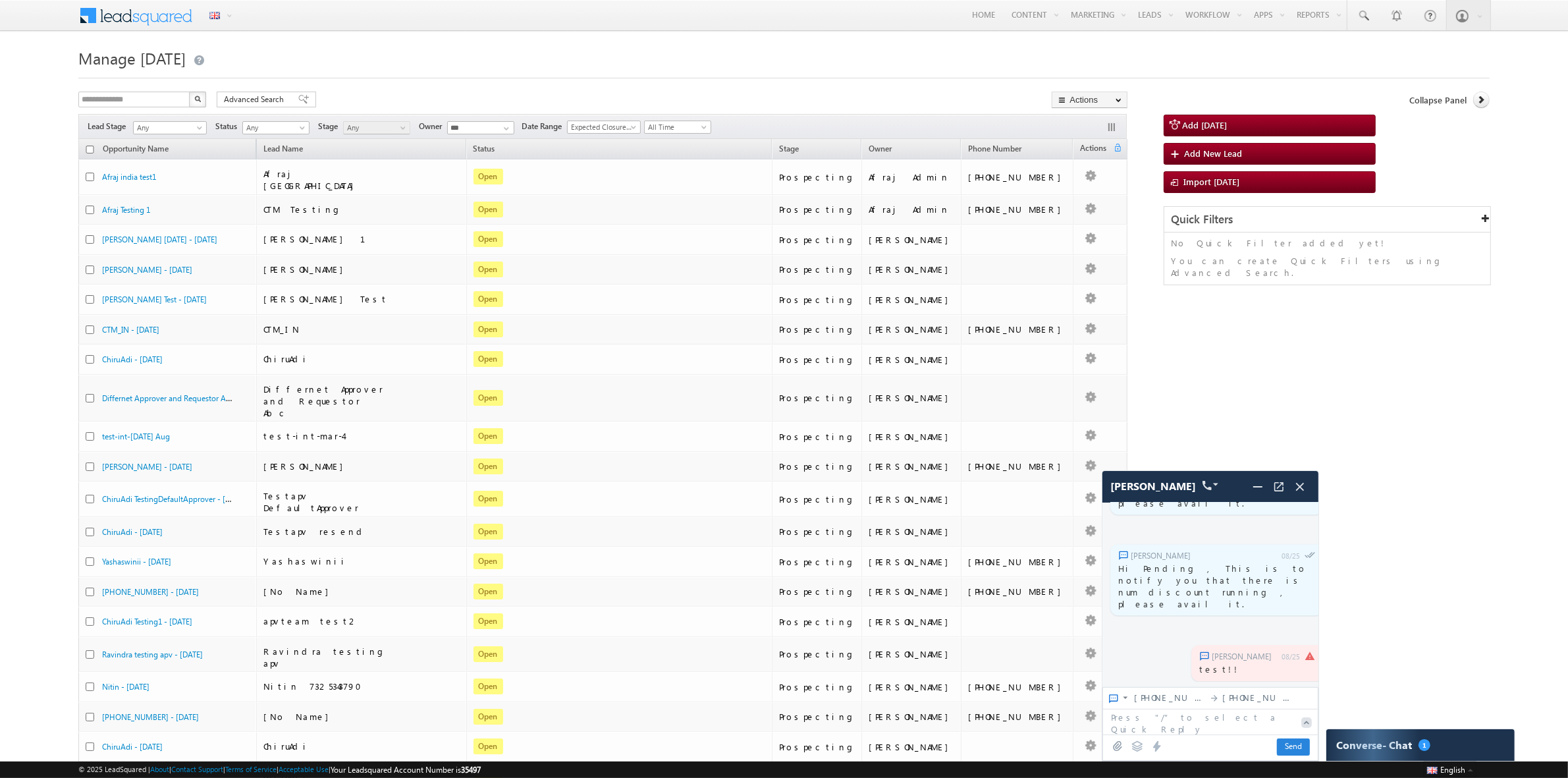
scroll to position [4197, 0]
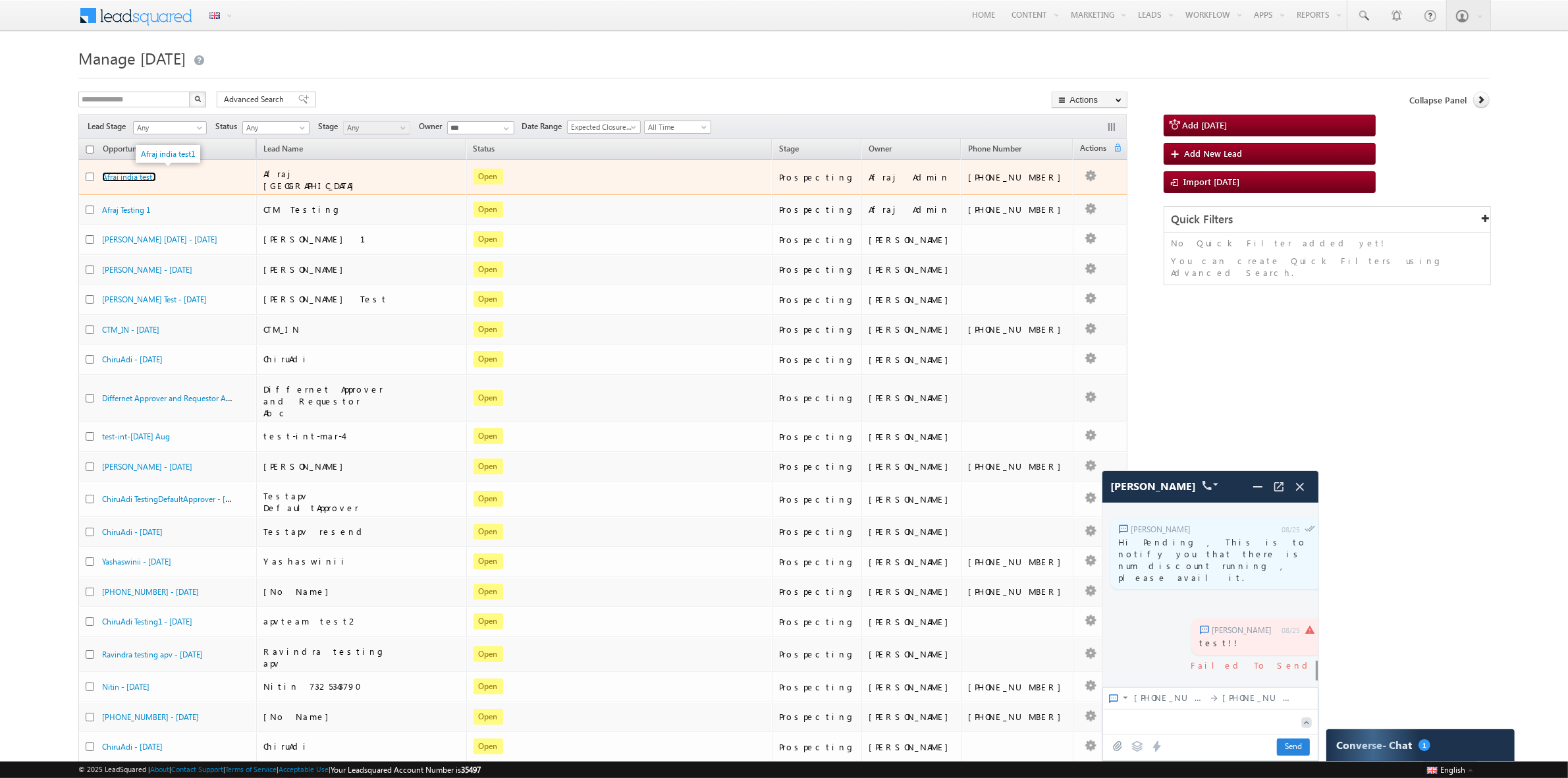
drag, startPoint x: 155, startPoint y: 173, endPoint x: 363, endPoint y: 275, distance: 231.7
click at [155, 173] on link "Afraj india test1" at bounding box center [129, 177] width 54 height 10
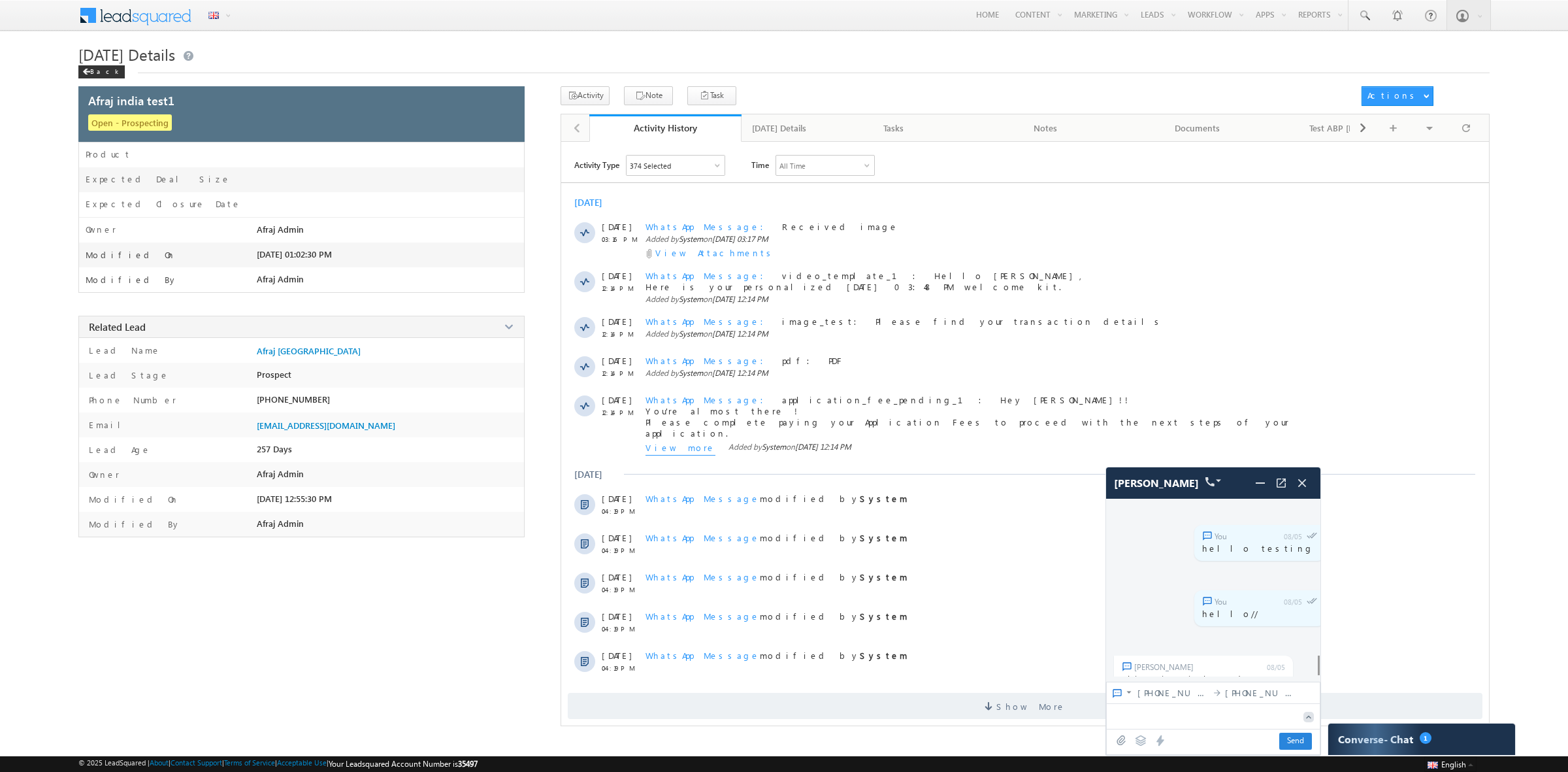
scroll to position [4100, 0]
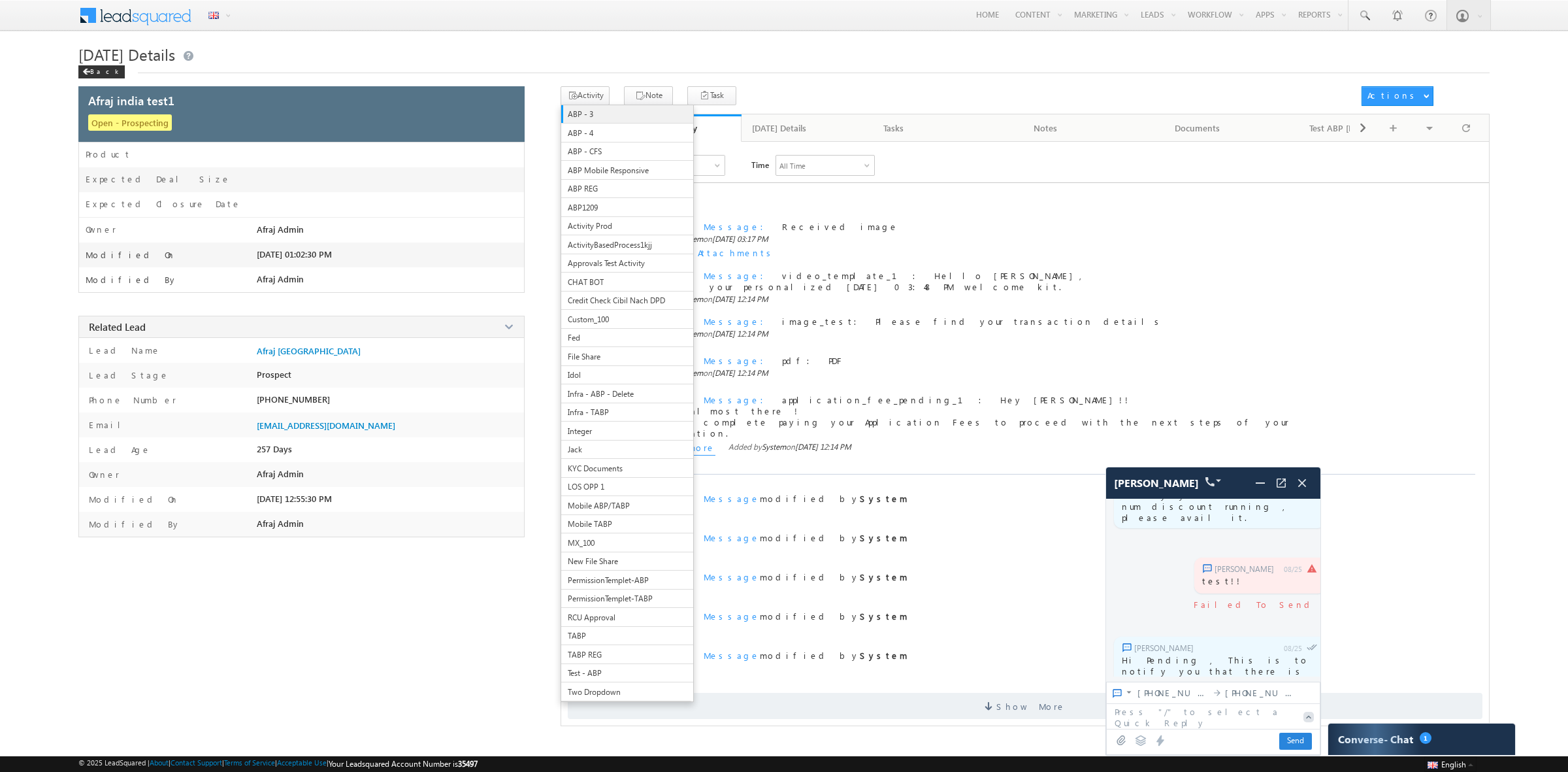
click at [608, 112] on span "ABP - 3" at bounding box center [624, 114] width 113 height 12
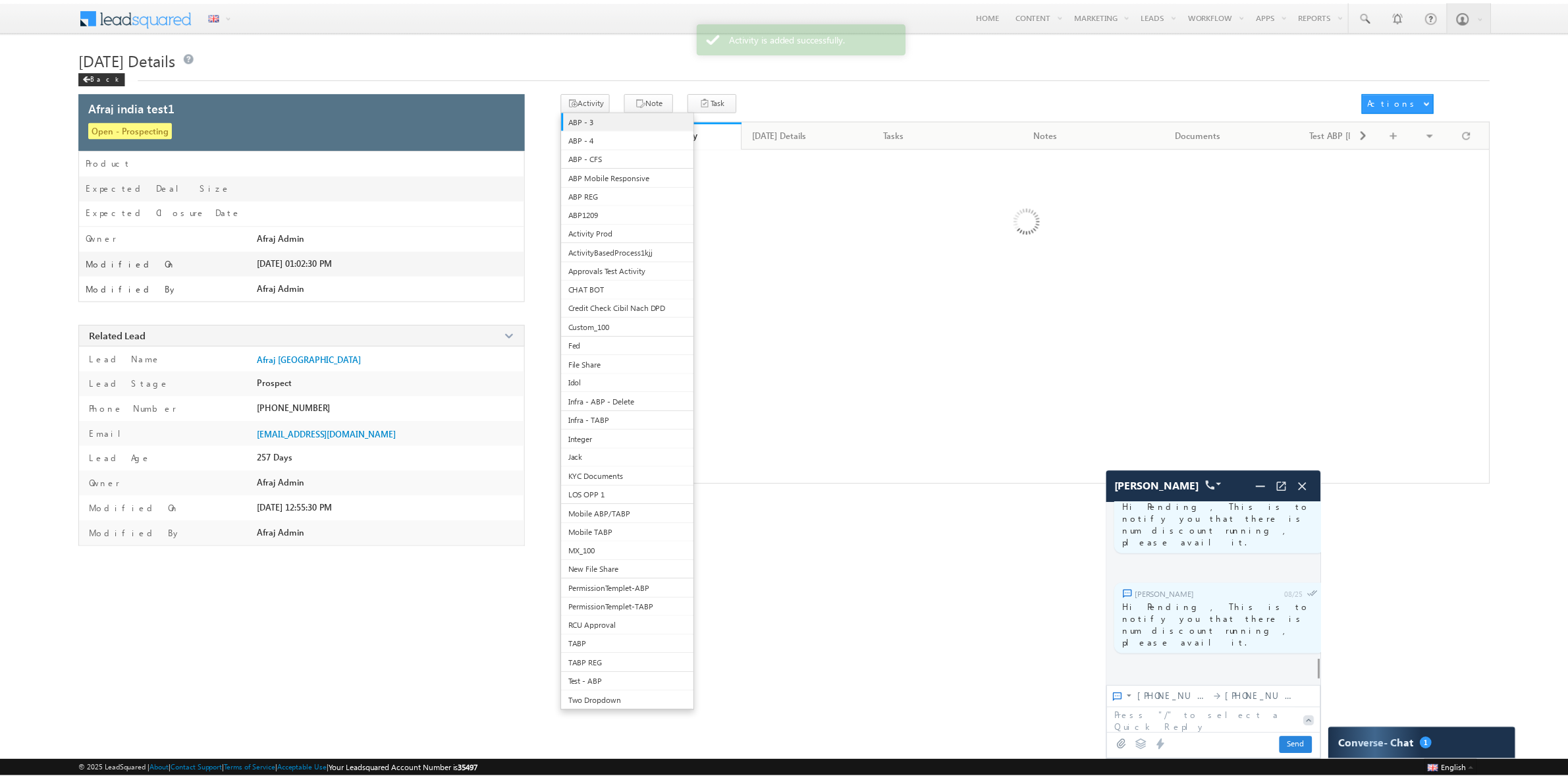
scroll to position [4196, 0]
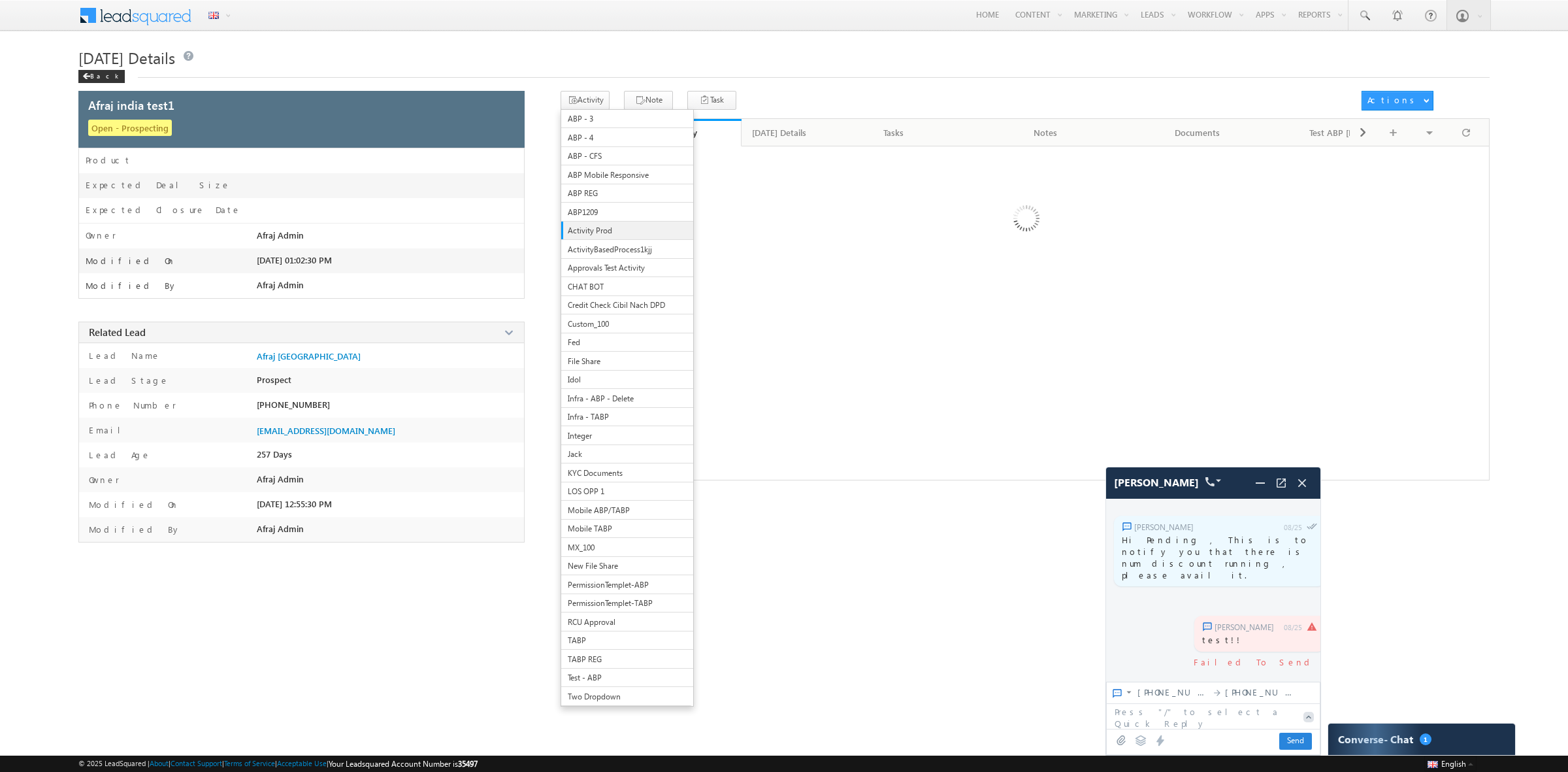
click at [614, 231] on span "Activity Prod" at bounding box center [624, 231] width 113 height 12
click at [595, 209] on span "ABP1209" at bounding box center [624, 212] width 113 height 12
click at [585, 91] on button "Activity" at bounding box center [585, 100] width 49 height 19
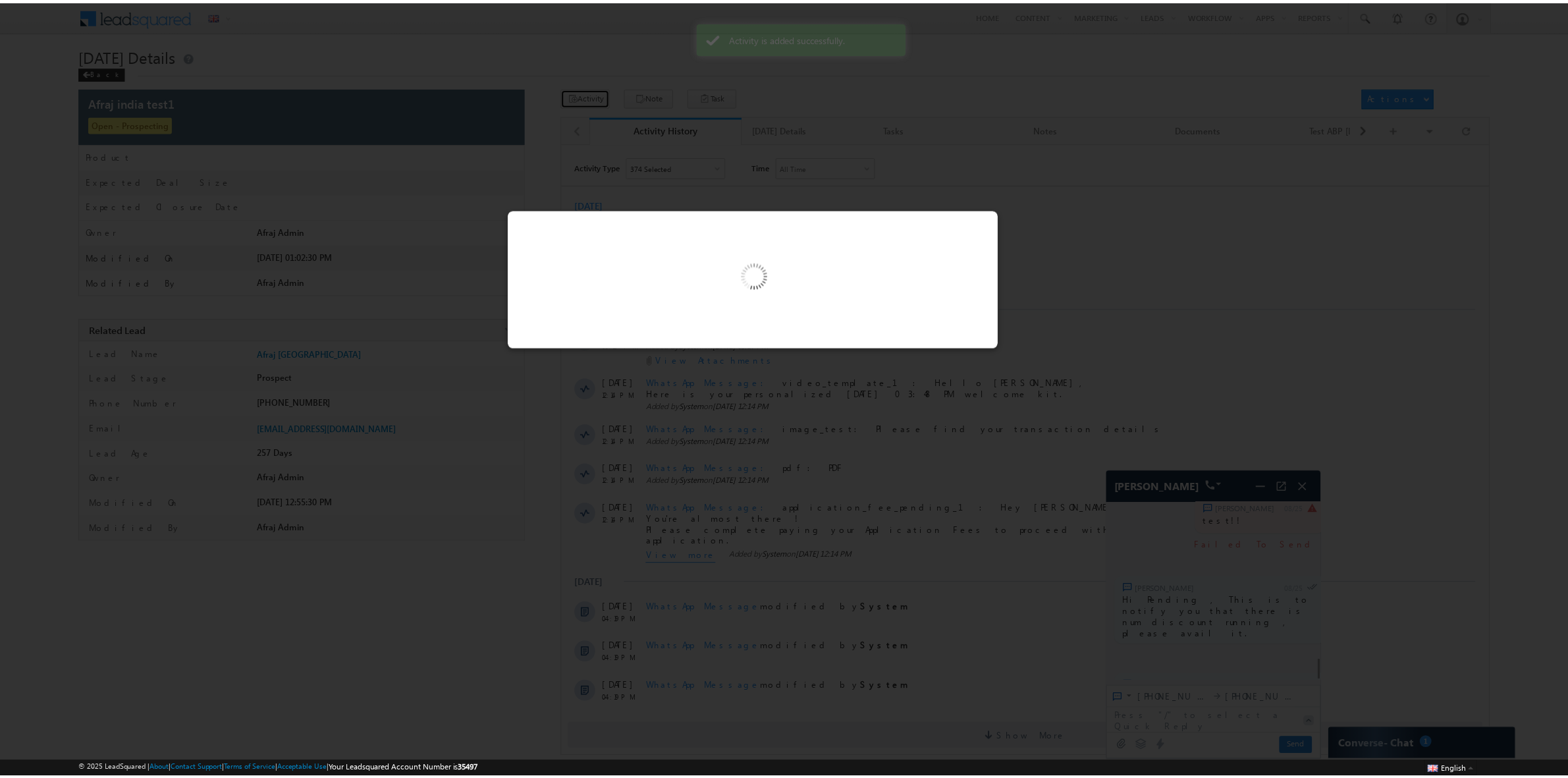
scroll to position [4132, 0]
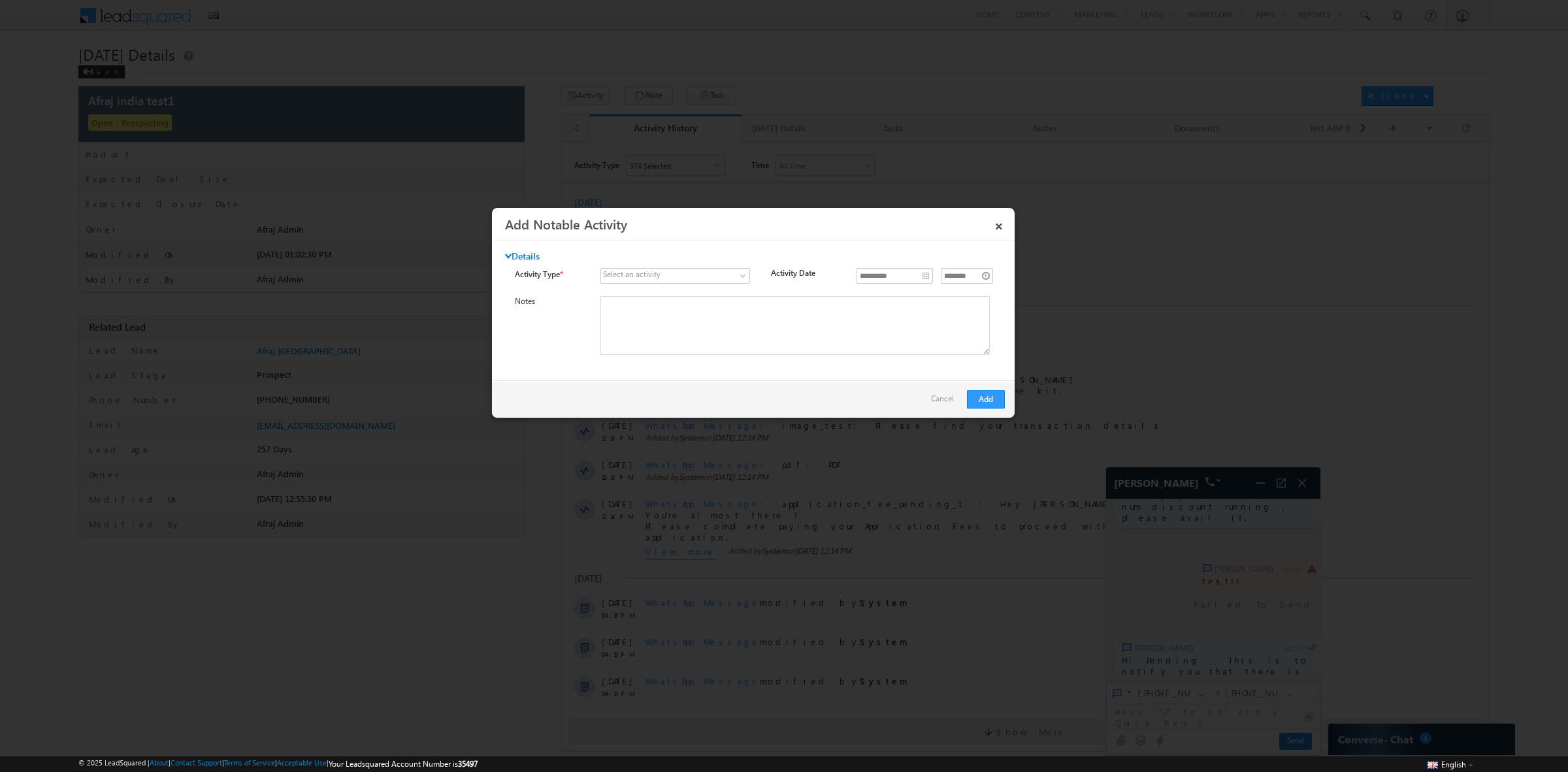
click at [634, 276] on div "Select an activity" at bounding box center [632, 274] width 57 height 10
click at [740, 275] on span at bounding box center [745, 278] width 11 height 11
click at [688, 307] on link "12" at bounding box center [673, 303] width 149 height 12
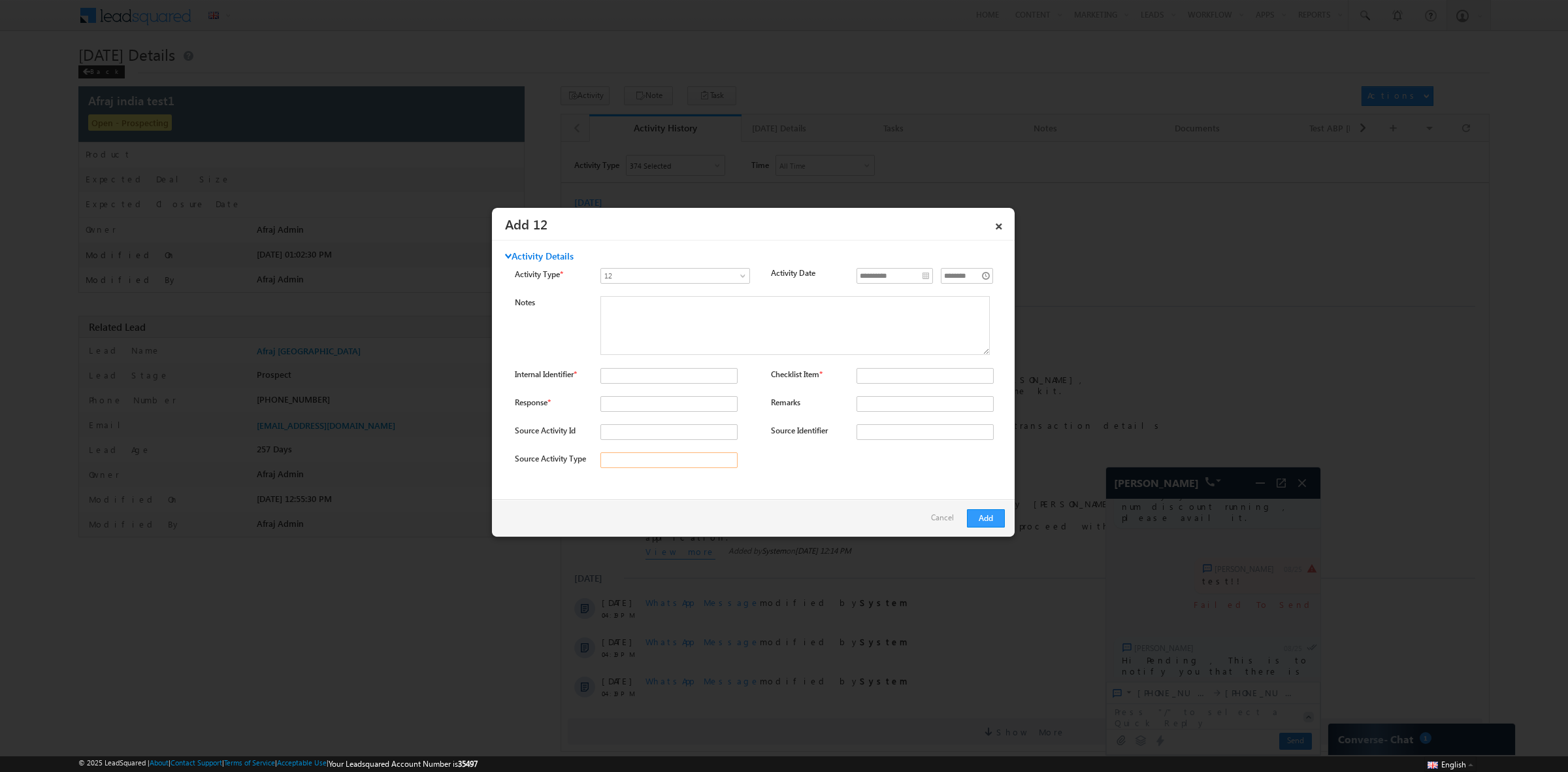
click at [690, 456] on input "Source Activity Type" at bounding box center [669, 460] width 137 height 15
click at [694, 432] on input "Source Activity Id" at bounding box center [669, 432] width 137 height 15
click at [997, 230] on link "×" at bounding box center [999, 224] width 22 height 23
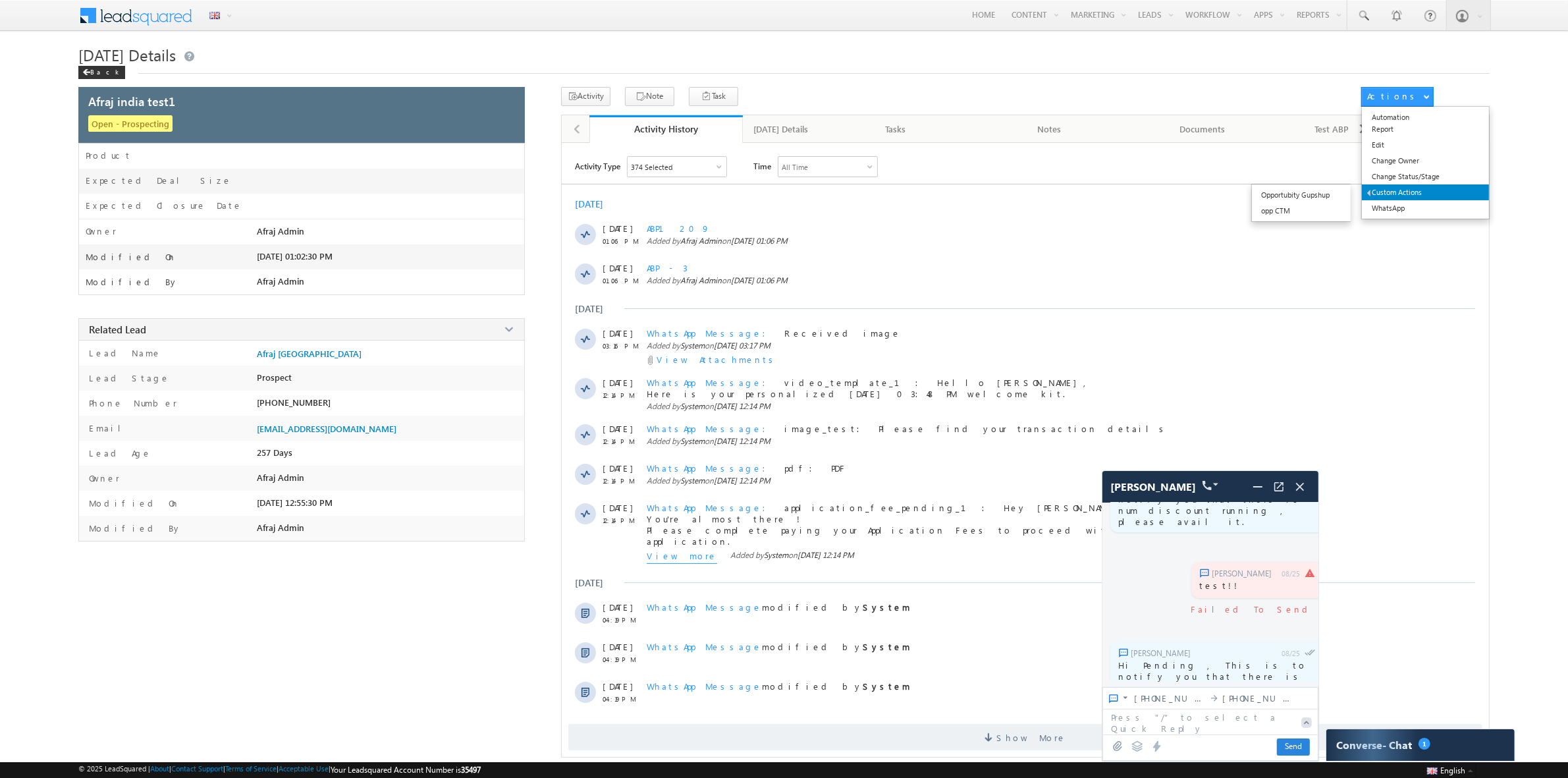
click at [1407, 188] on link "Custom Actions" at bounding box center [1425, 193] width 127 height 16
click at [1326, 196] on link "Opportubity Gupshup" at bounding box center [1305, 195] width 105 height 16
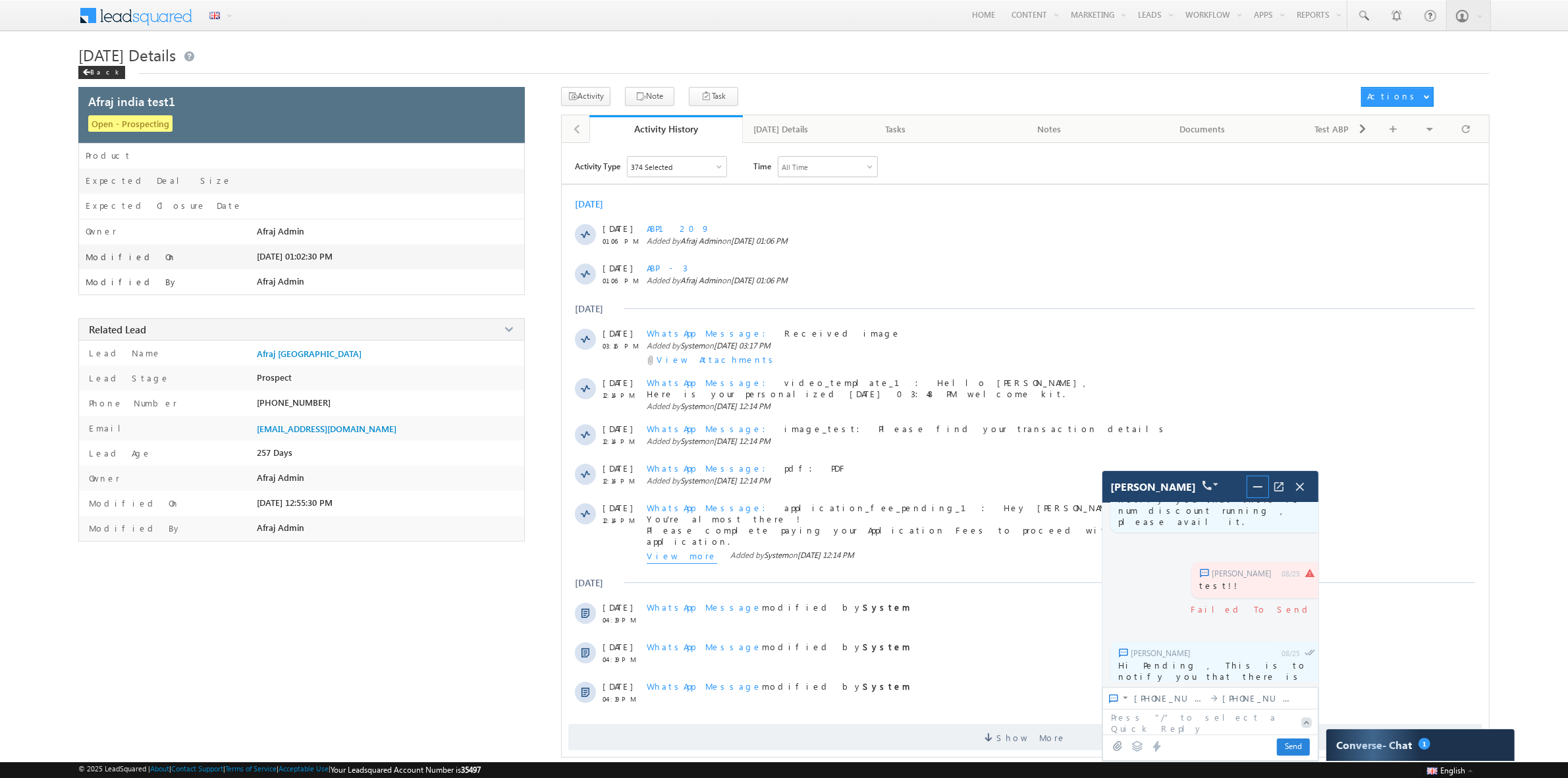
click at [1263, 492] on img at bounding box center [1258, 486] width 16 height 16
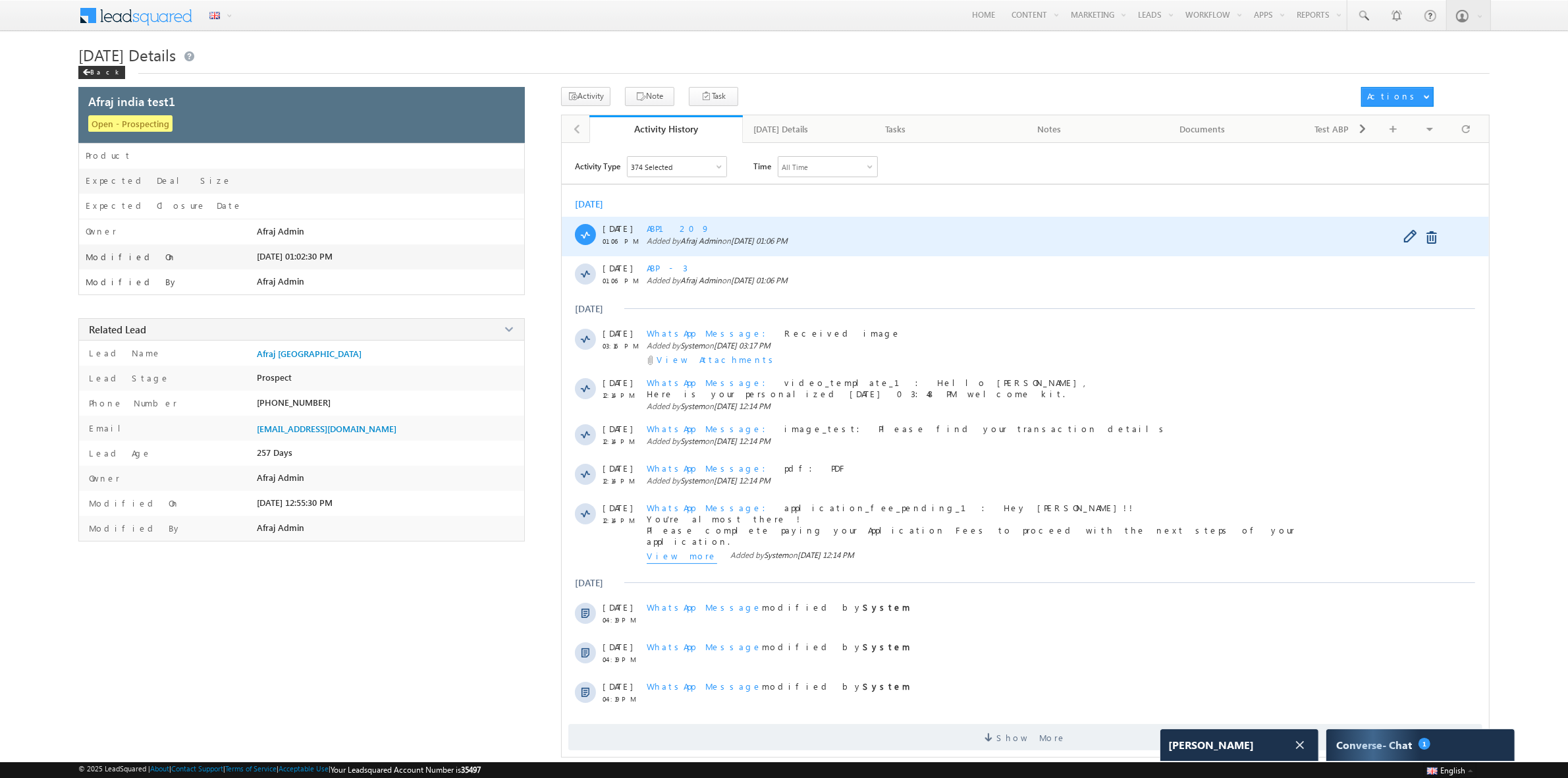
scroll to position [4419, 0]
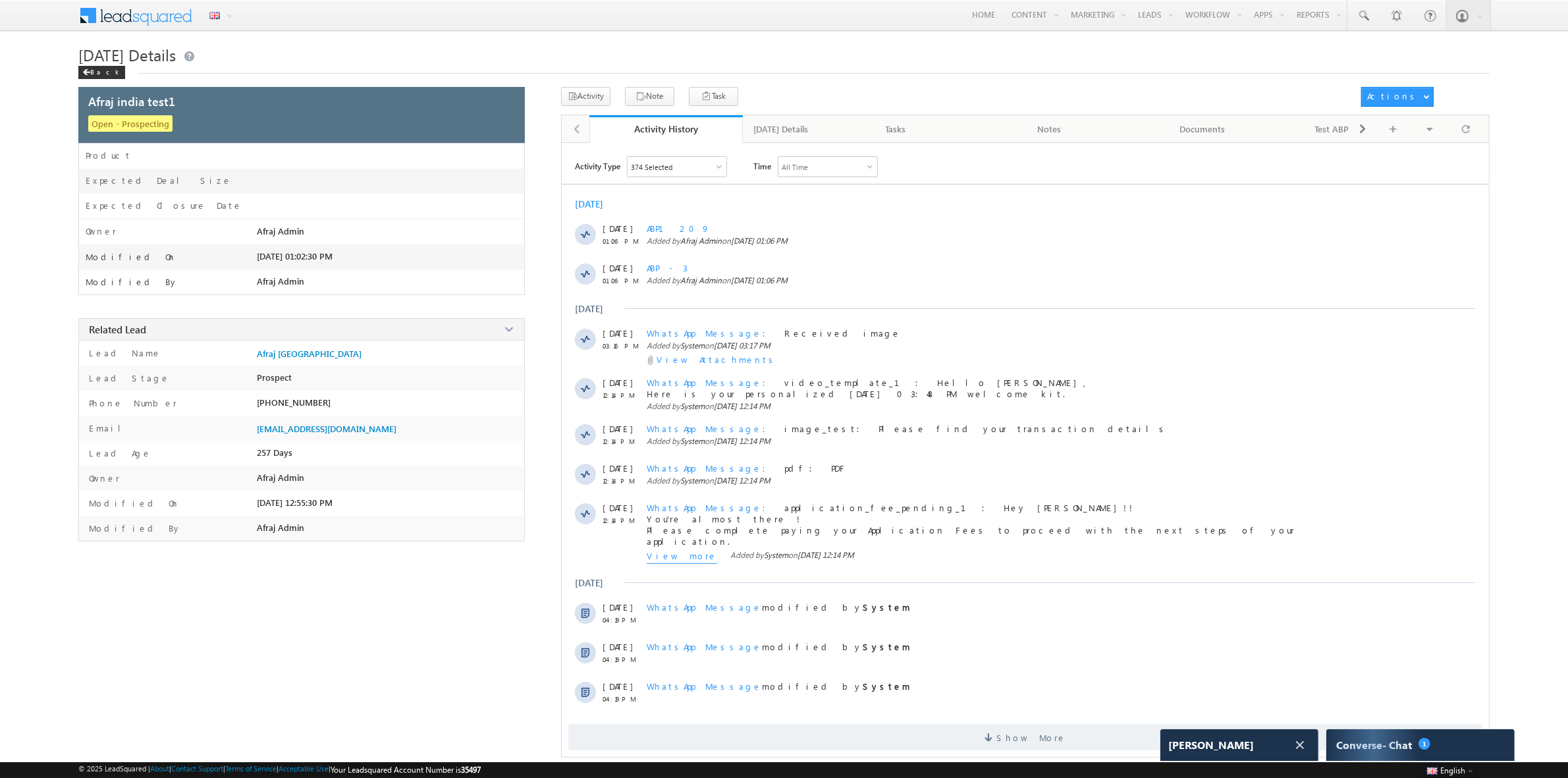
click at [1390, 91] on div "Add New Tab" at bounding box center [1409, 103] width 87 height 23
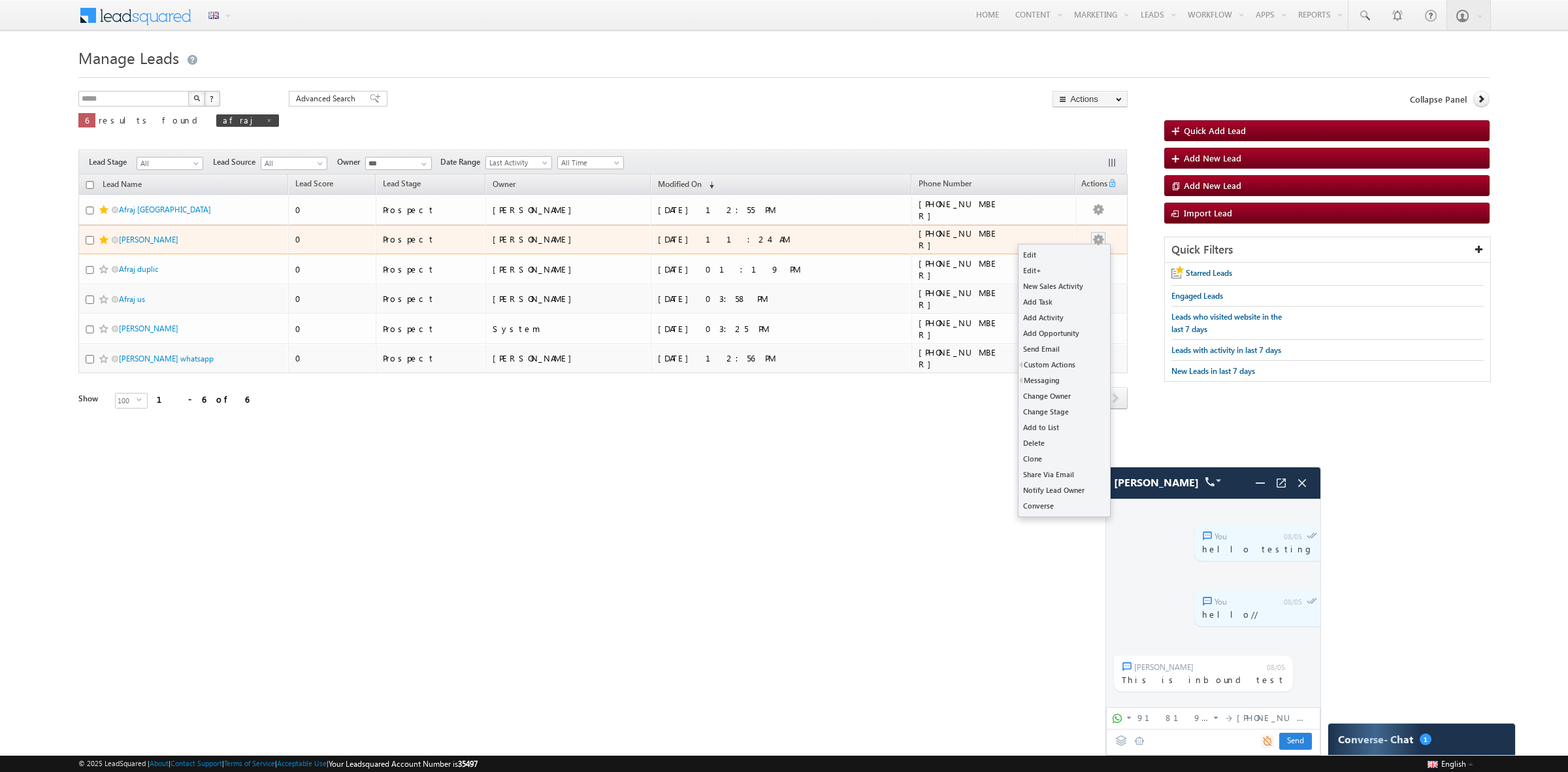
scroll to position [4138, 0]
